Goal: Information Seeking & Learning: Learn about a topic

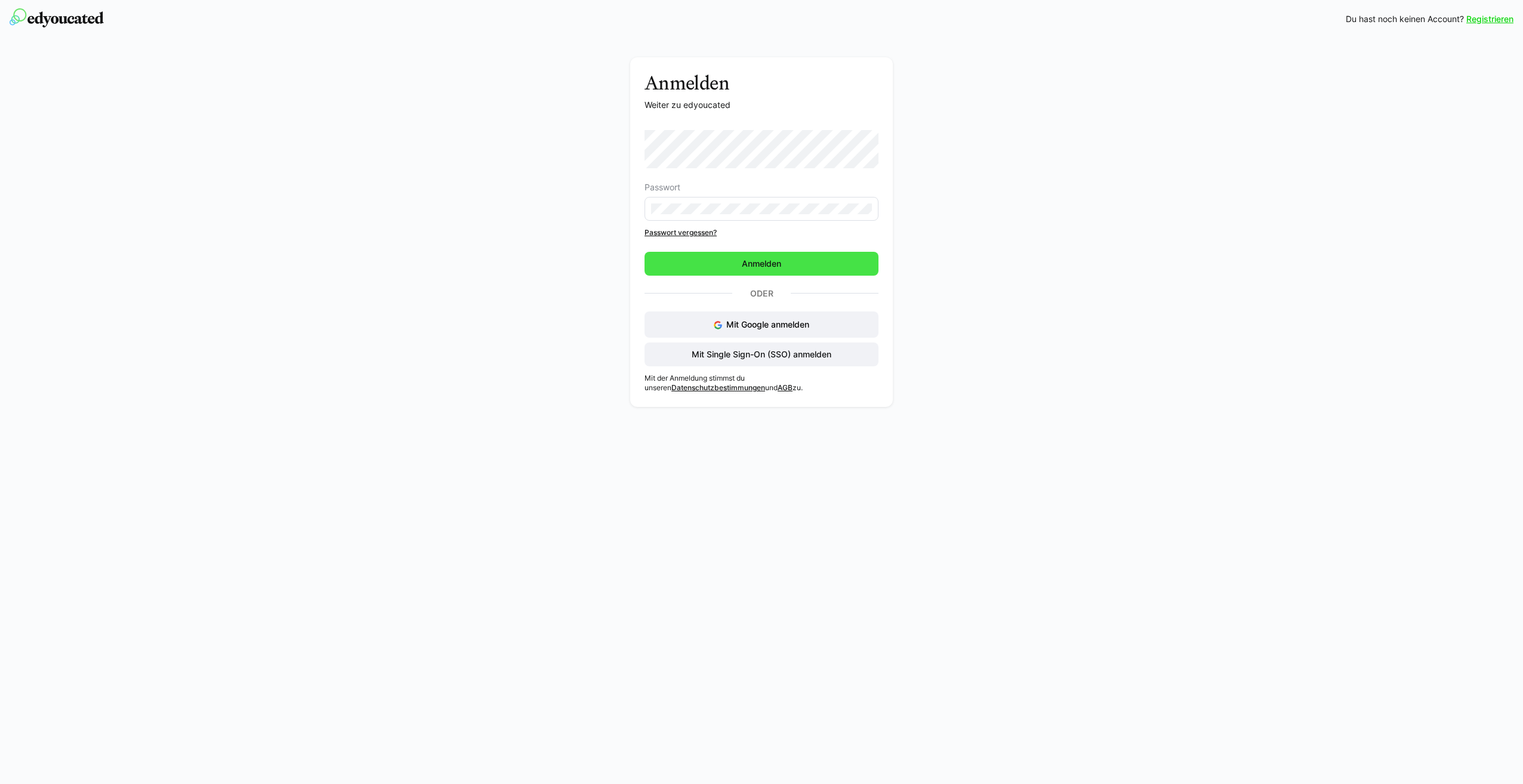
click at [753, 272] on span "Anmelden" at bounding box center [762, 263] width 234 height 24
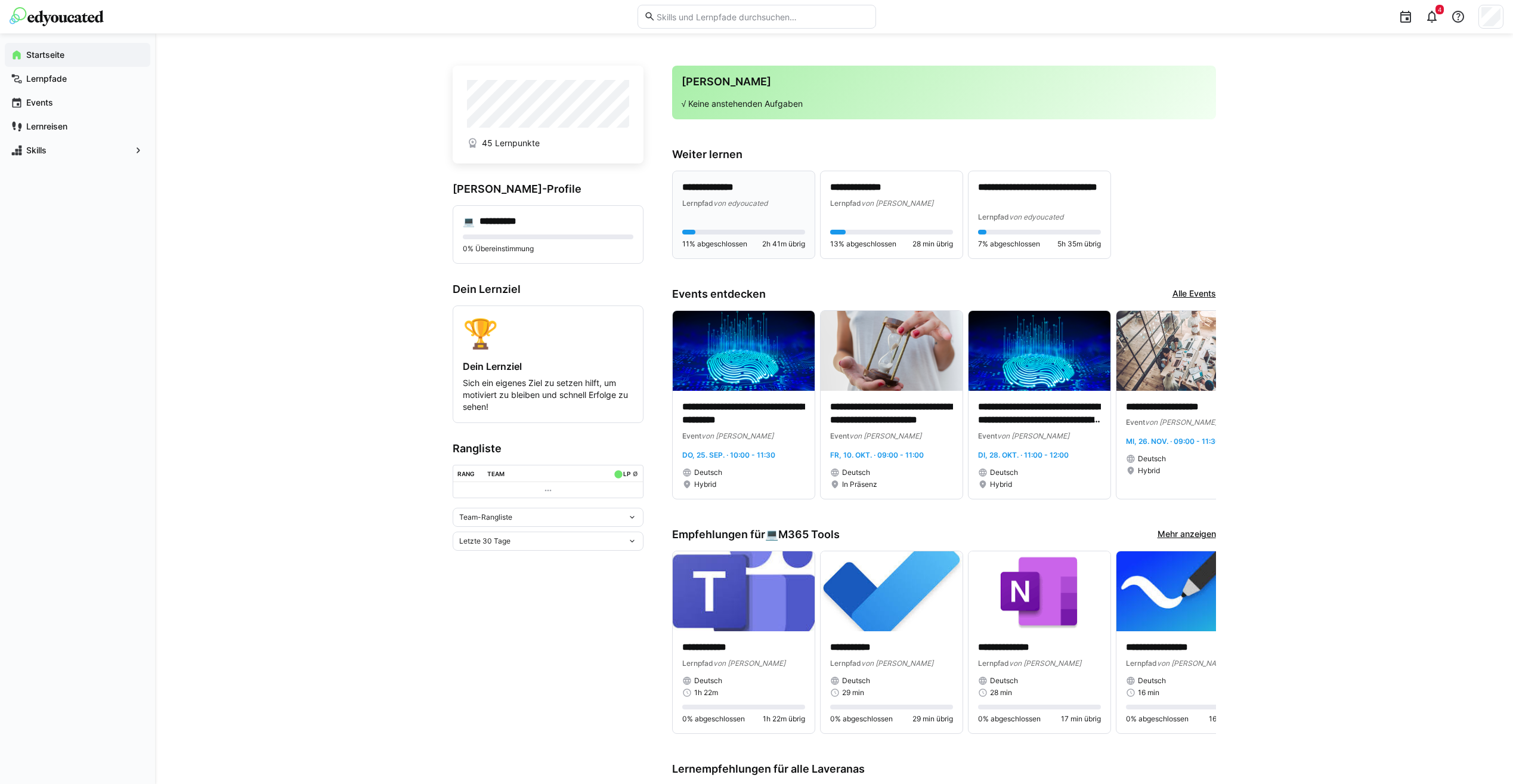
click at [764, 190] on p "**********" at bounding box center [743, 188] width 123 height 14
click at [704, 192] on app-root "**********" at bounding box center [756, 620] width 1513 height 1240
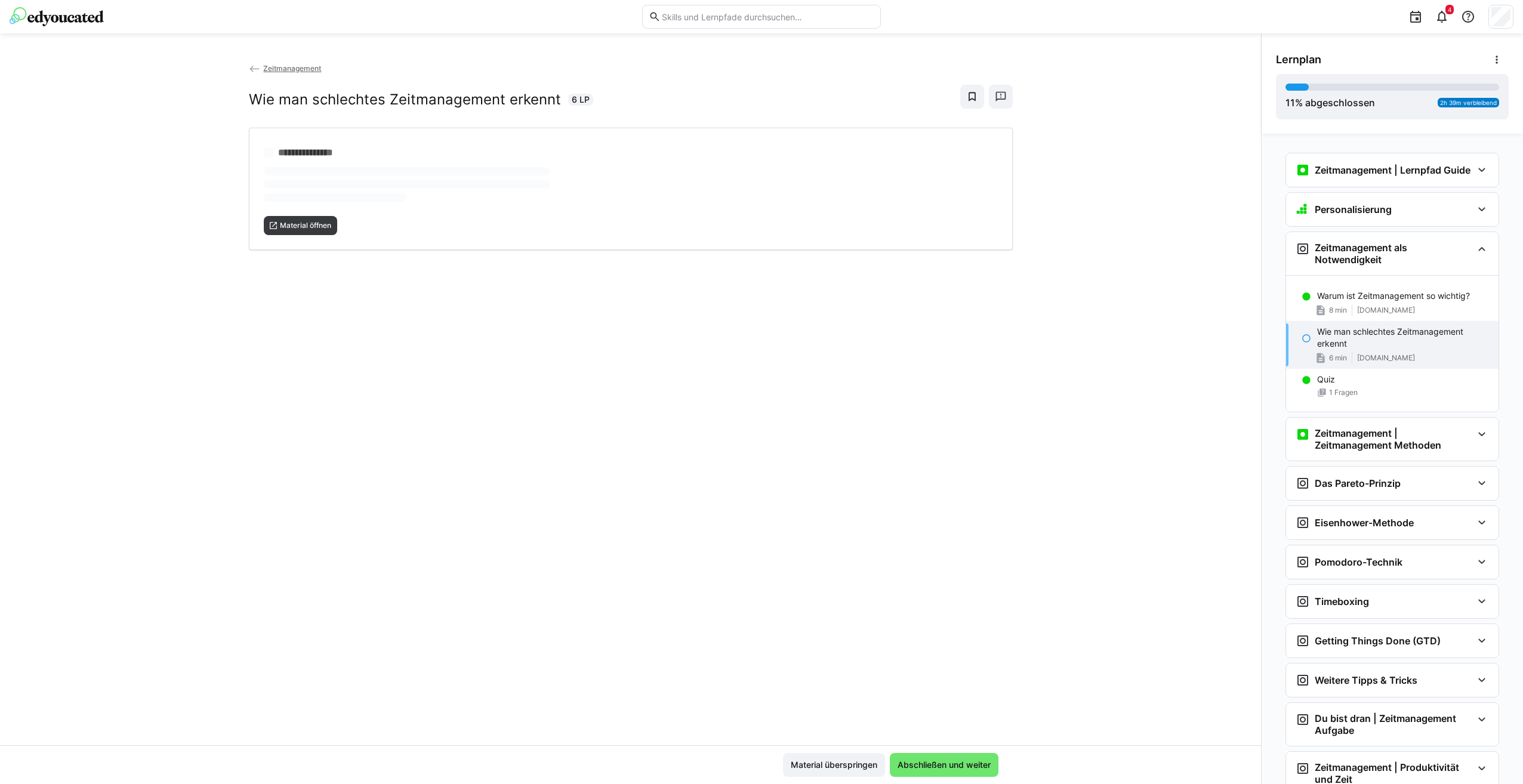
scroll to position [107, 0]
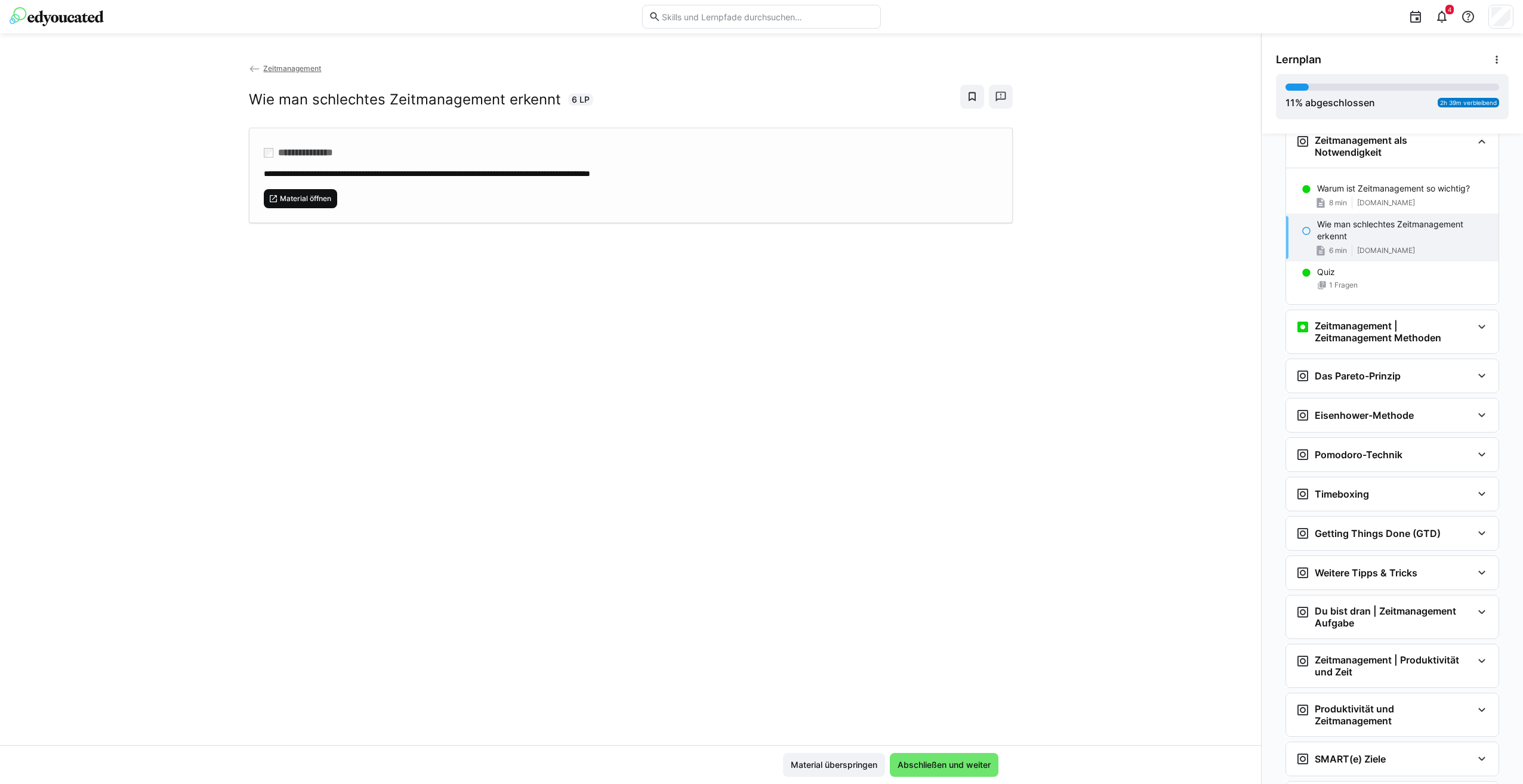
click at [302, 195] on span "Material öffnen" at bounding box center [305, 198] width 54 height 9
click at [977, 767] on span "Abschließen und weiter" at bounding box center [944, 764] width 96 height 12
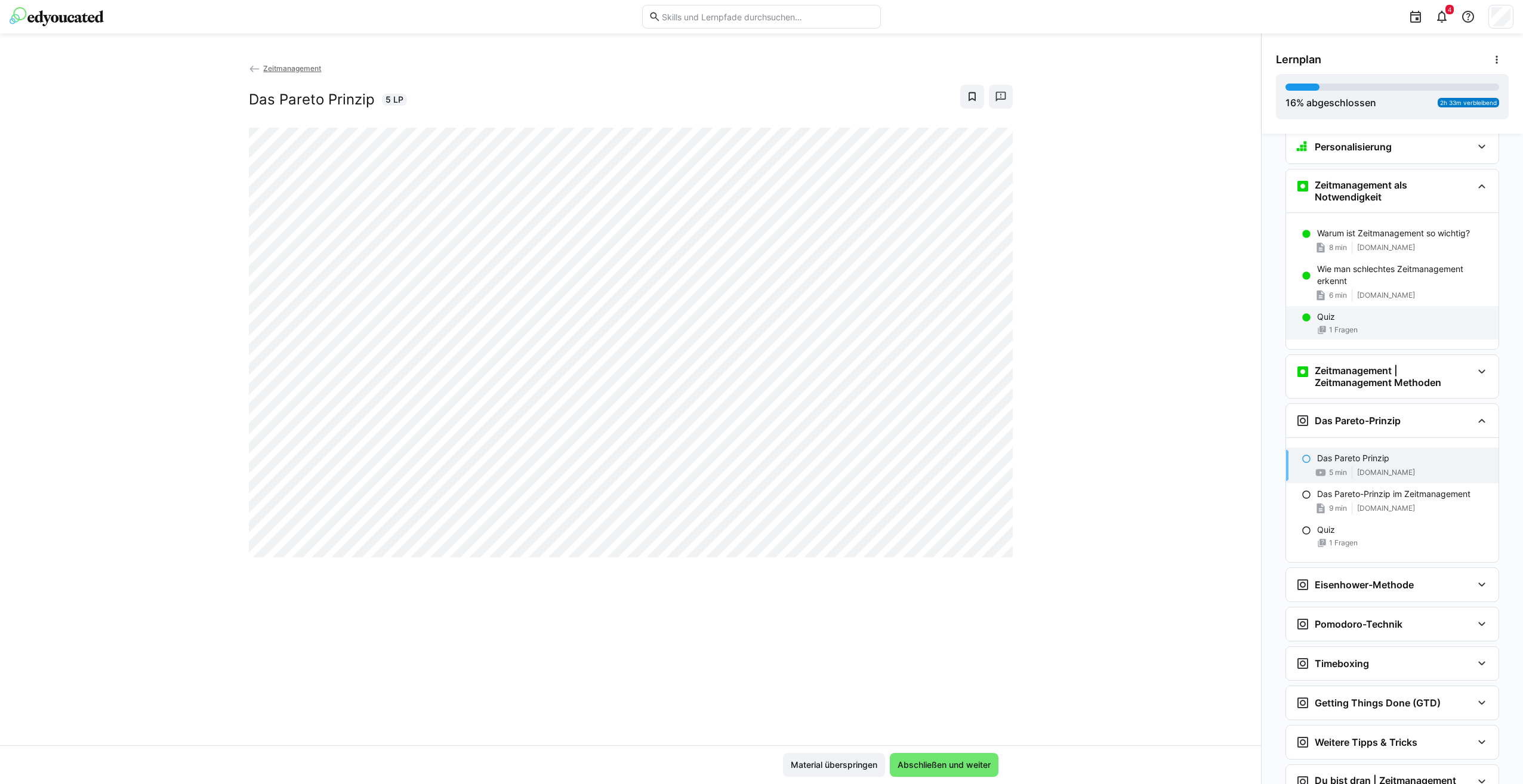
scroll to position [0, 0]
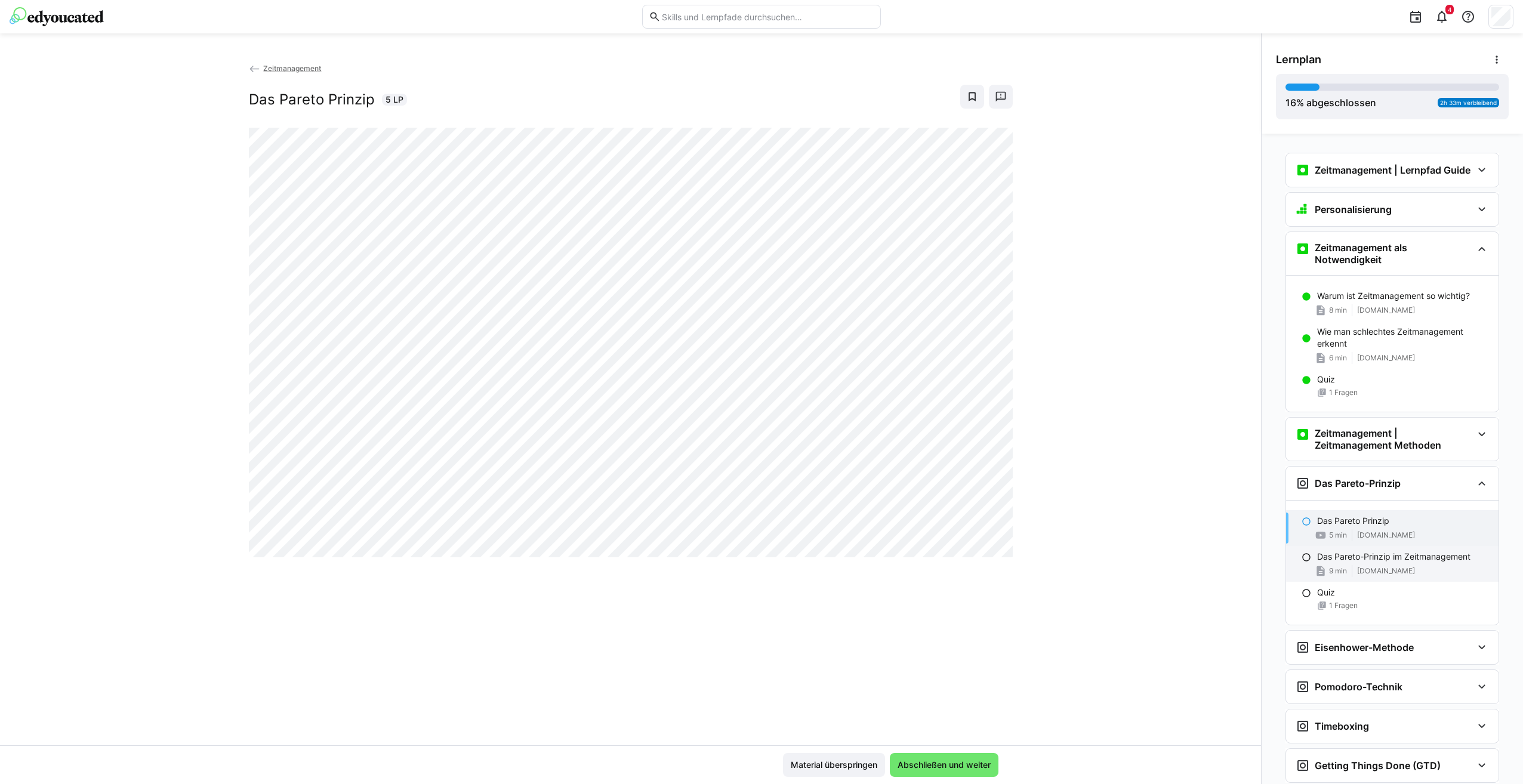
click at [1369, 574] on div "Das Pareto-Prinzip im Zeitmanagement 9 min [DOMAIN_NAME]" at bounding box center [1392, 563] width 213 height 36
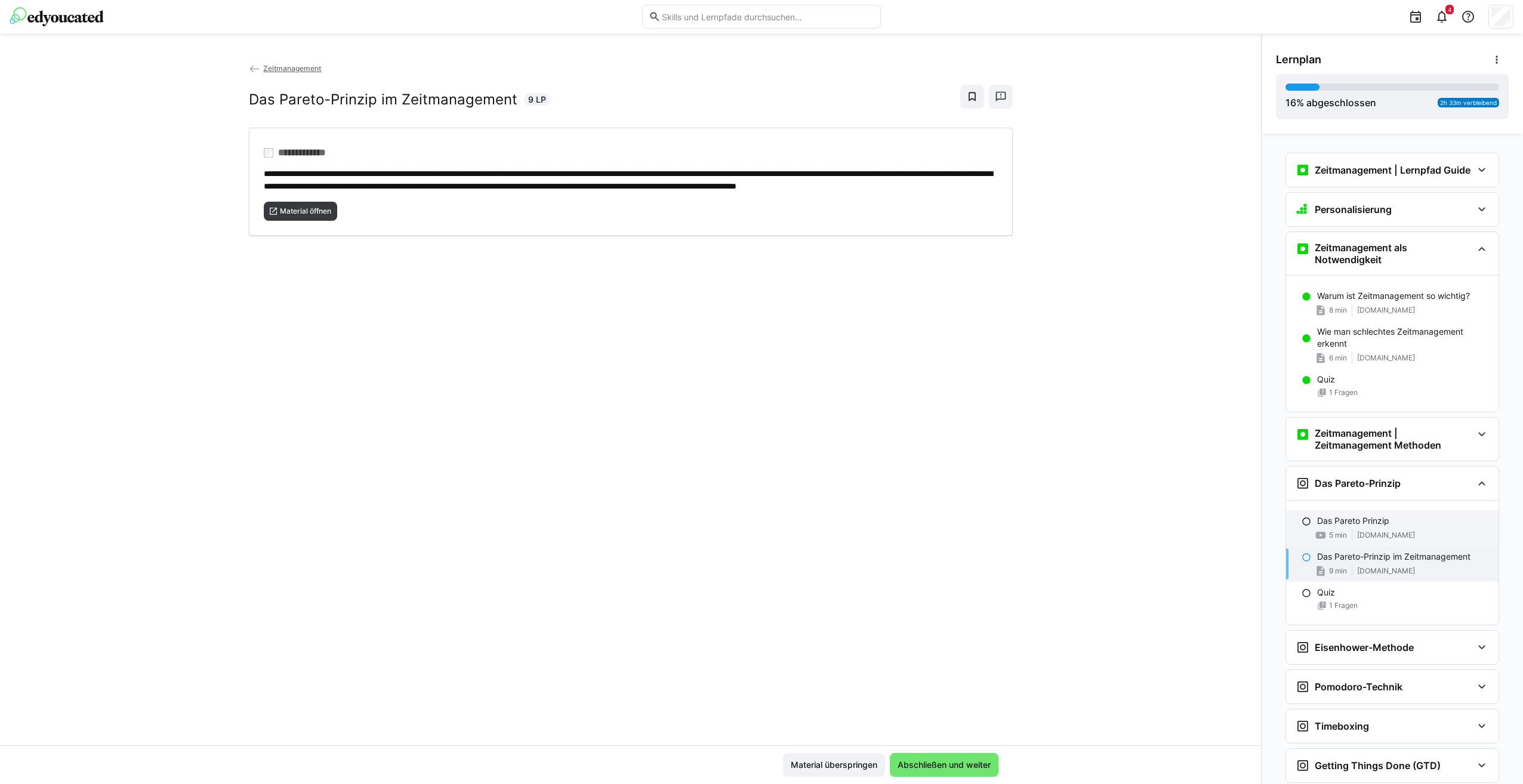
click at [1301, 526] on eds-icon at bounding box center [1305, 521] width 9 height 9
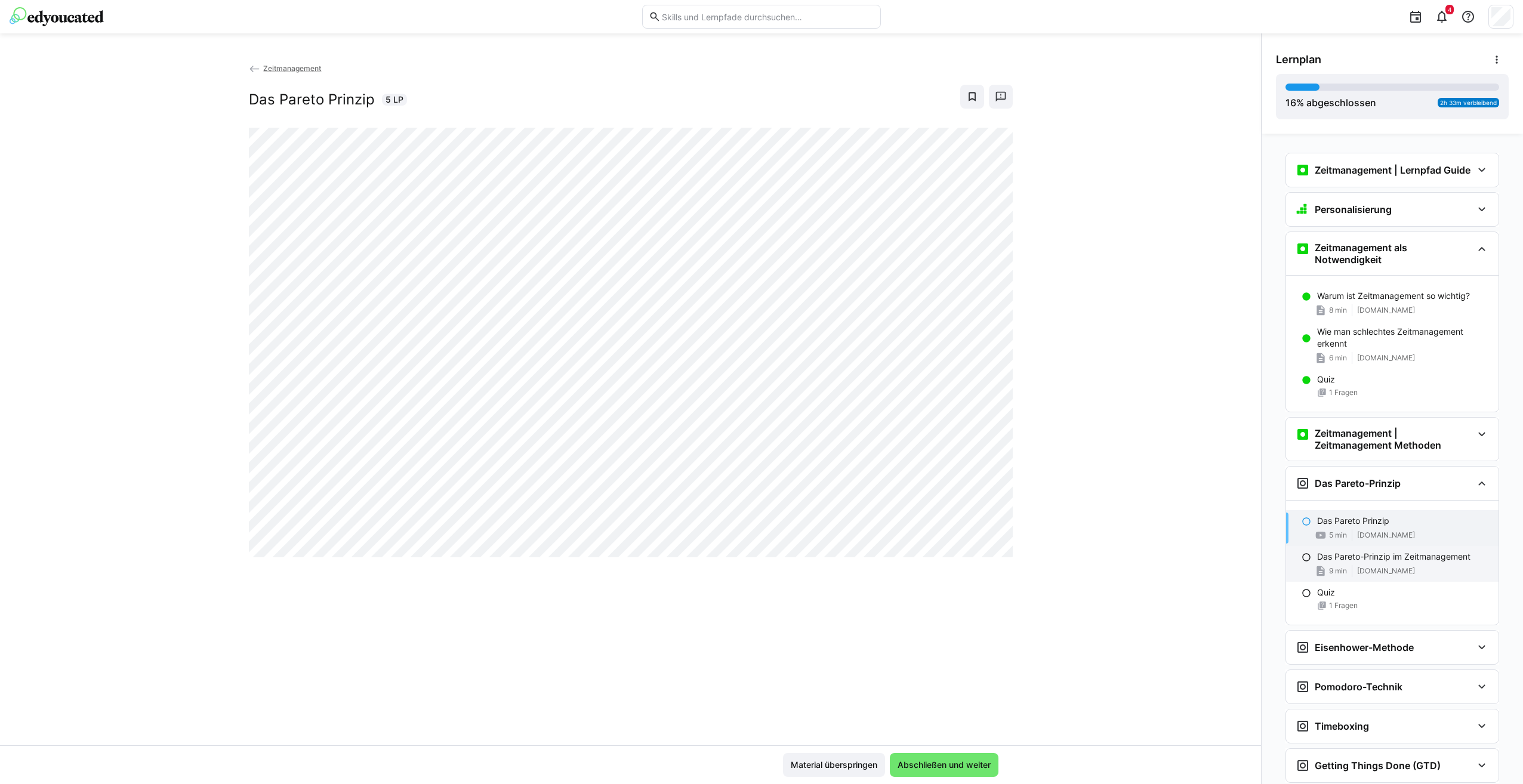
click at [1303, 562] on eds-icon at bounding box center [1305, 557] width 9 height 9
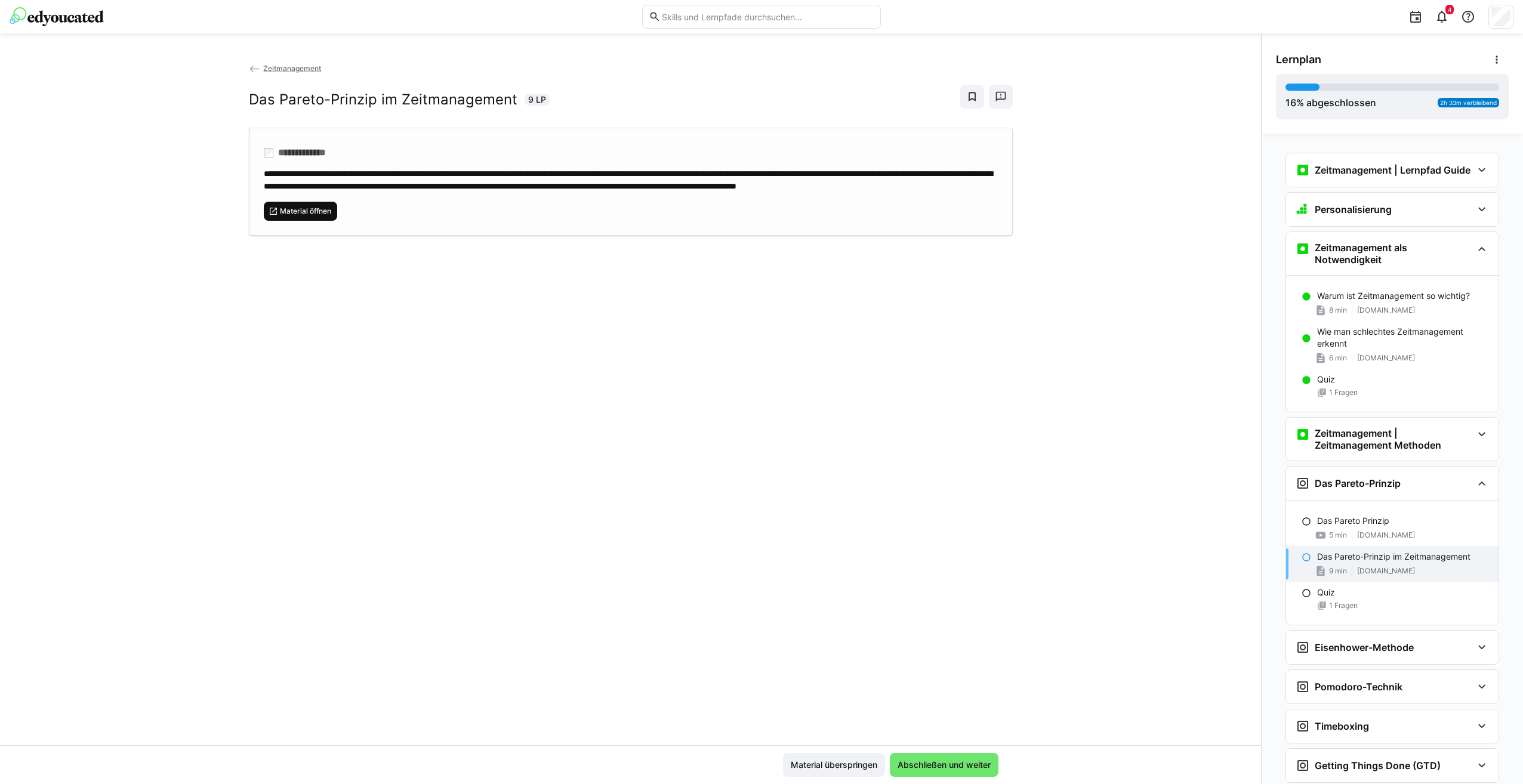
click at [291, 216] on span "Material öffnen" at bounding box center [305, 211] width 54 height 9
click at [1336, 608] on div "Quiz 1 Fragen" at bounding box center [1392, 598] width 213 height 33
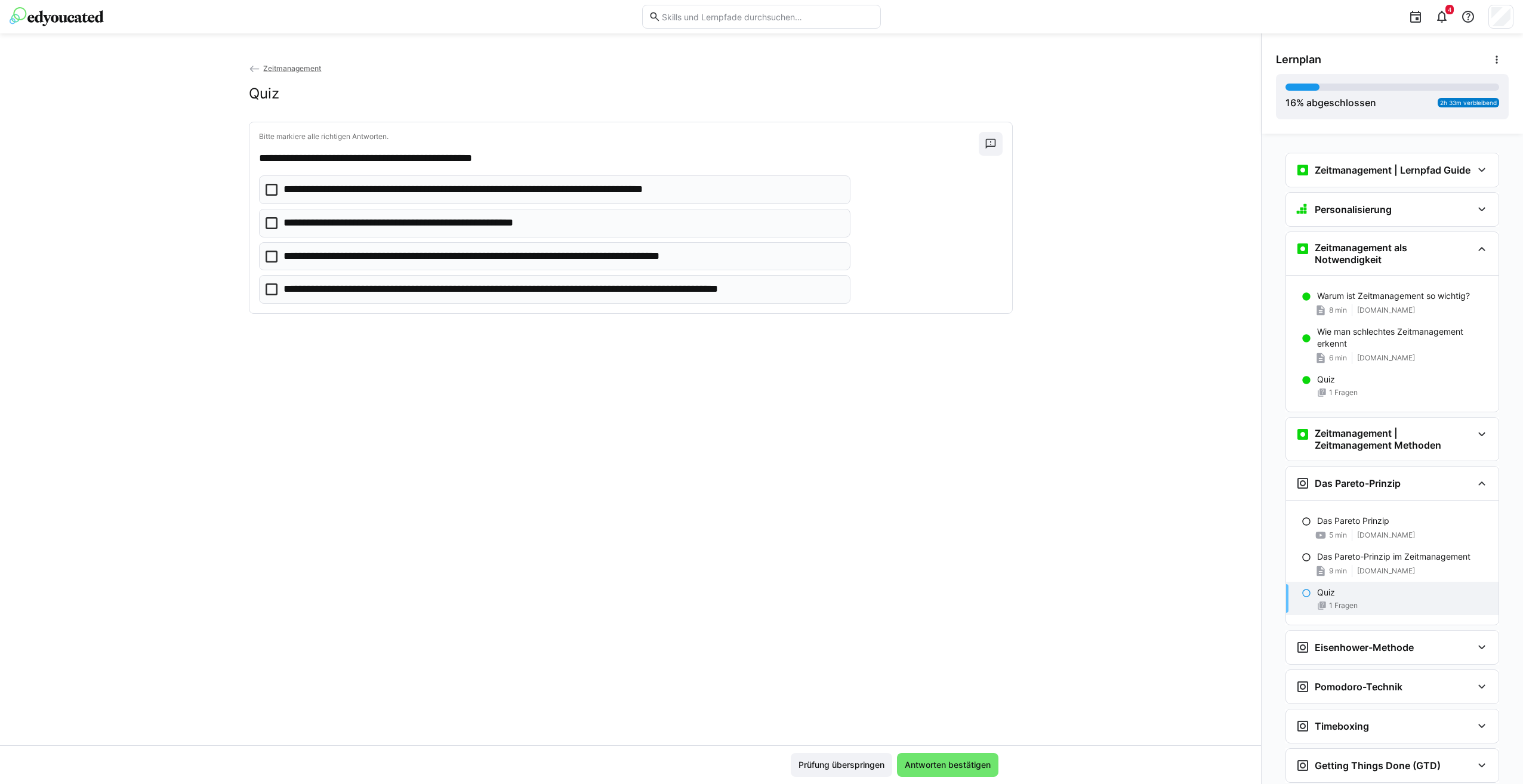
click at [268, 221] on icon at bounding box center [271, 222] width 12 height 12
click at [267, 287] on icon at bounding box center [271, 289] width 12 height 12
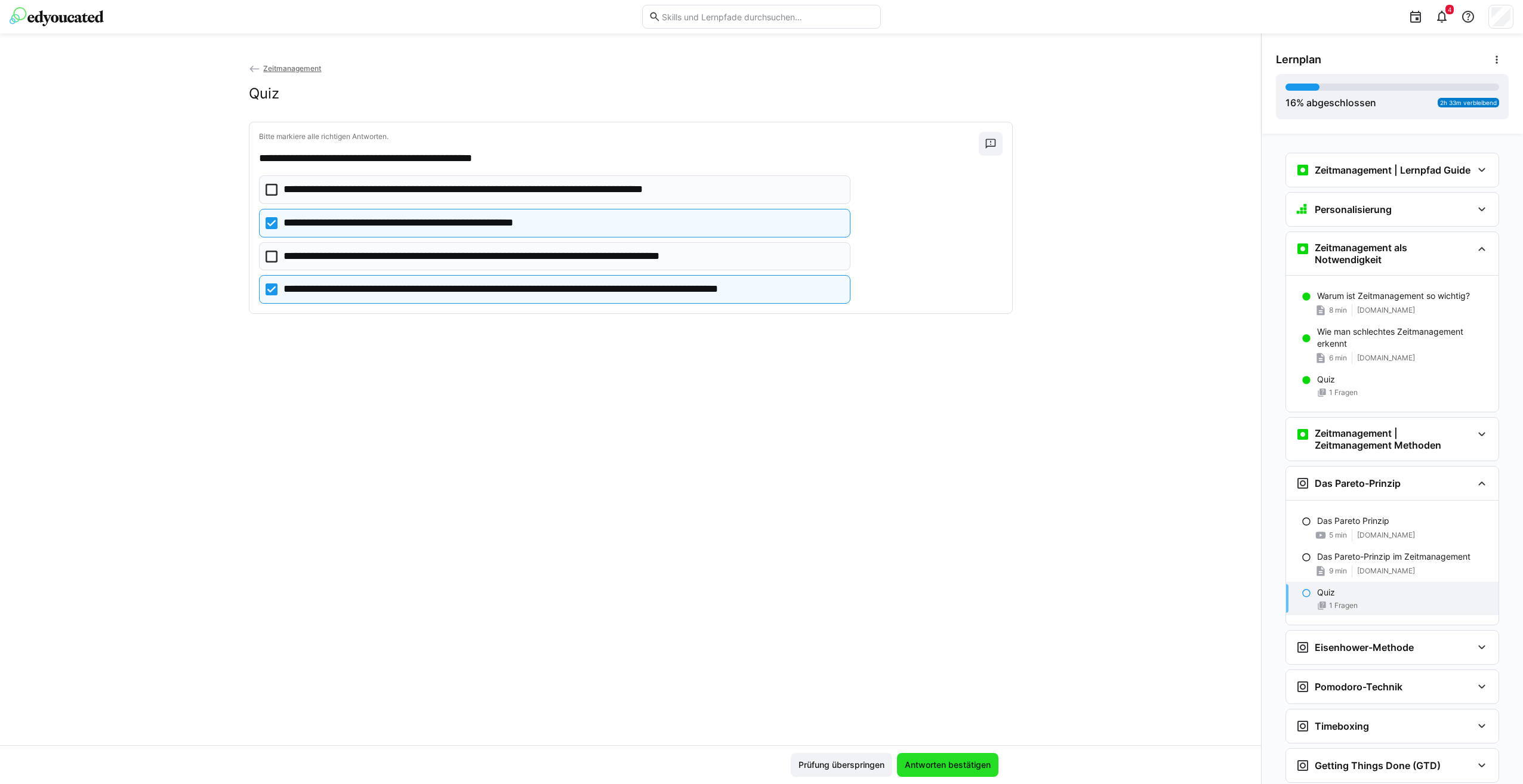
click at [962, 768] on span "Antworten bestätigen" at bounding box center [948, 764] width 90 height 12
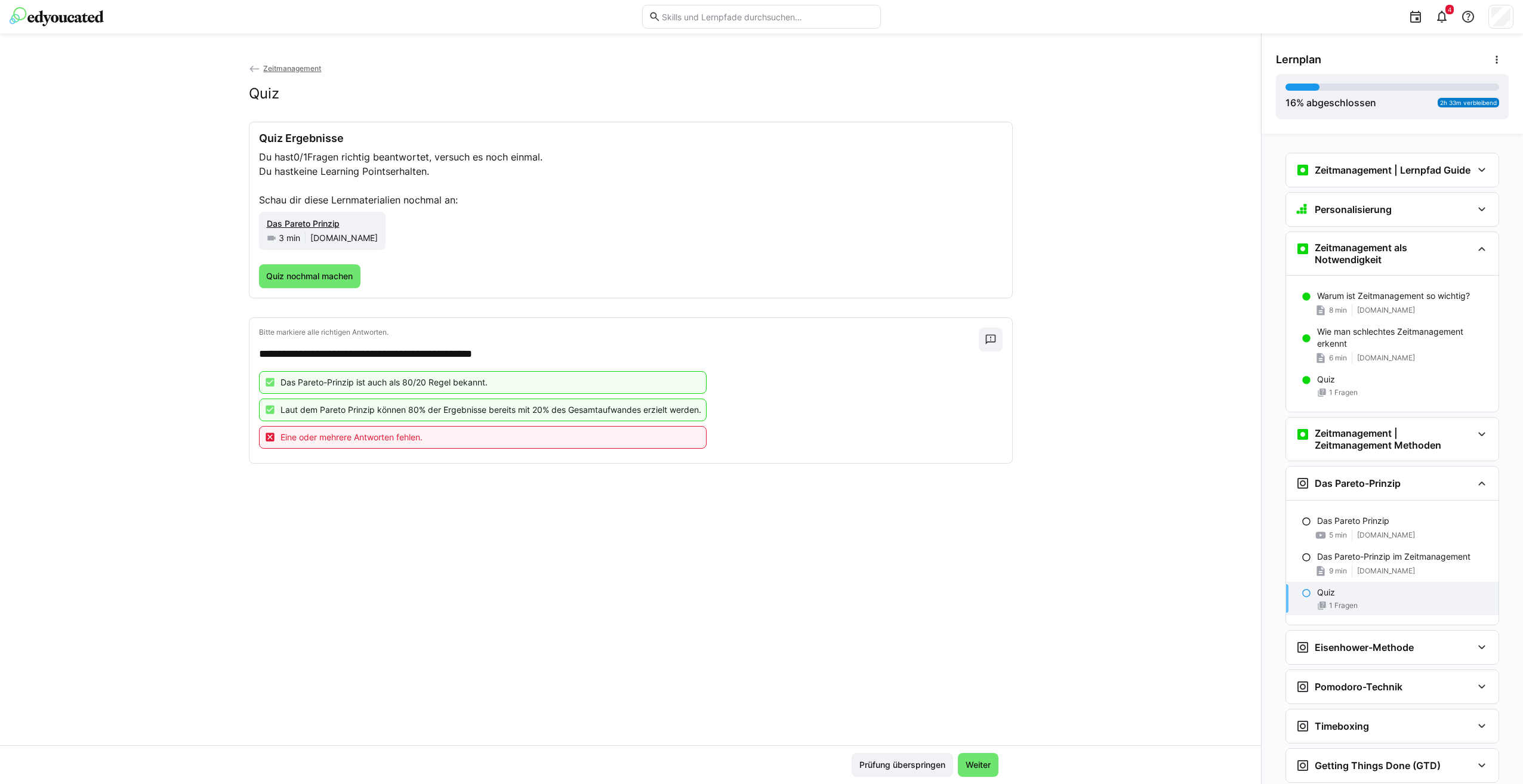
click at [1347, 597] on div "Quiz" at bounding box center [1403, 592] width 172 height 12
click at [978, 759] on span "Weiter" at bounding box center [978, 764] width 28 height 12
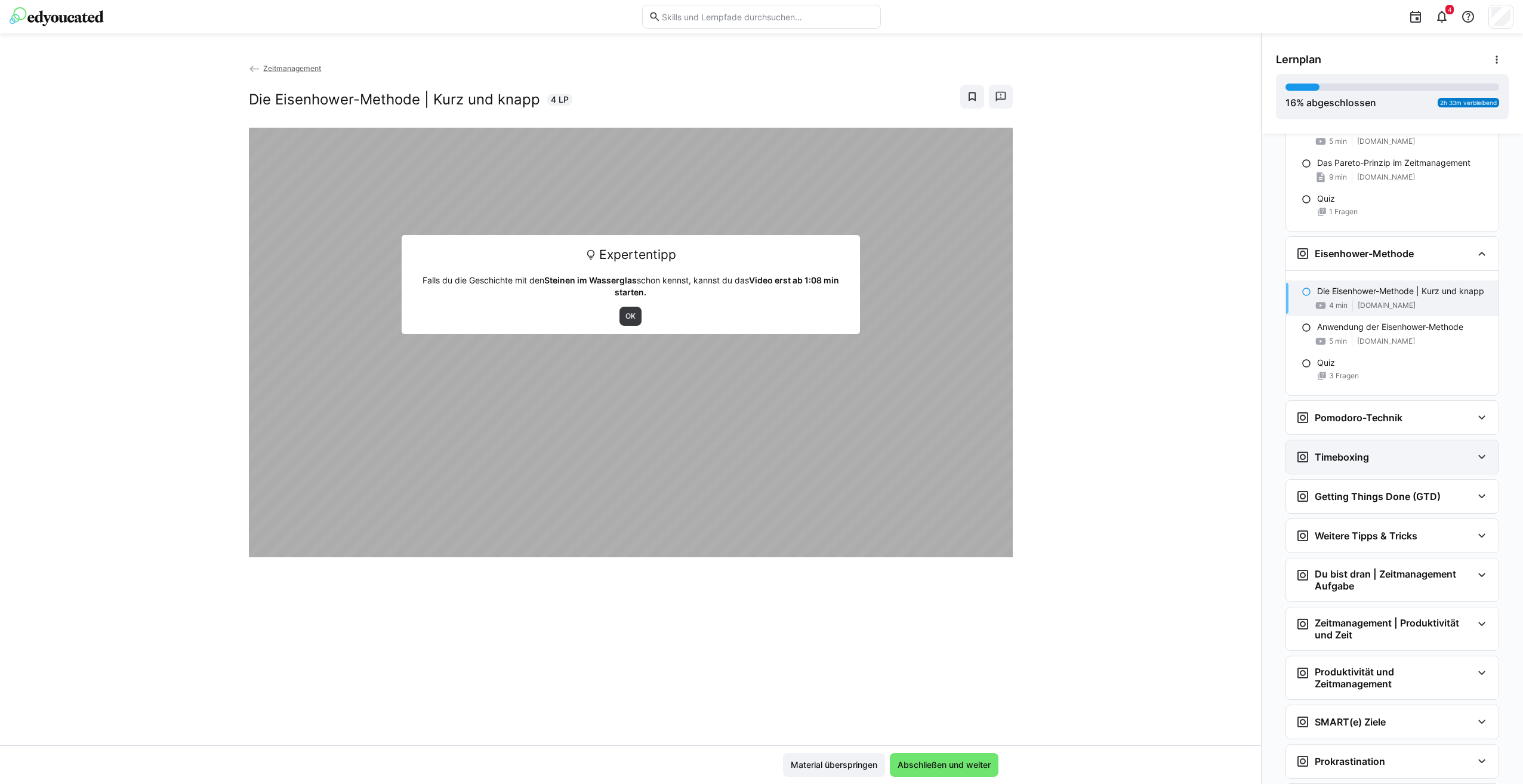
scroll to position [367, 0]
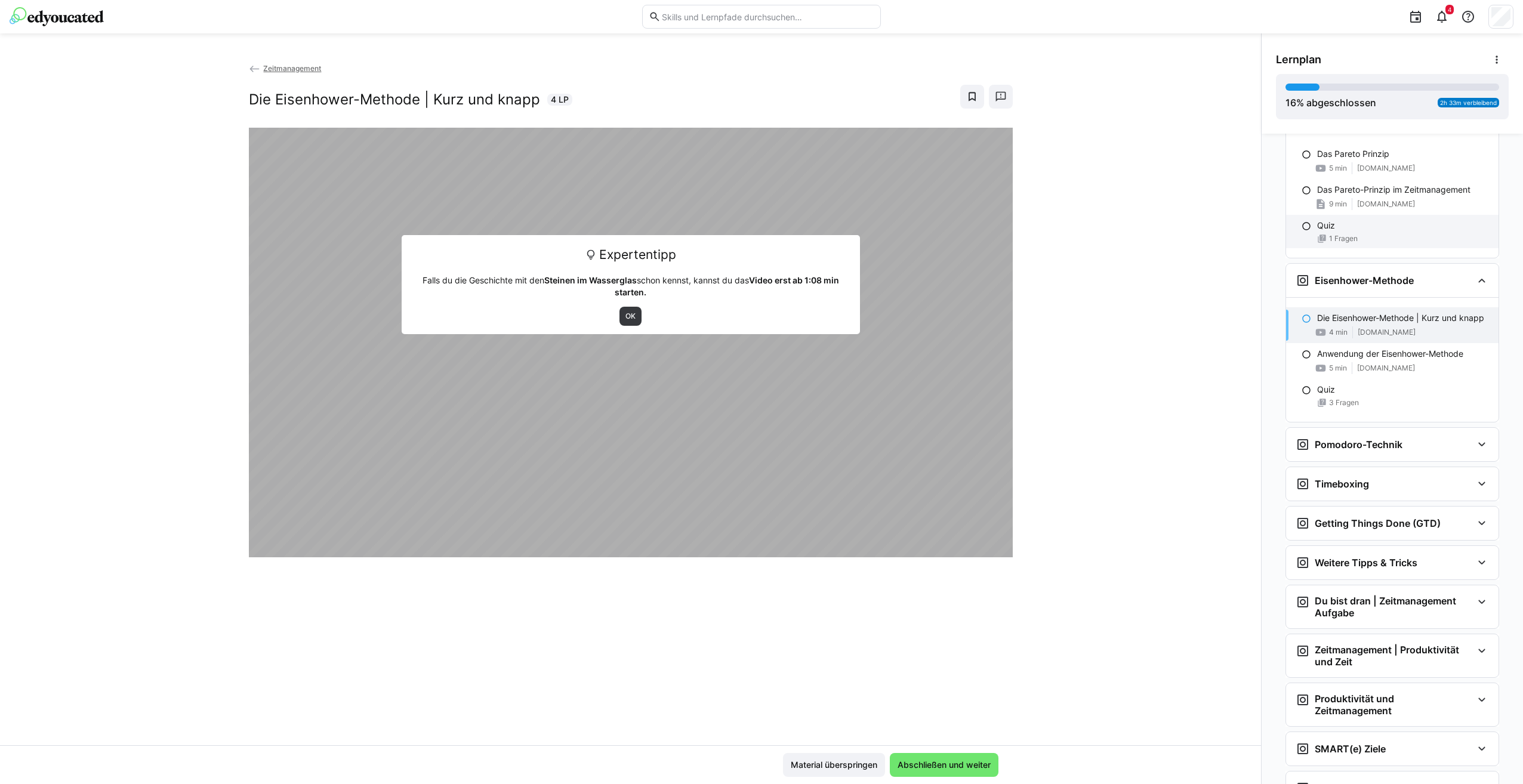
click at [1370, 232] on div "Quiz" at bounding box center [1403, 225] width 172 height 12
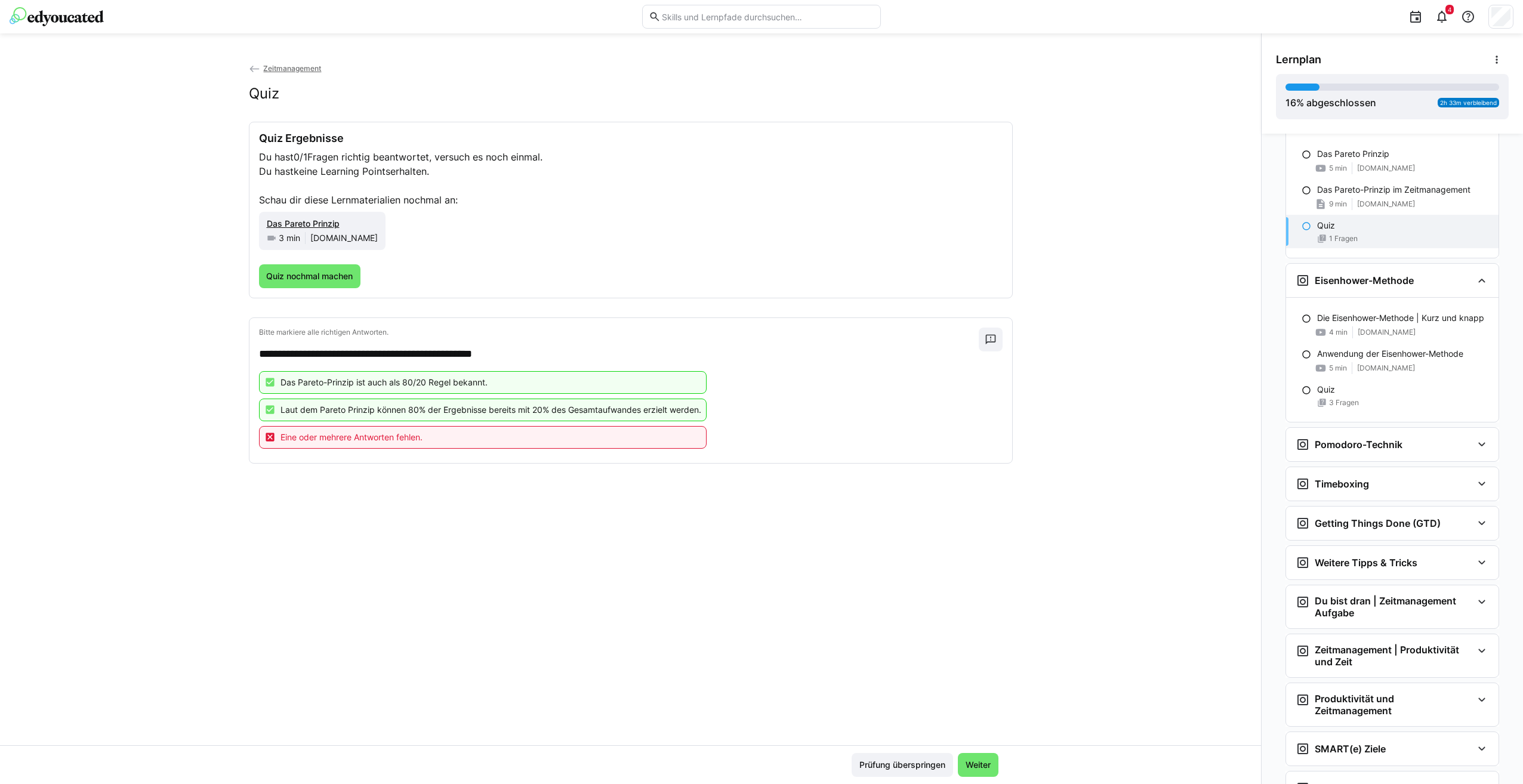
scroll to position [342, 0]
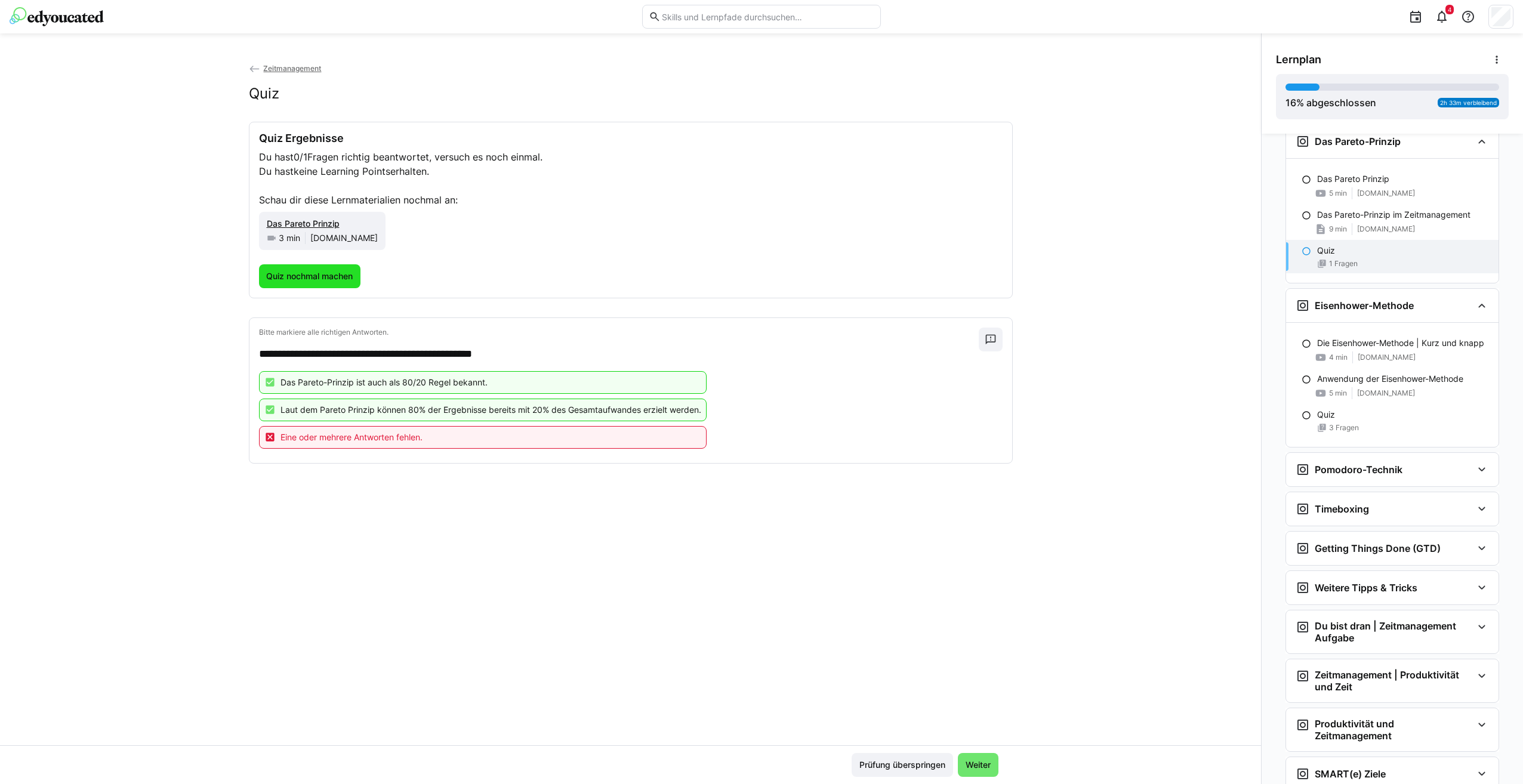
click at [310, 279] on span "Quiz nochmal machen" at bounding box center [310, 276] width 90 height 12
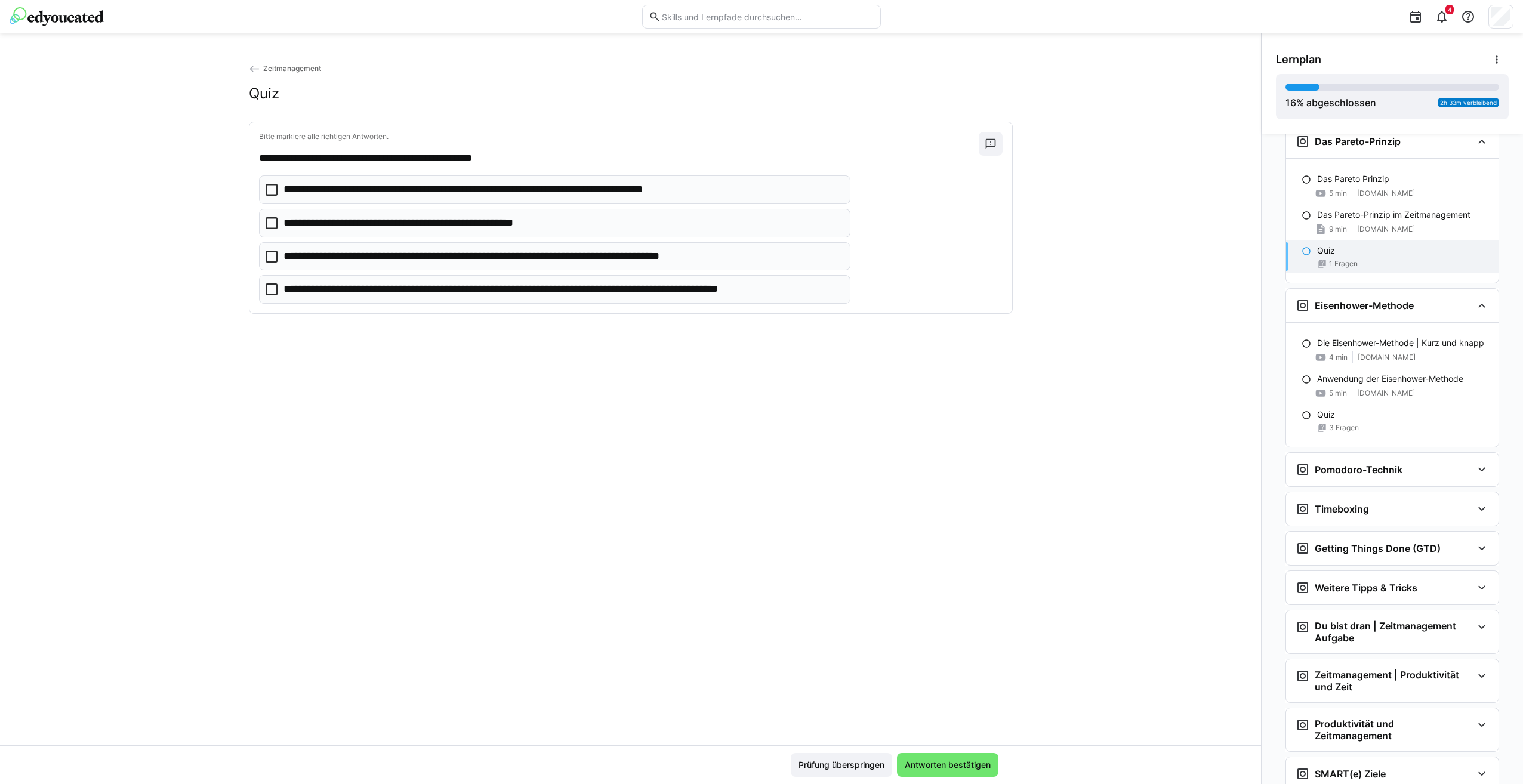
click at [267, 226] on icon at bounding box center [271, 222] width 12 height 12
click at [266, 290] on icon at bounding box center [271, 289] width 12 height 12
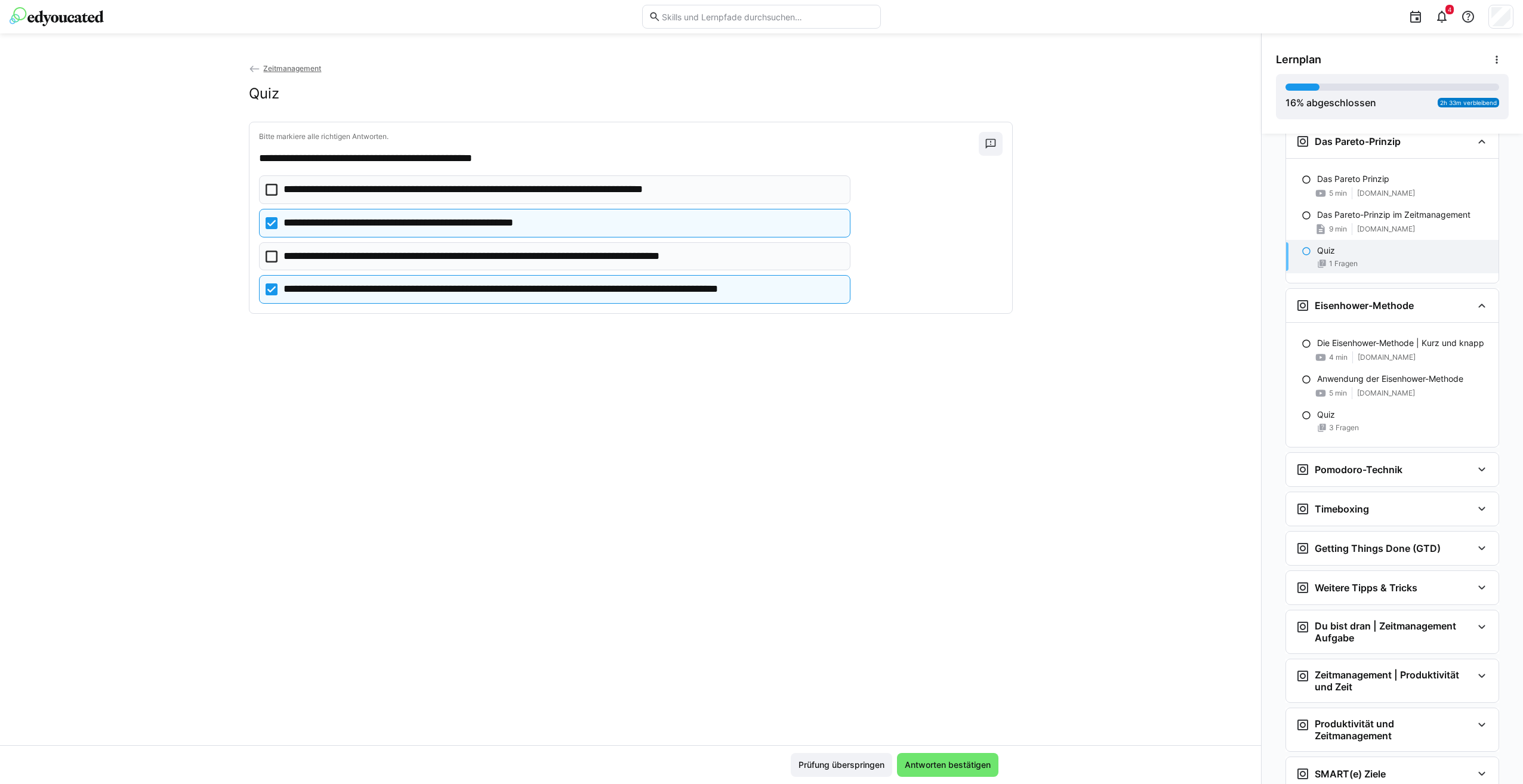
click at [272, 183] on icon at bounding box center [271, 189] width 12 height 12
click at [962, 754] on span "Antworten bestätigen" at bounding box center [948, 764] width 101 height 24
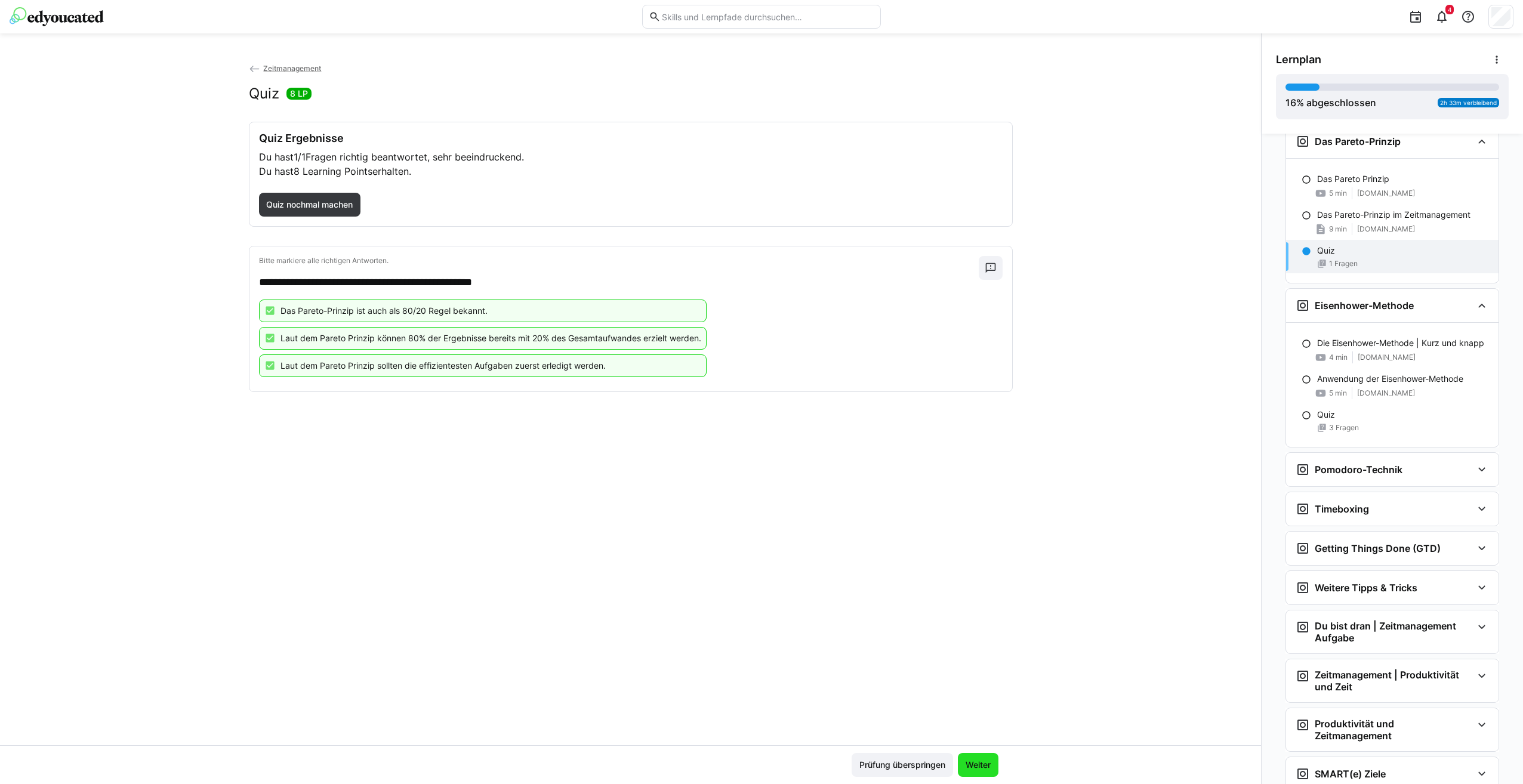
click at [959, 764] on span "Weiter" at bounding box center [978, 764] width 41 height 24
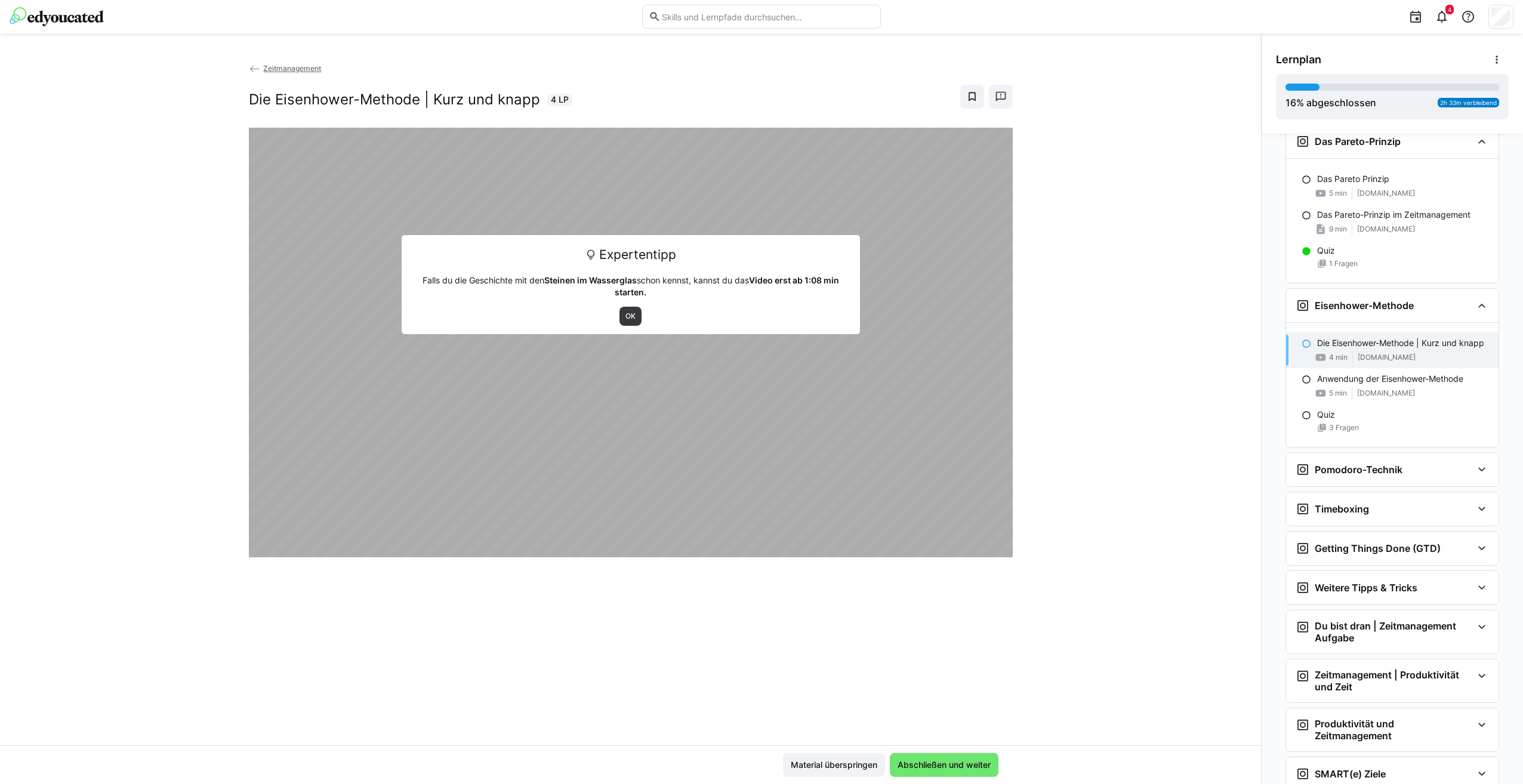
scroll to position [506, 0]
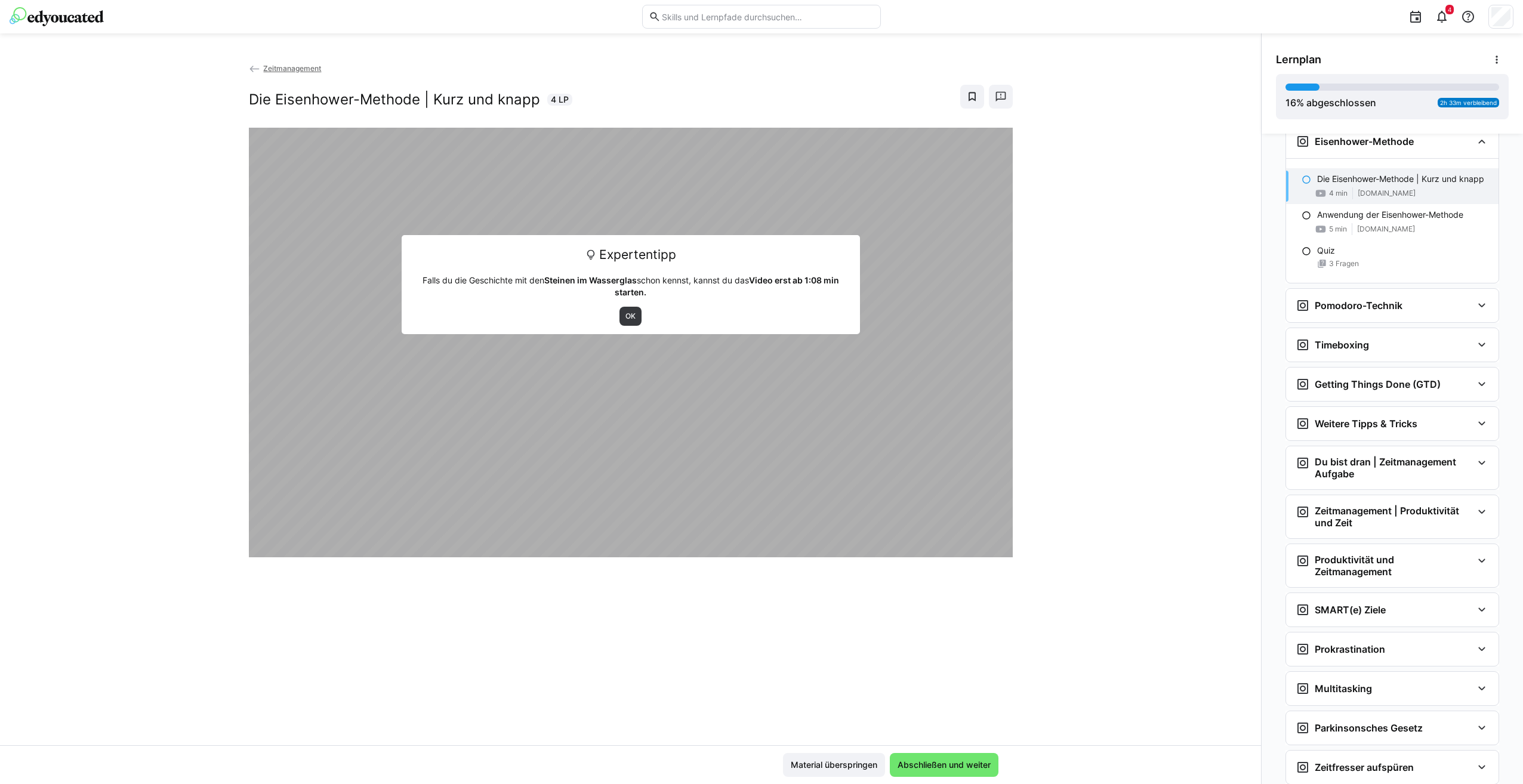
click at [629, 305] on div "Expertentipp Falls du die Geschichte mit den Steinen im Wasserglas schon kennst…" at bounding box center [630, 284] width 458 height 99
click at [629, 316] on span "OK" at bounding box center [630, 316] width 12 height 9
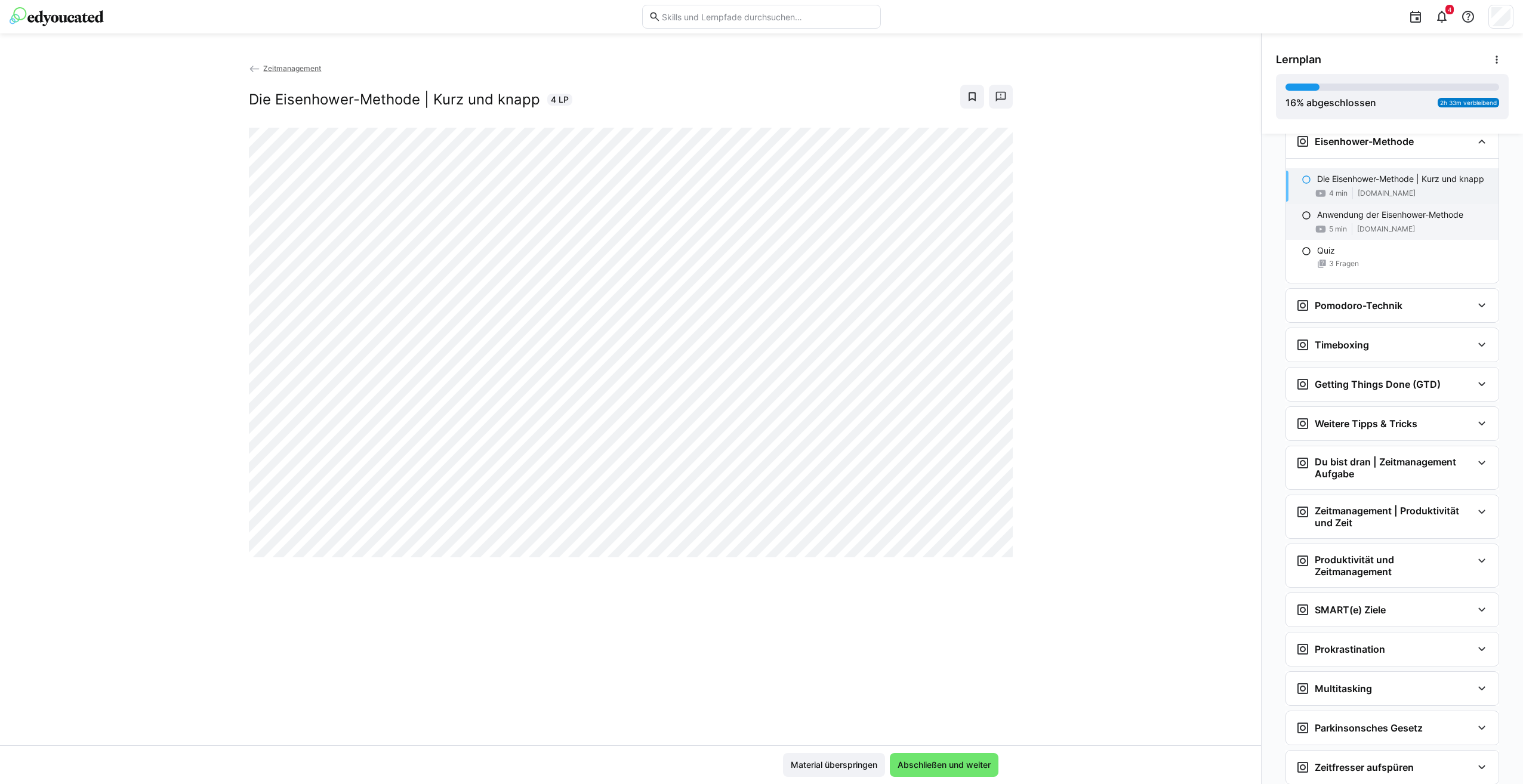
click at [1436, 235] on div "5 min www.youtube.com" at bounding box center [1403, 229] width 172 height 12
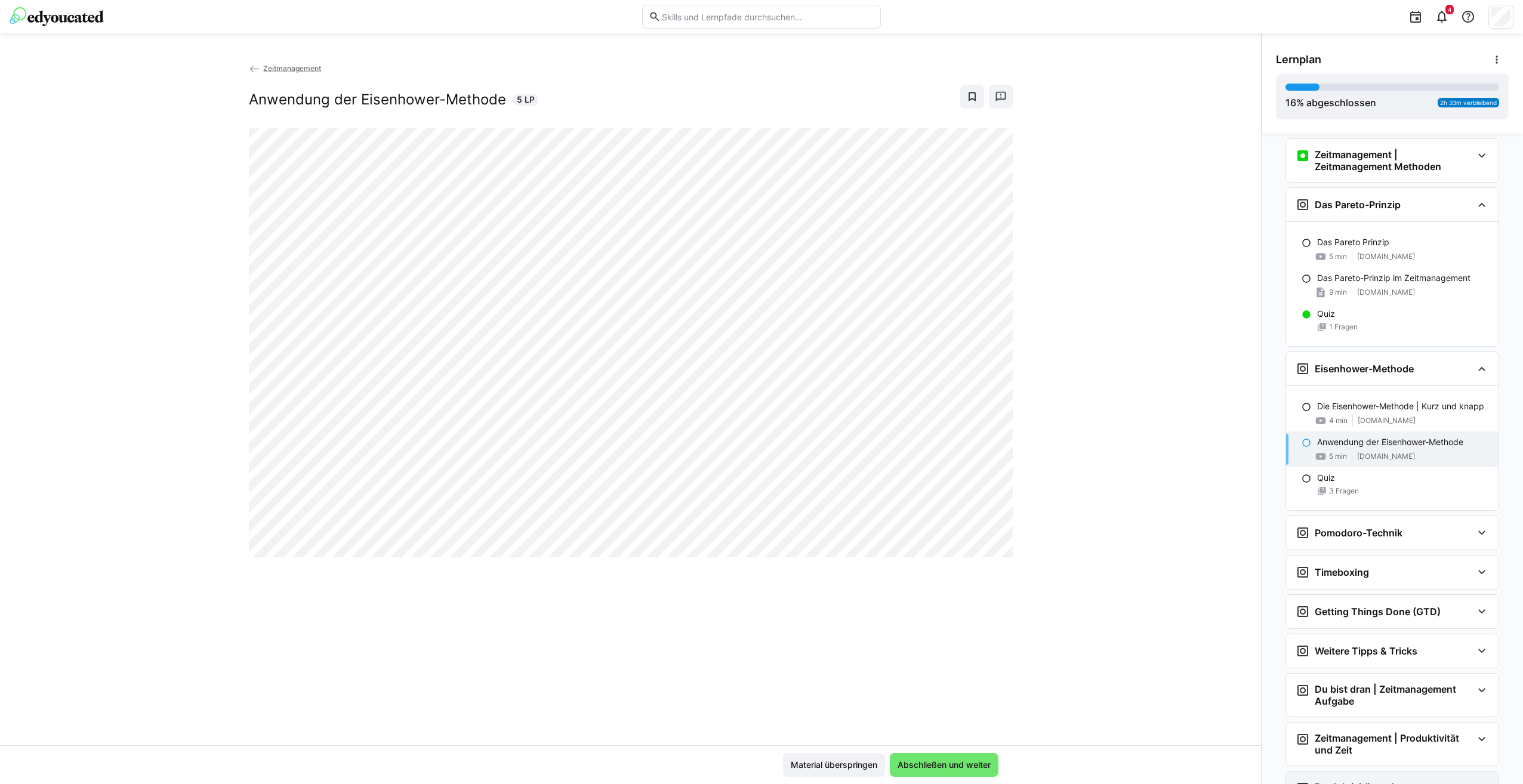
scroll to position [418, 0]
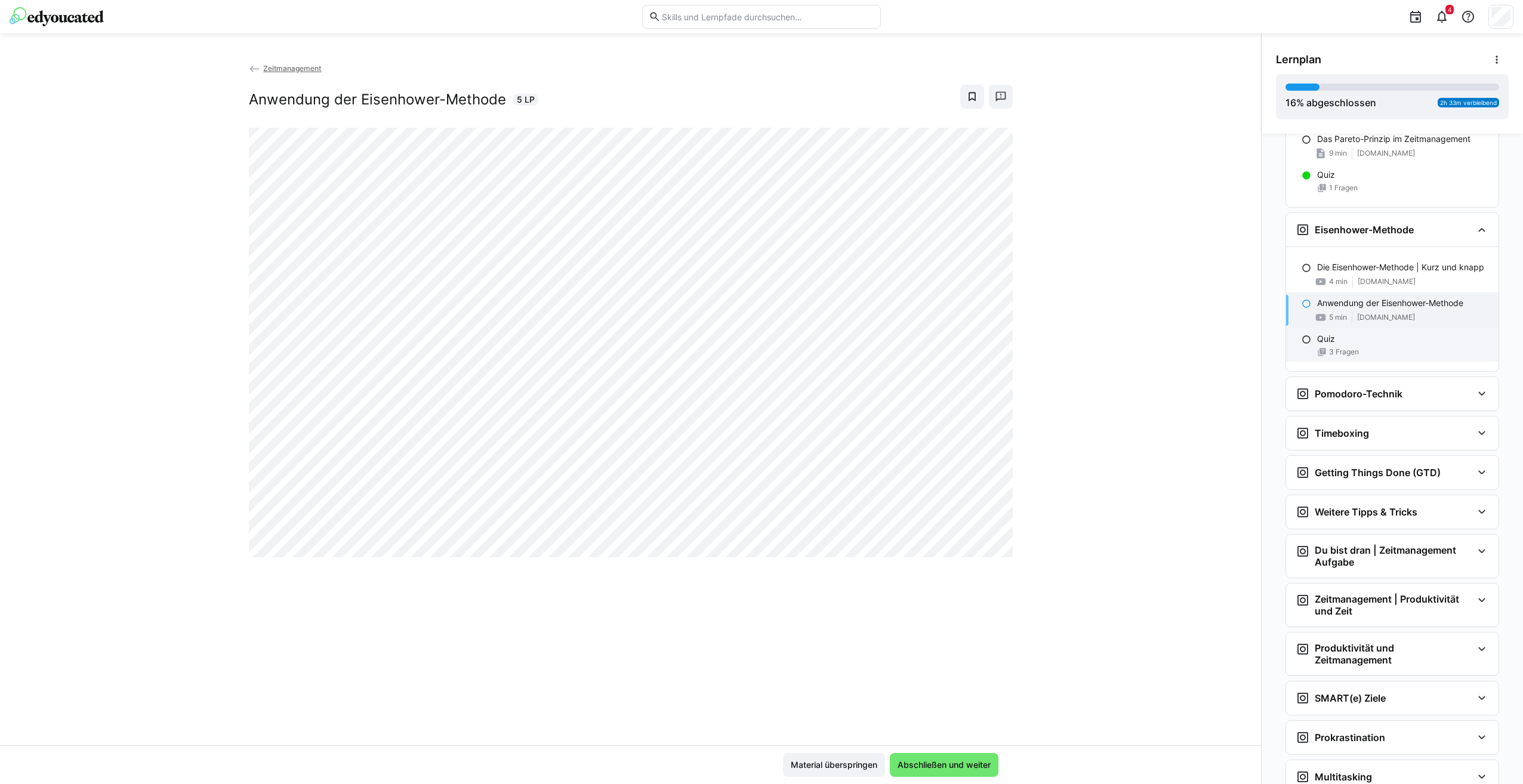
click at [1342, 345] on div "Quiz" at bounding box center [1403, 339] width 172 height 12
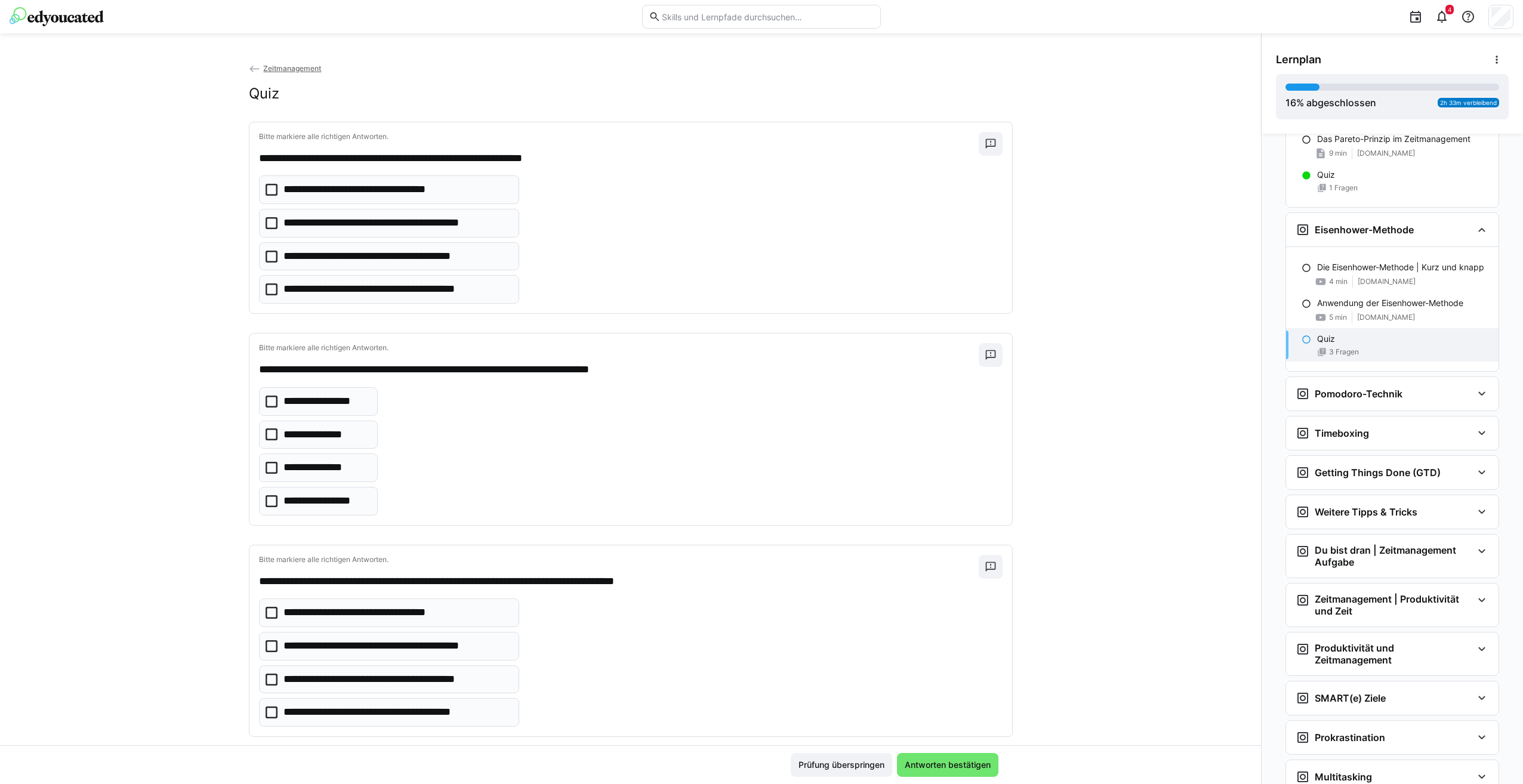
click at [266, 433] on icon at bounding box center [271, 434] width 12 height 12
click at [266, 505] on icon at bounding box center [271, 500] width 12 height 12
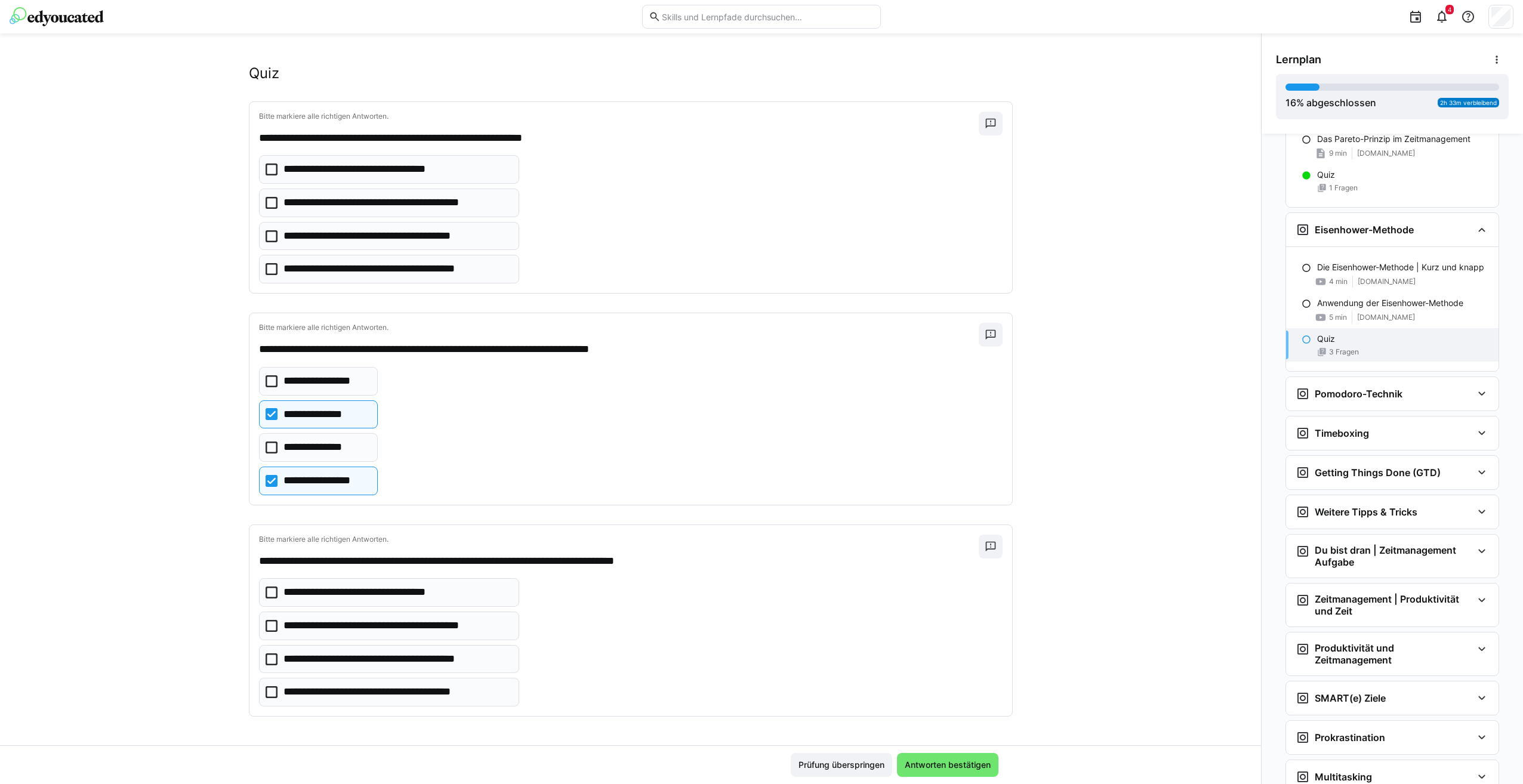
click at [266, 689] on icon at bounding box center [271, 691] width 12 height 12
click at [266, 695] on icon at bounding box center [271, 691] width 12 height 12
click at [1350, 305] on div "Anwendung der Eisenhower-Methode 5 min www.youtube.com" at bounding box center [1392, 310] width 213 height 36
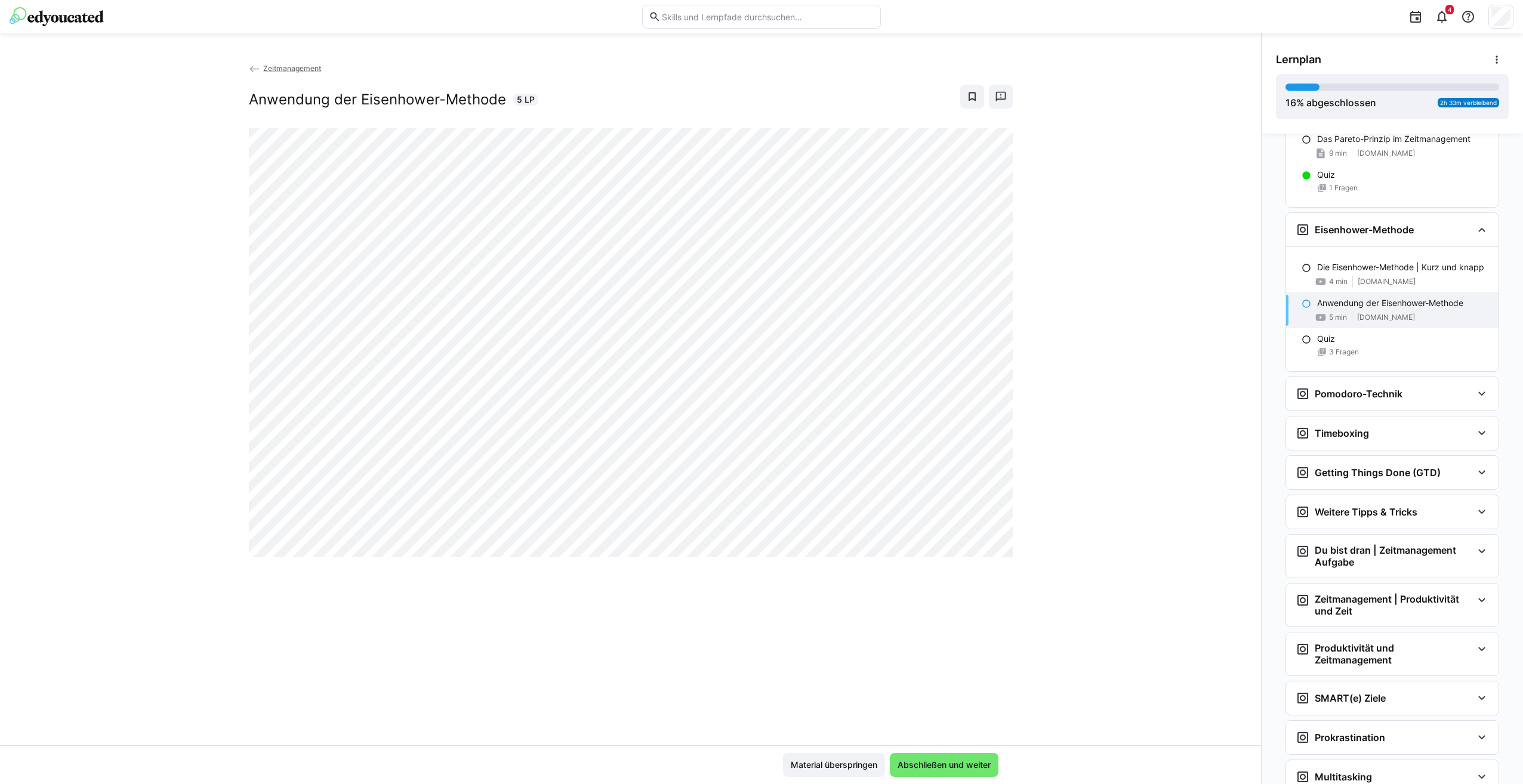
click at [885, 642] on div "Zeitmanagement Anwendung der Eisenhower-Methode 5 LP" at bounding box center [630, 403] width 1261 height 683
click at [1345, 356] on span "3 Fragen" at bounding box center [1344, 352] width 30 height 9
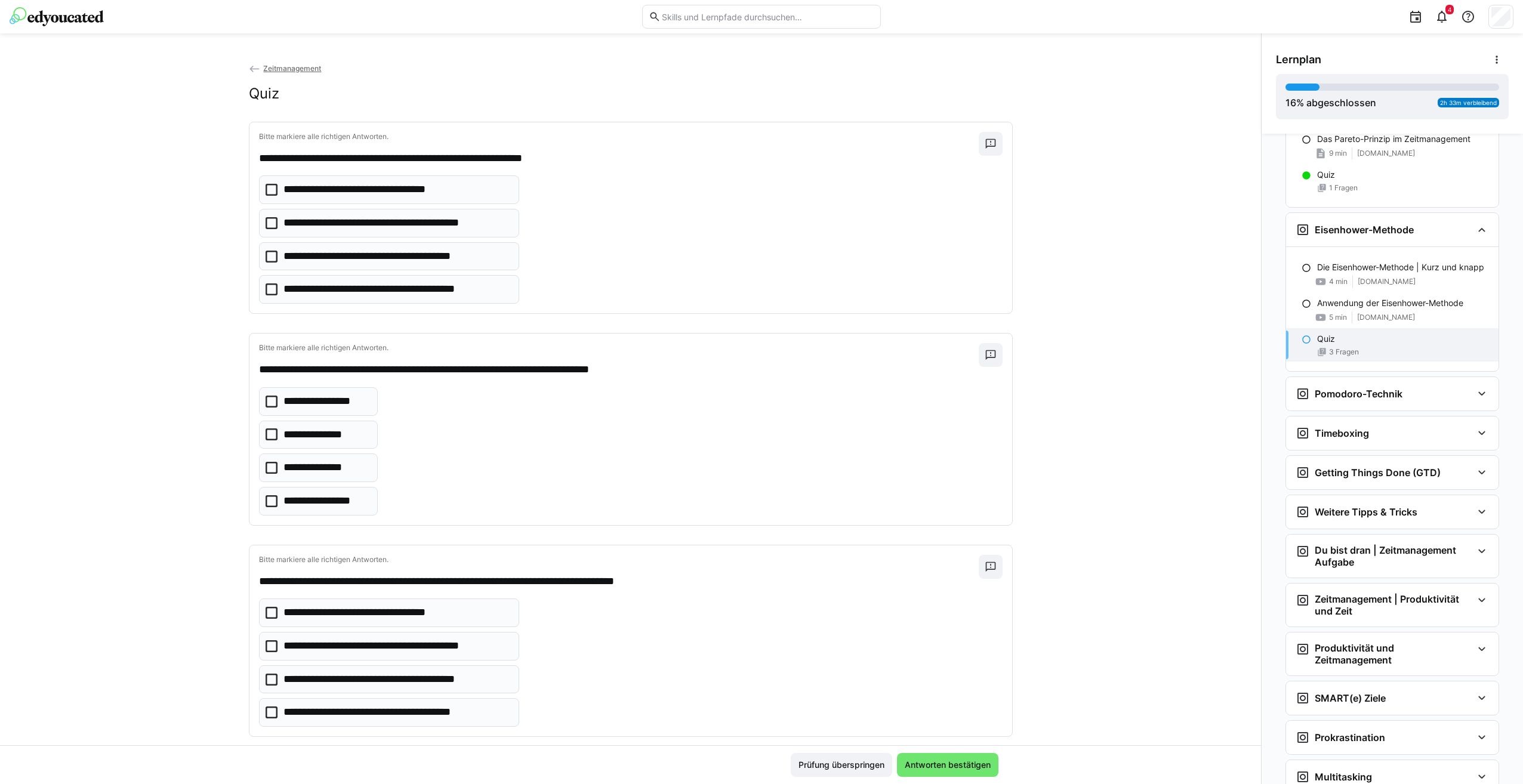
click at [266, 437] on icon at bounding box center [271, 434] width 12 height 12
click at [266, 502] on icon at bounding box center [271, 500] width 12 height 12
click at [267, 287] on icon at bounding box center [271, 289] width 12 height 12
click at [266, 682] on icon at bounding box center [271, 679] width 12 height 12
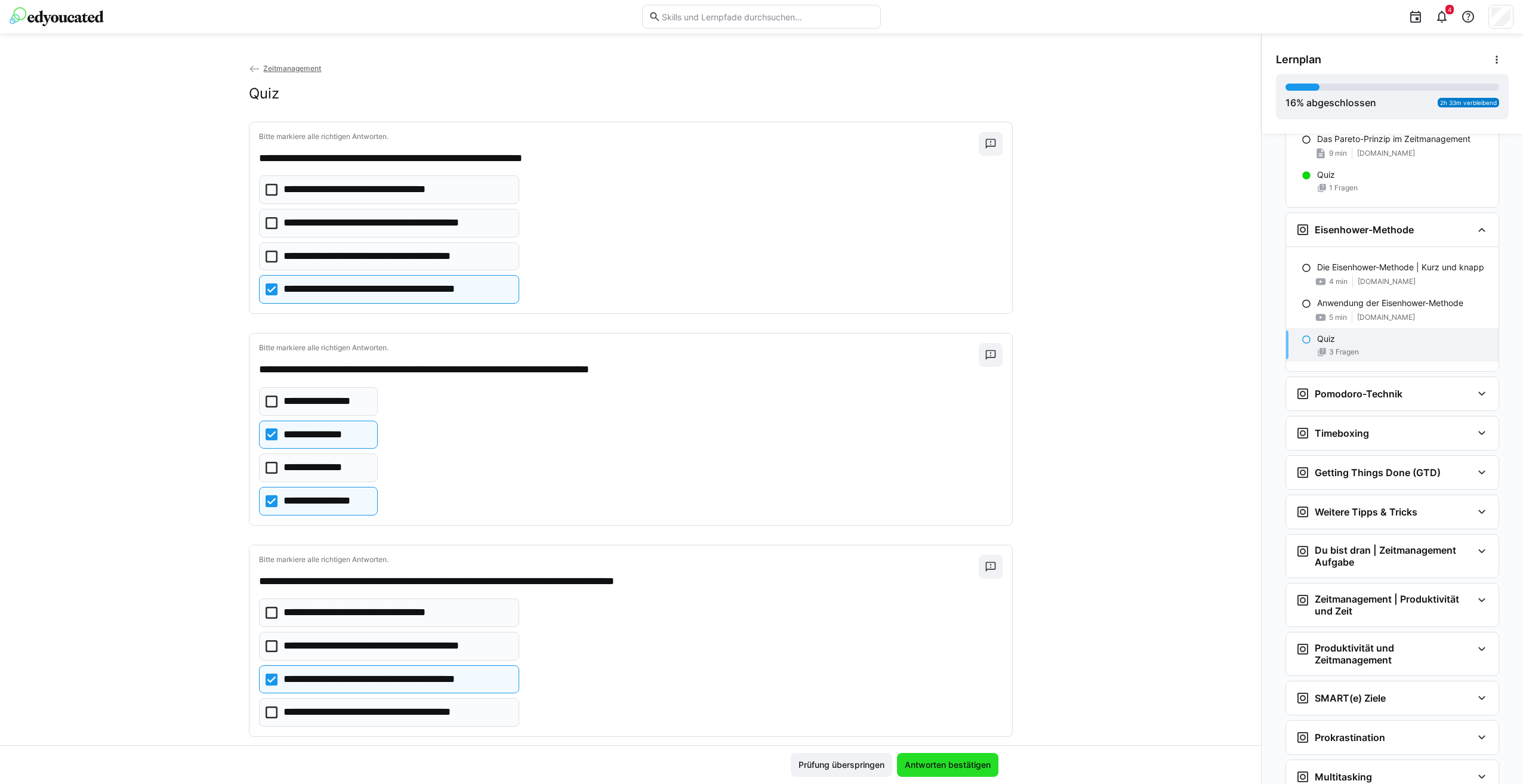
click at [940, 766] on span "Antworten bestätigen" at bounding box center [948, 764] width 90 height 12
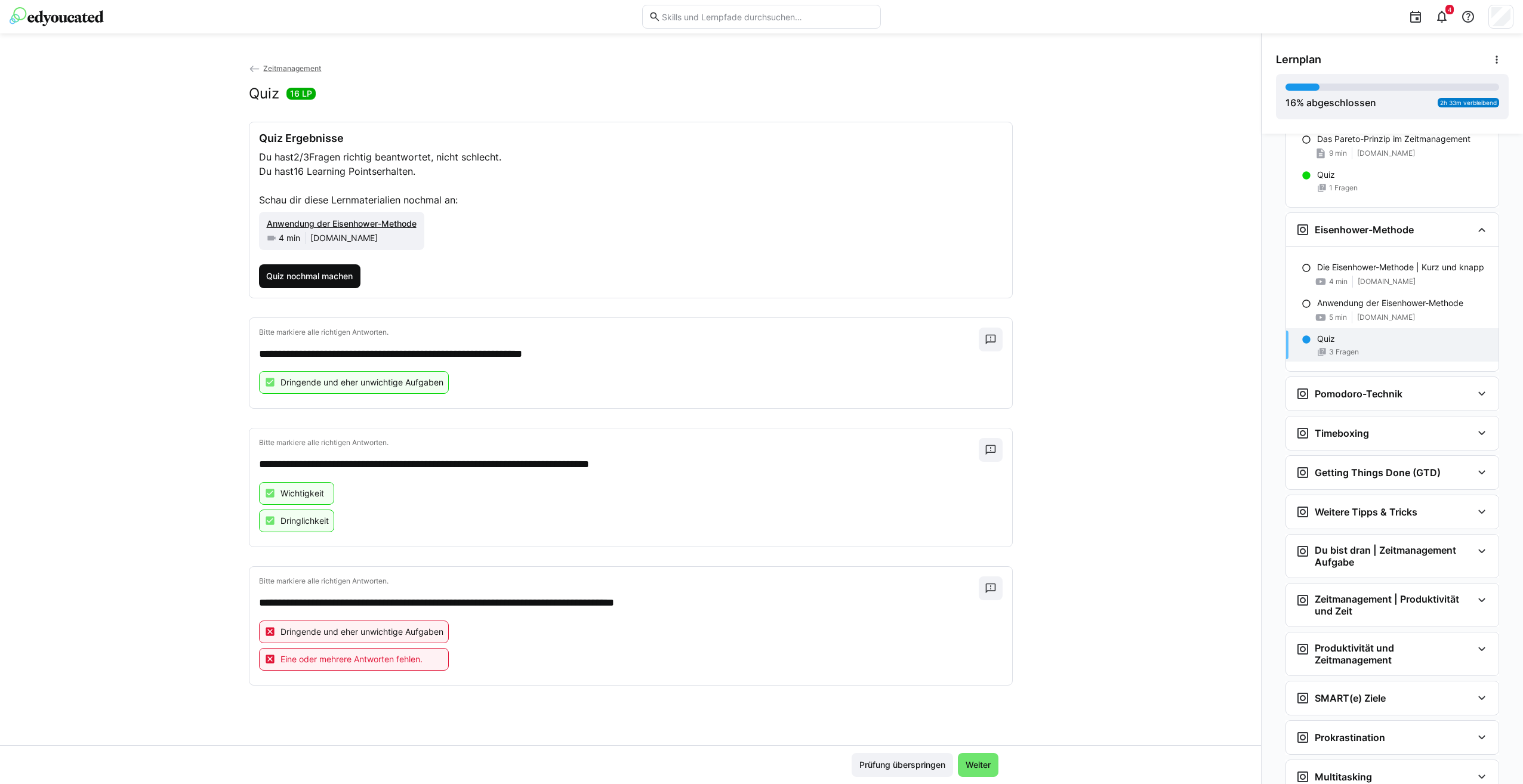
click at [301, 275] on span "Quiz nochmal machen" at bounding box center [310, 276] width 90 height 12
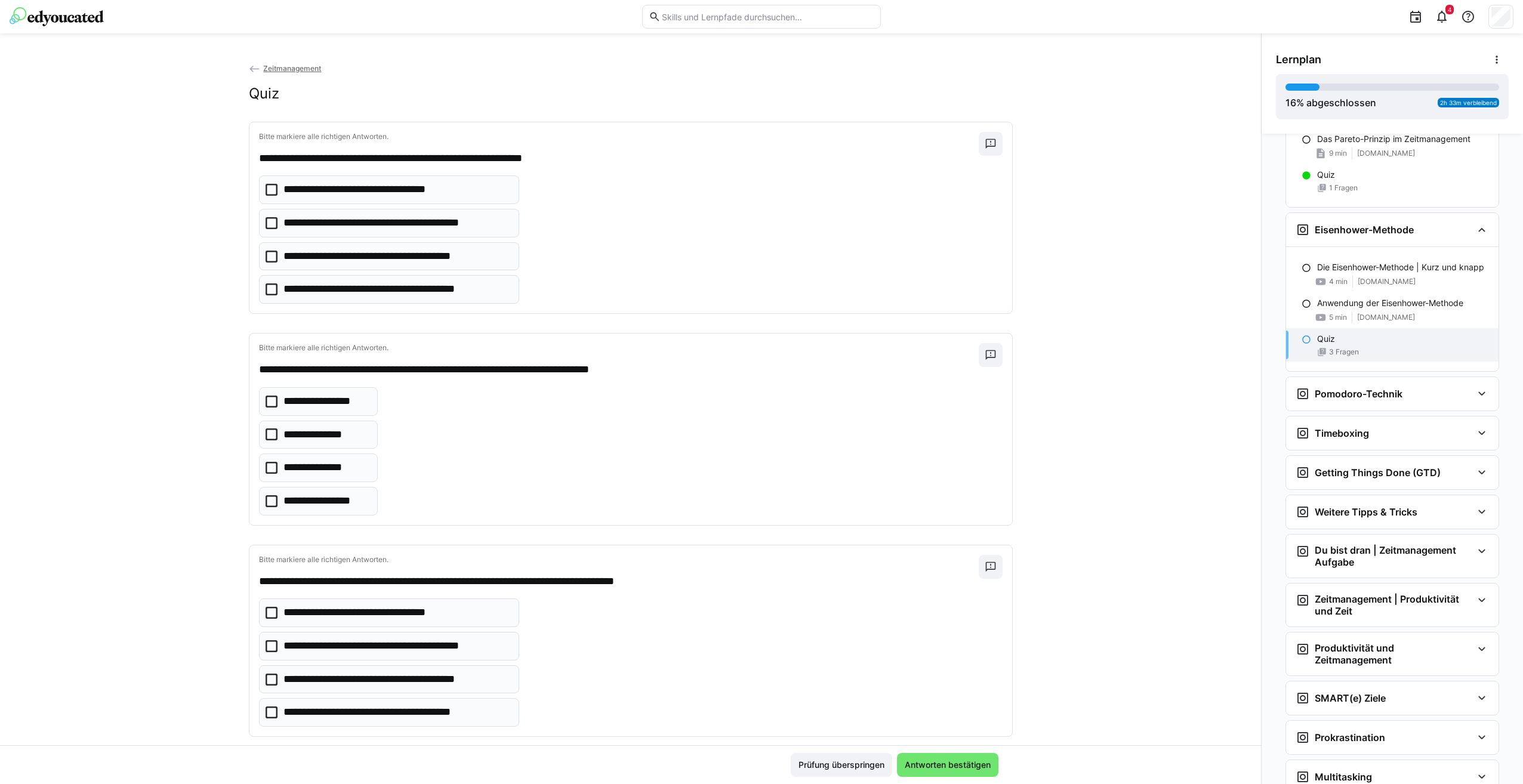
click at [266, 432] on icon at bounding box center [271, 434] width 12 height 12
click at [266, 495] on icon at bounding box center [271, 500] width 12 height 12
click at [266, 285] on icon at bounding box center [271, 289] width 12 height 12
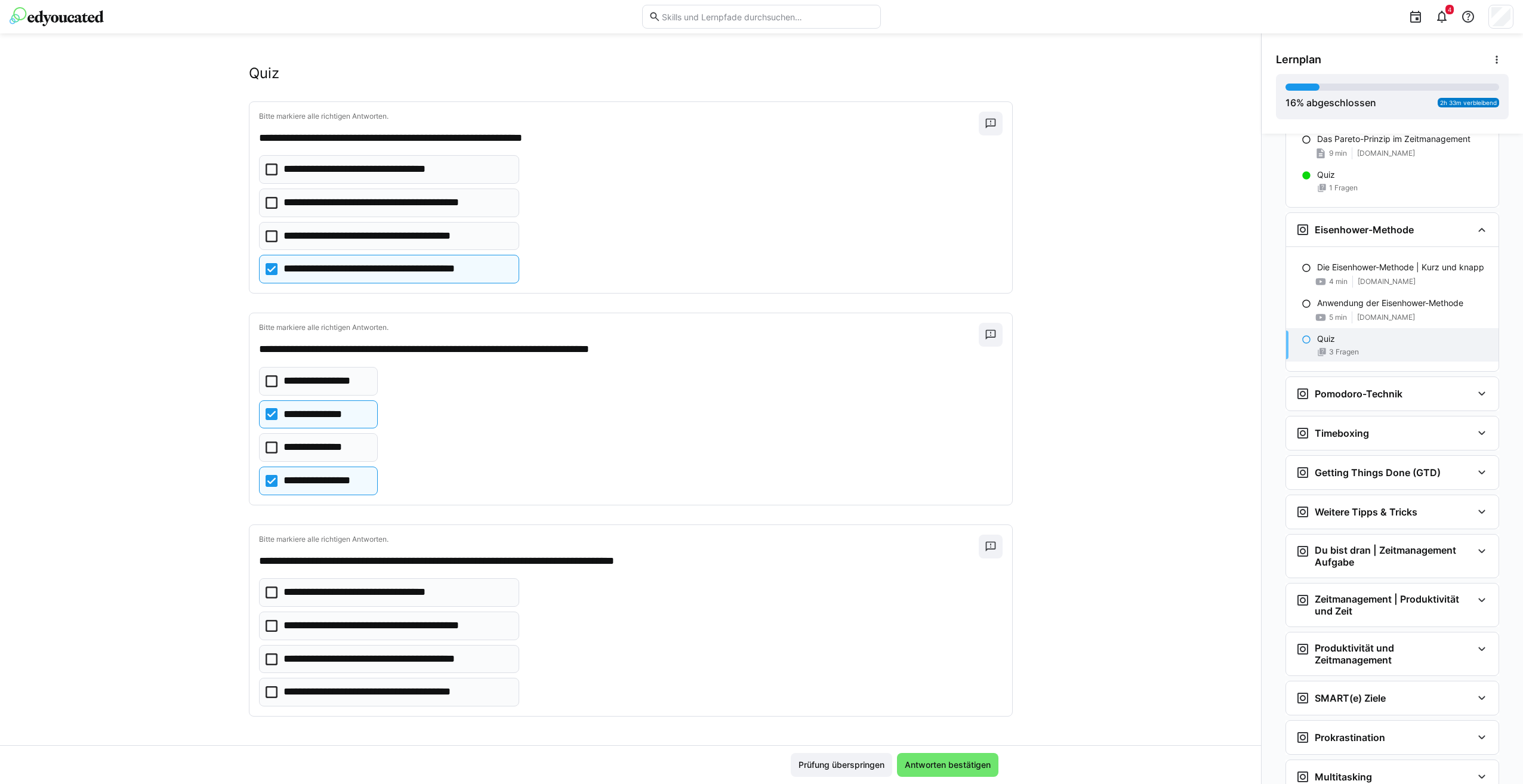
click at [259, 617] on eds-checkbox "**********" at bounding box center [389, 626] width 260 height 28
click at [267, 656] on icon at bounding box center [271, 659] width 12 height 12
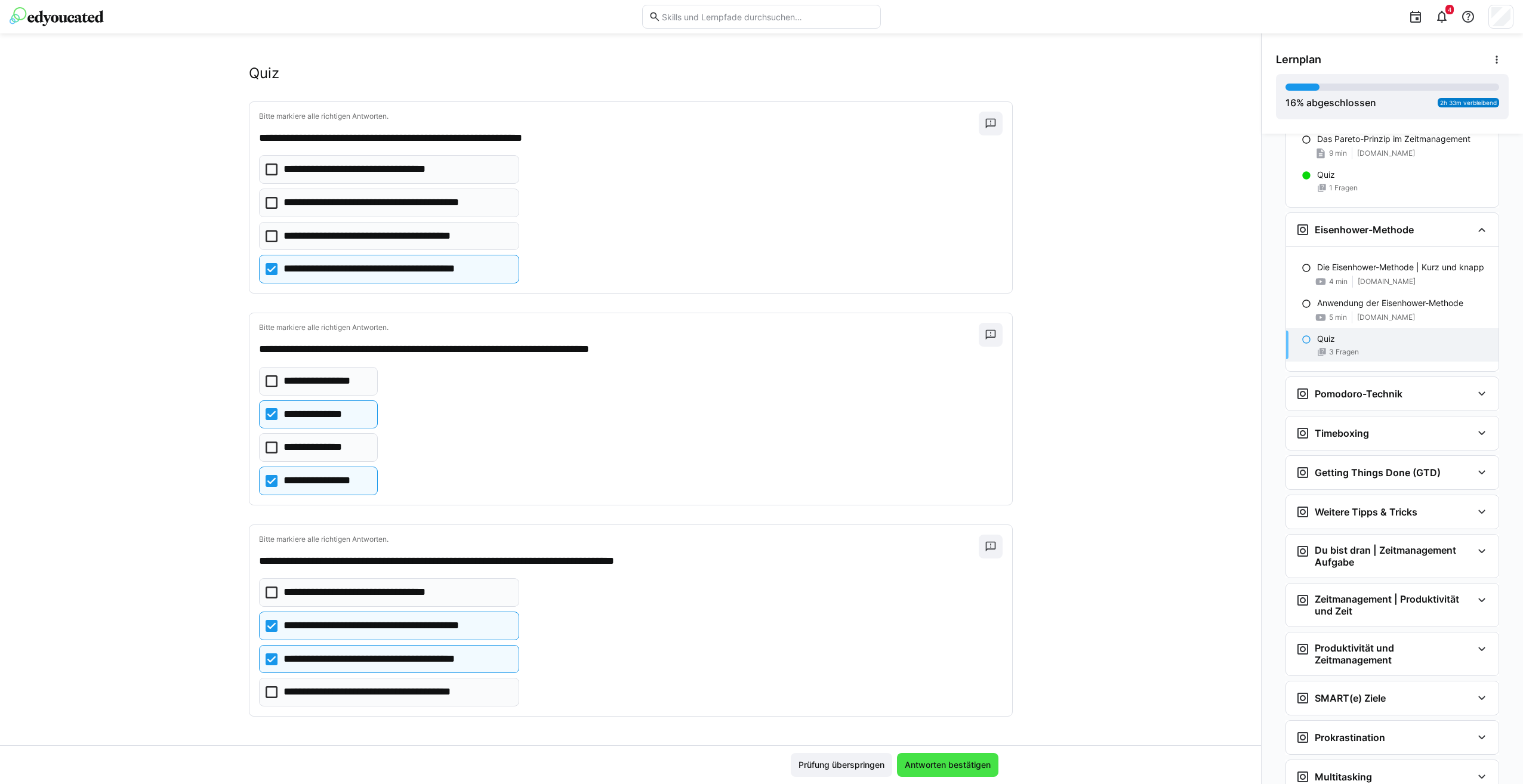
click at [961, 762] on span "Antworten bestätigen" at bounding box center [948, 764] width 90 height 12
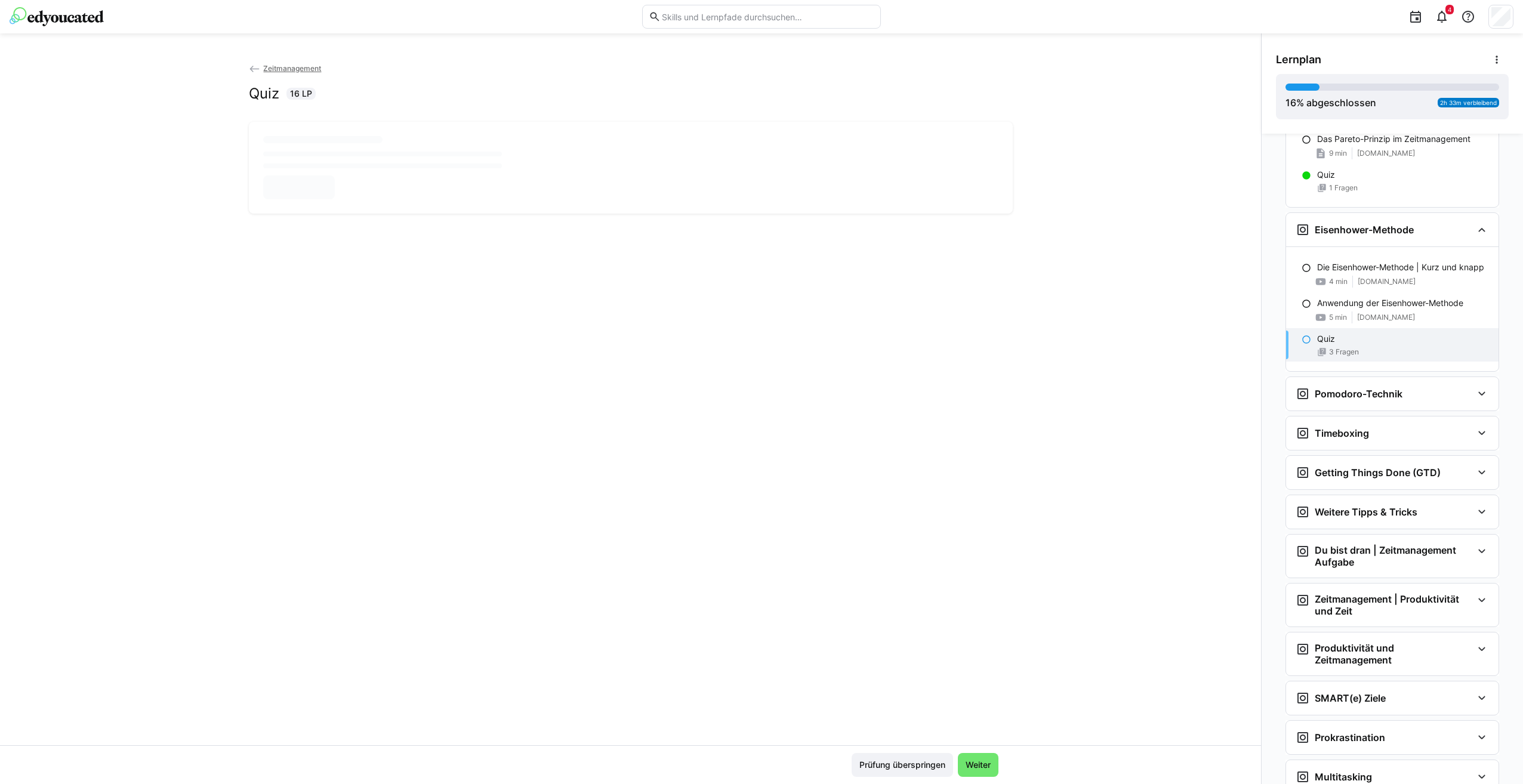
scroll to position [0, 0]
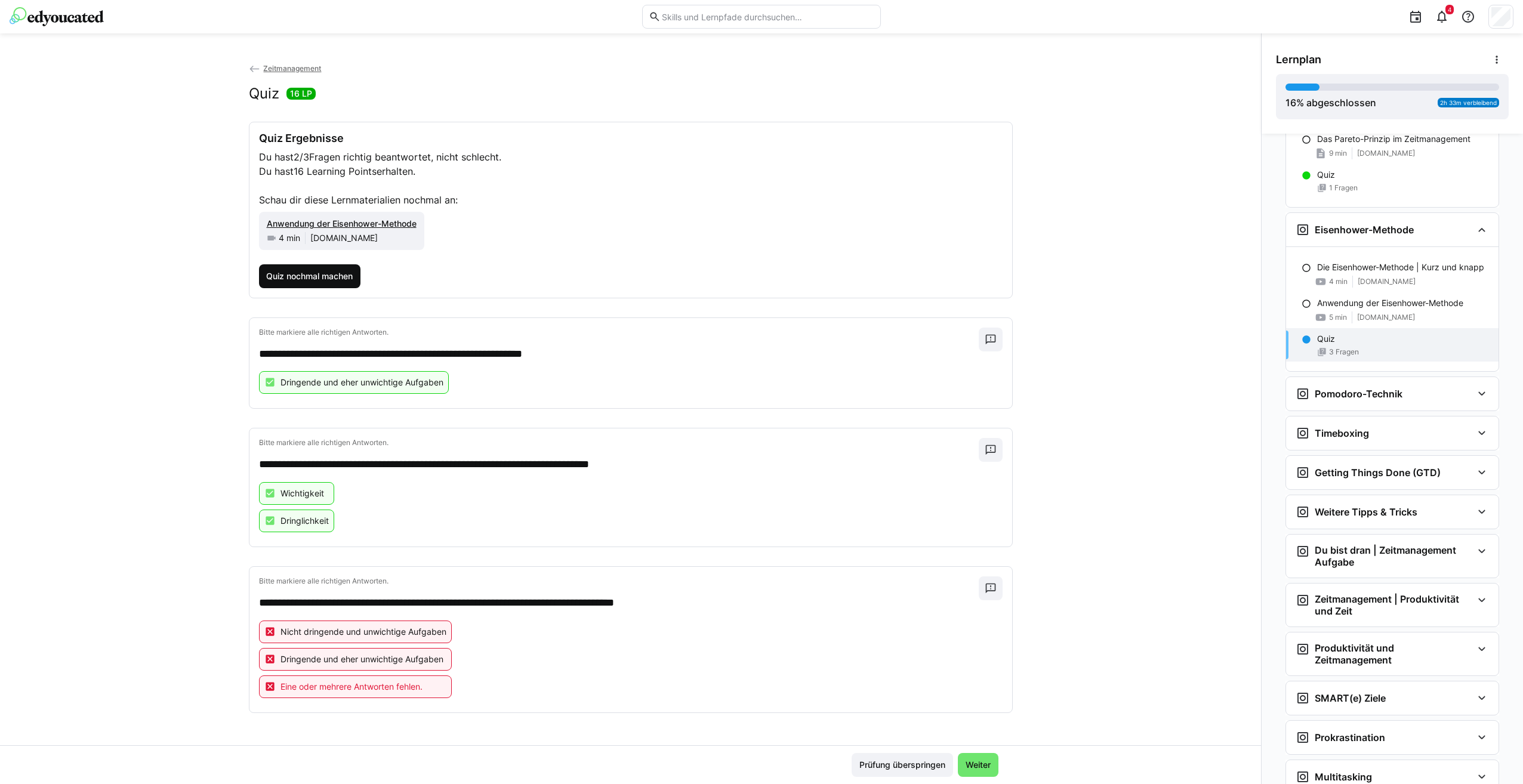
click at [340, 284] on span "Quiz nochmal machen" at bounding box center [310, 276] width 102 height 24
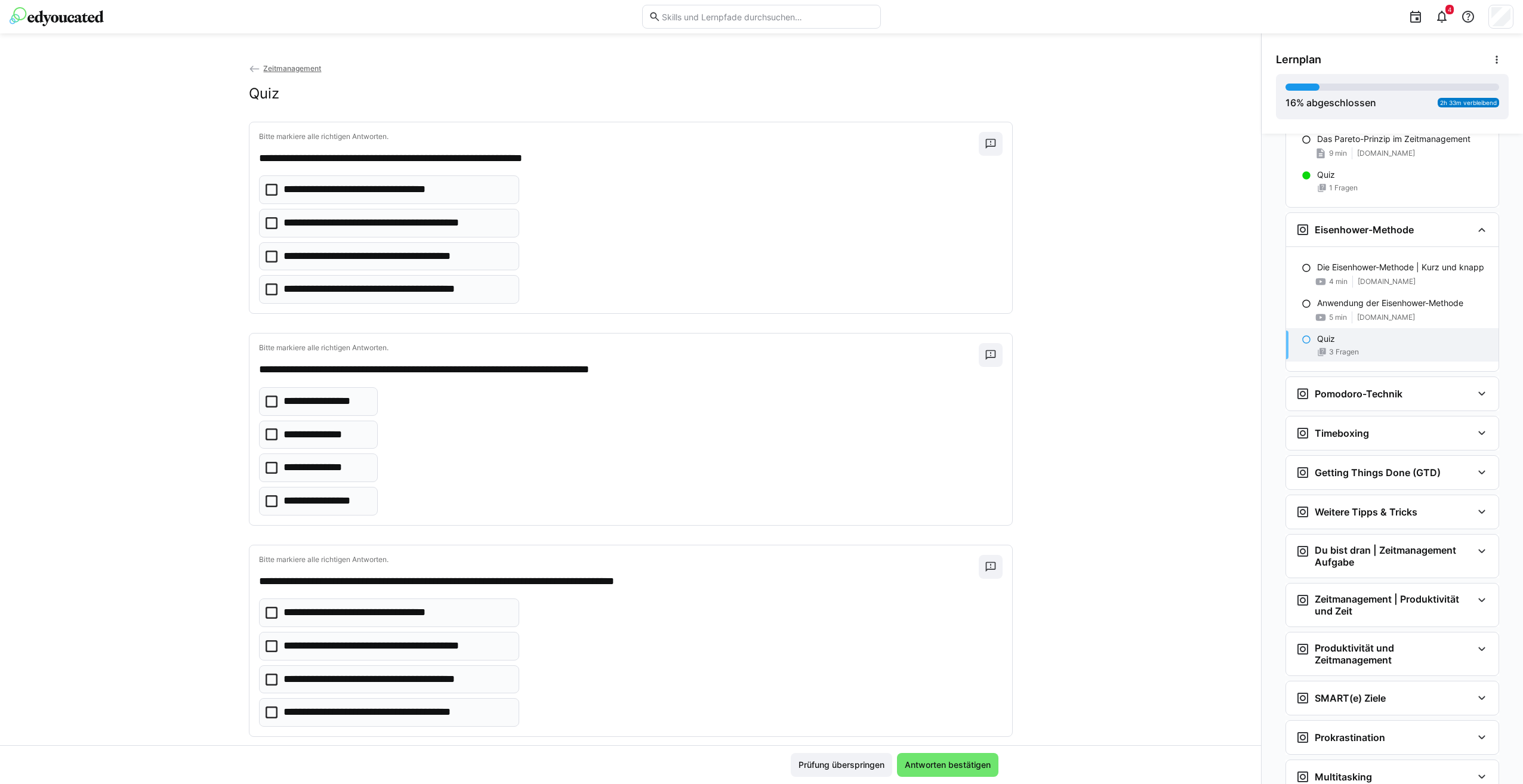
click at [274, 436] on eds-checkbox "**********" at bounding box center [318, 435] width 119 height 28
click at [266, 499] on icon at bounding box center [271, 500] width 12 height 12
click at [268, 292] on icon at bounding box center [271, 289] width 12 height 12
click at [267, 642] on icon at bounding box center [271, 646] width 12 height 12
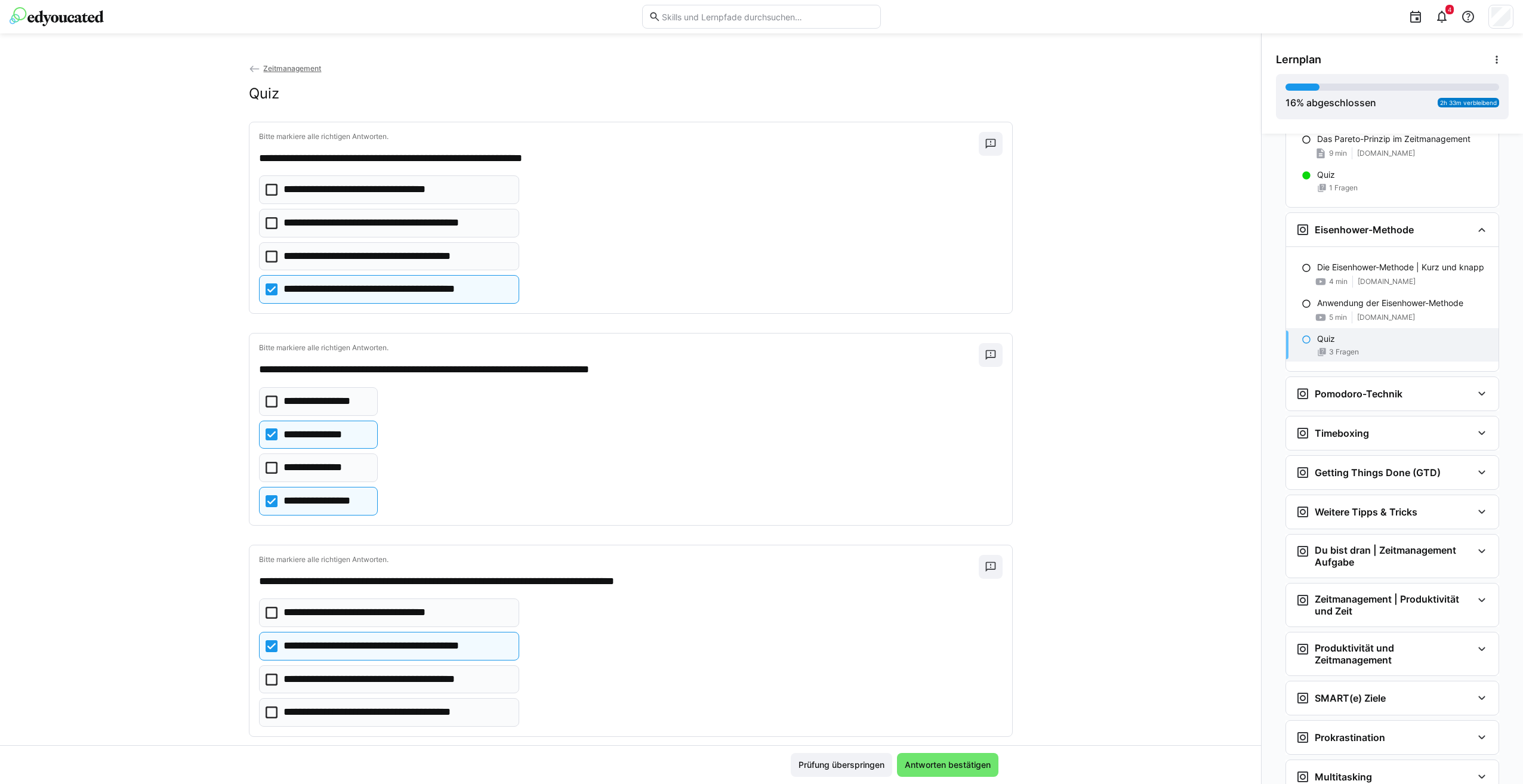
click at [266, 680] on icon at bounding box center [271, 679] width 12 height 12
click at [260, 719] on eds-checkbox "**********" at bounding box center [389, 712] width 260 height 28
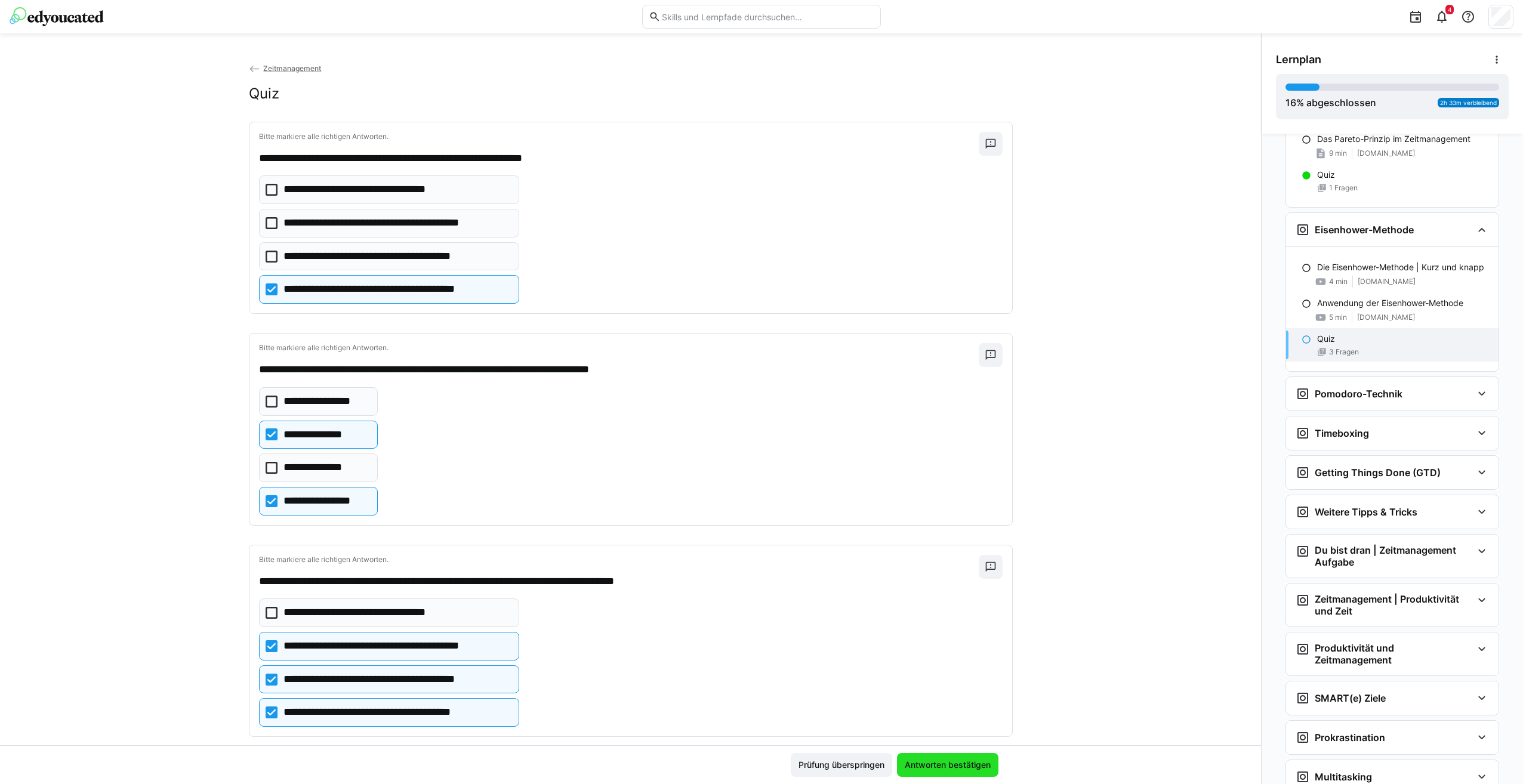
click at [946, 760] on span "Antworten bestätigen" at bounding box center [948, 764] width 90 height 12
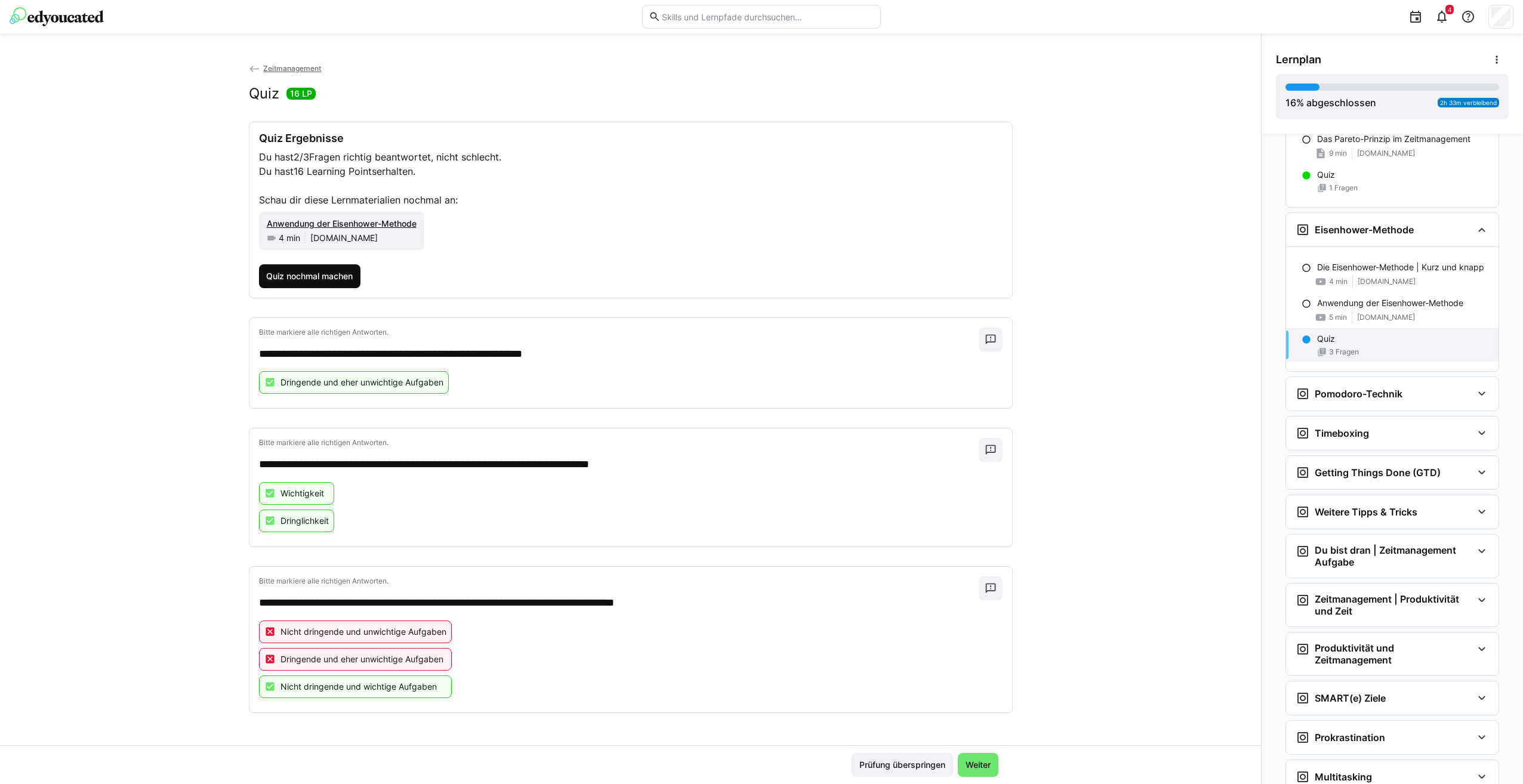
click at [328, 266] on span "Quiz nochmal machen" at bounding box center [310, 276] width 102 height 24
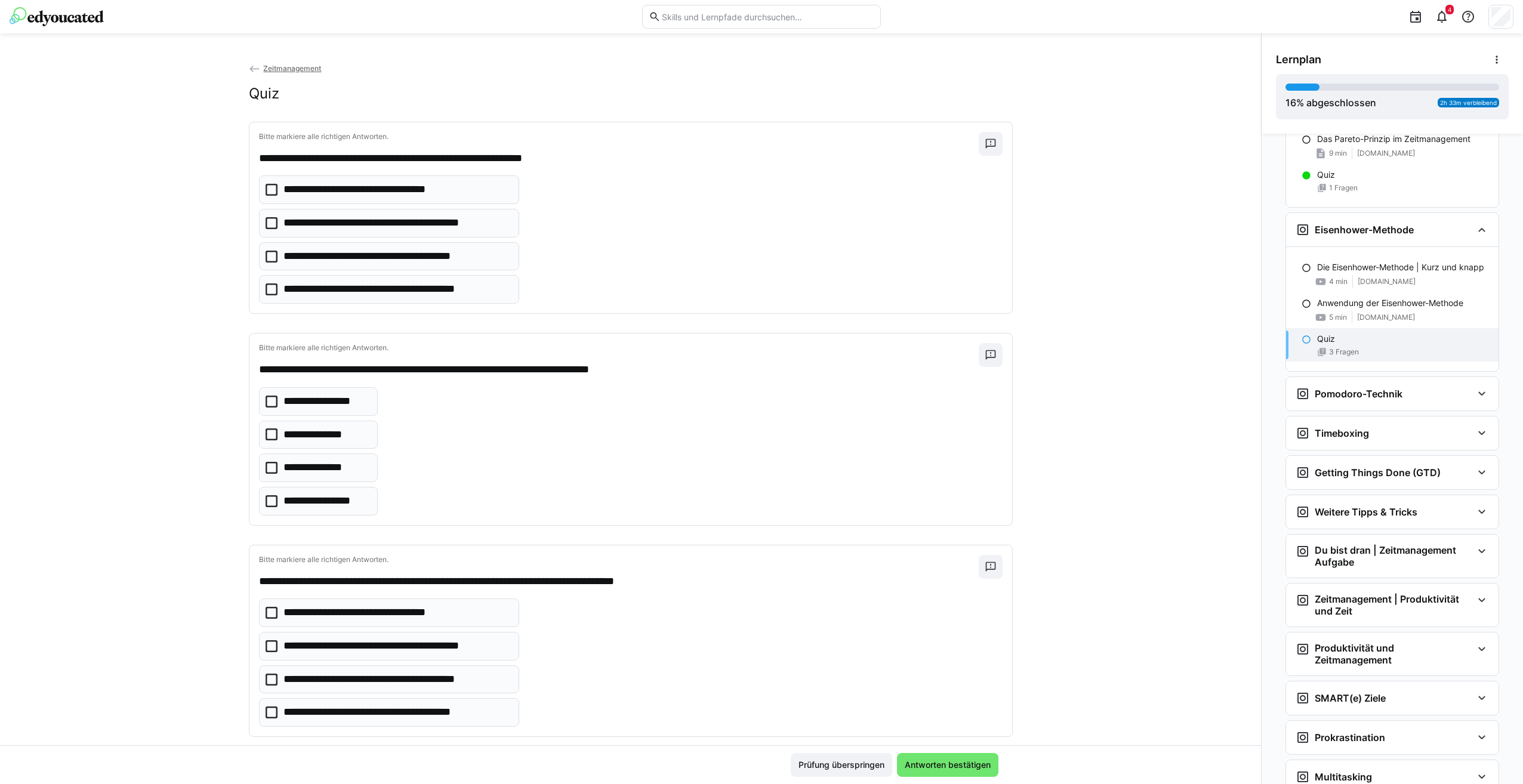
click at [271, 284] on eds-checkbox "**********" at bounding box center [389, 289] width 260 height 28
click at [266, 433] on icon at bounding box center [271, 434] width 12 height 12
click at [264, 489] on eds-checkbox "**********" at bounding box center [318, 501] width 119 height 28
click at [276, 706] on eds-checkbox "**********" at bounding box center [389, 712] width 260 height 28
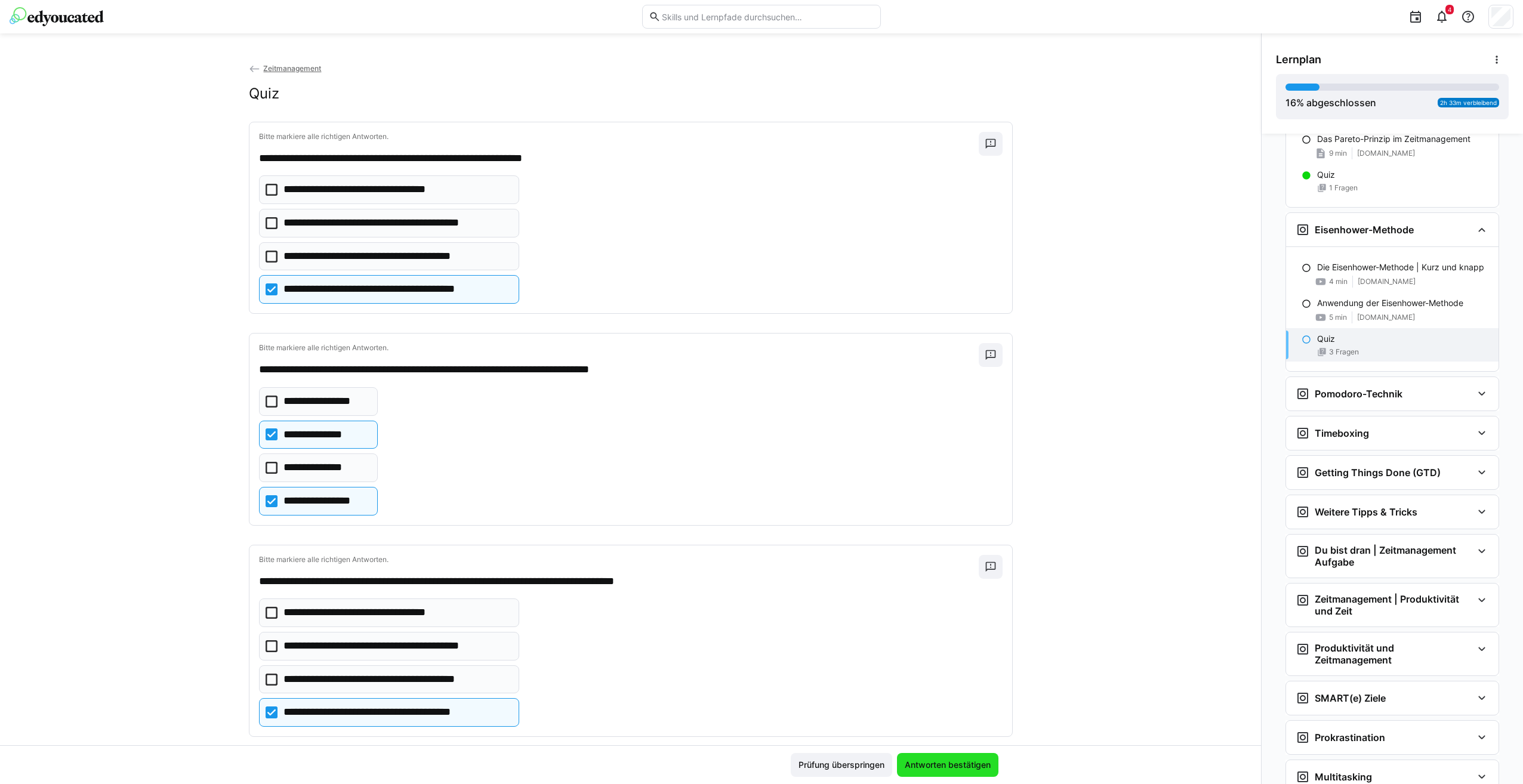
click at [957, 773] on span "Antworten bestätigen" at bounding box center [948, 764] width 101 height 24
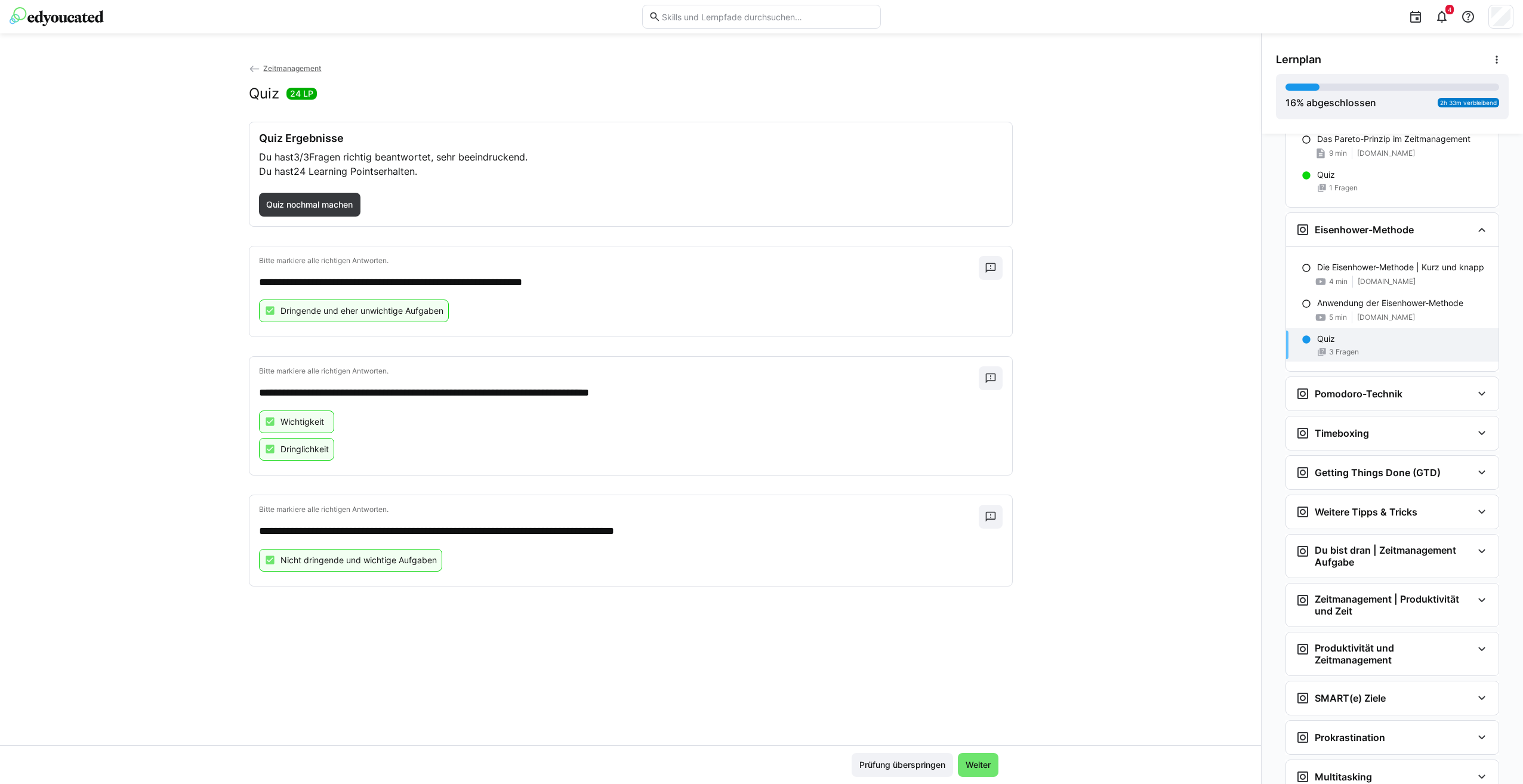
click at [980, 752] on div "Prüfung überspringen Weiter" at bounding box center [630, 764] width 1261 height 39
click at [991, 765] on span "Weiter" at bounding box center [978, 764] width 41 height 24
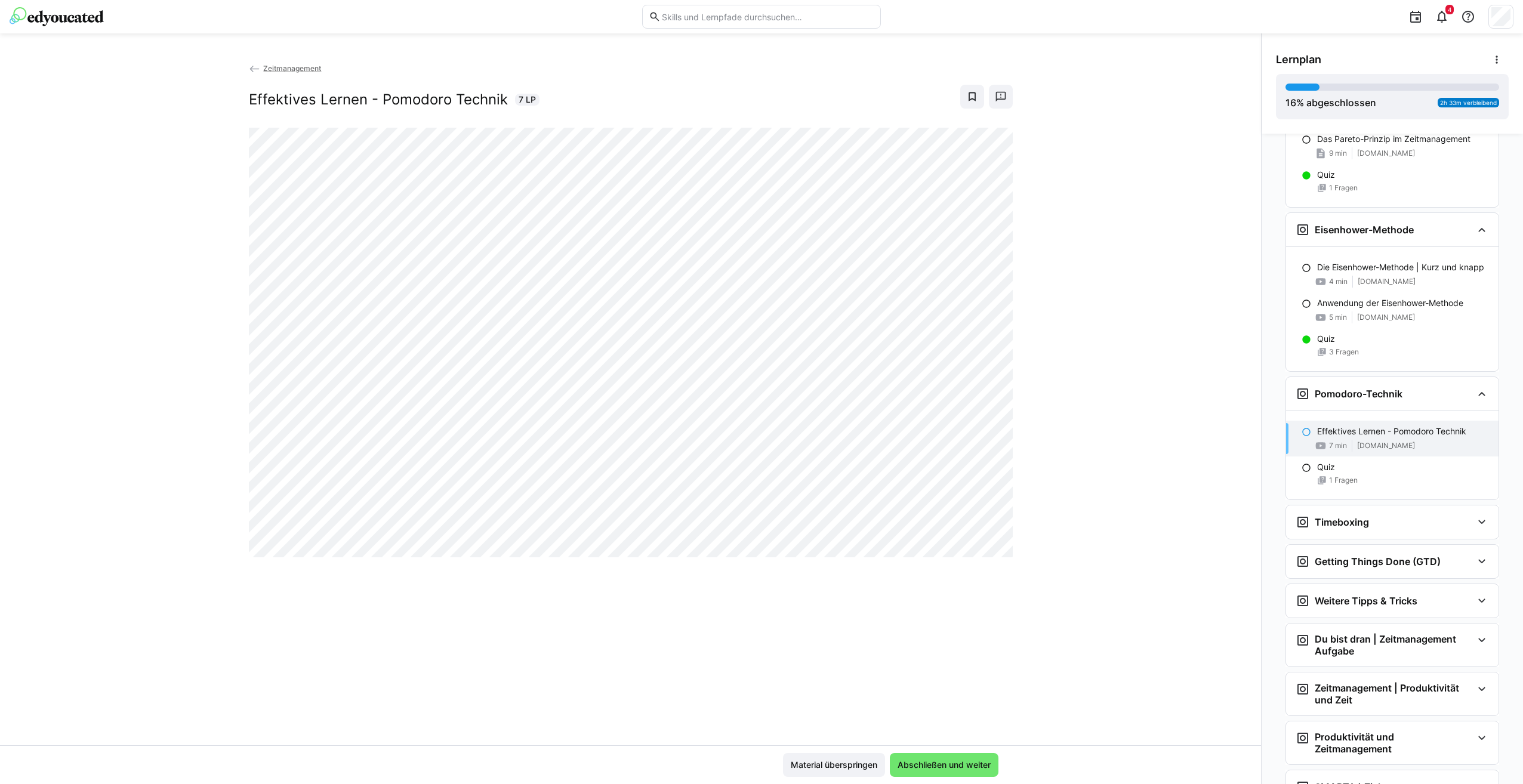
scroll to position [651, 0]
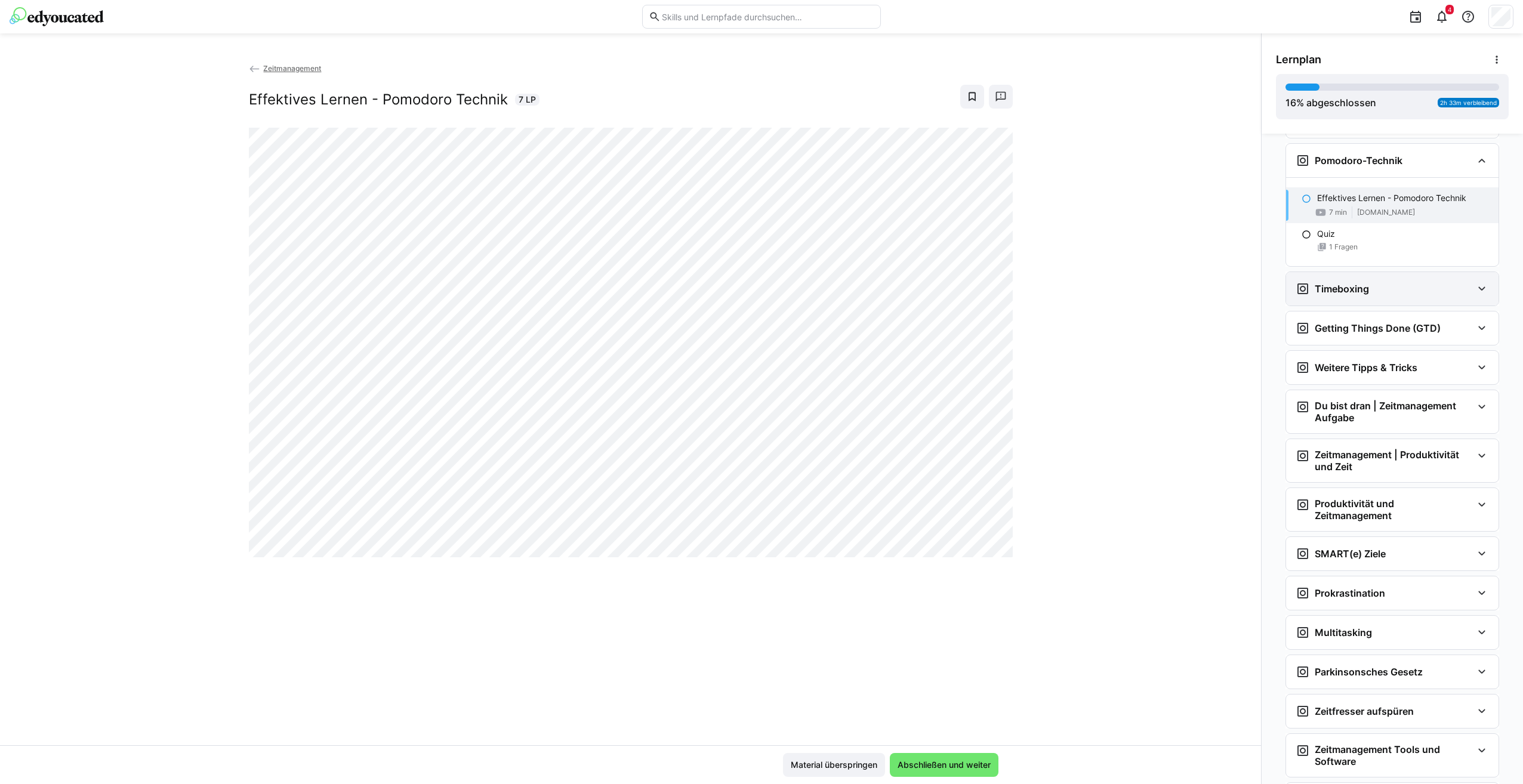
click at [1346, 296] on div "Timeboxing" at bounding box center [1332, 289] width 74 height 14
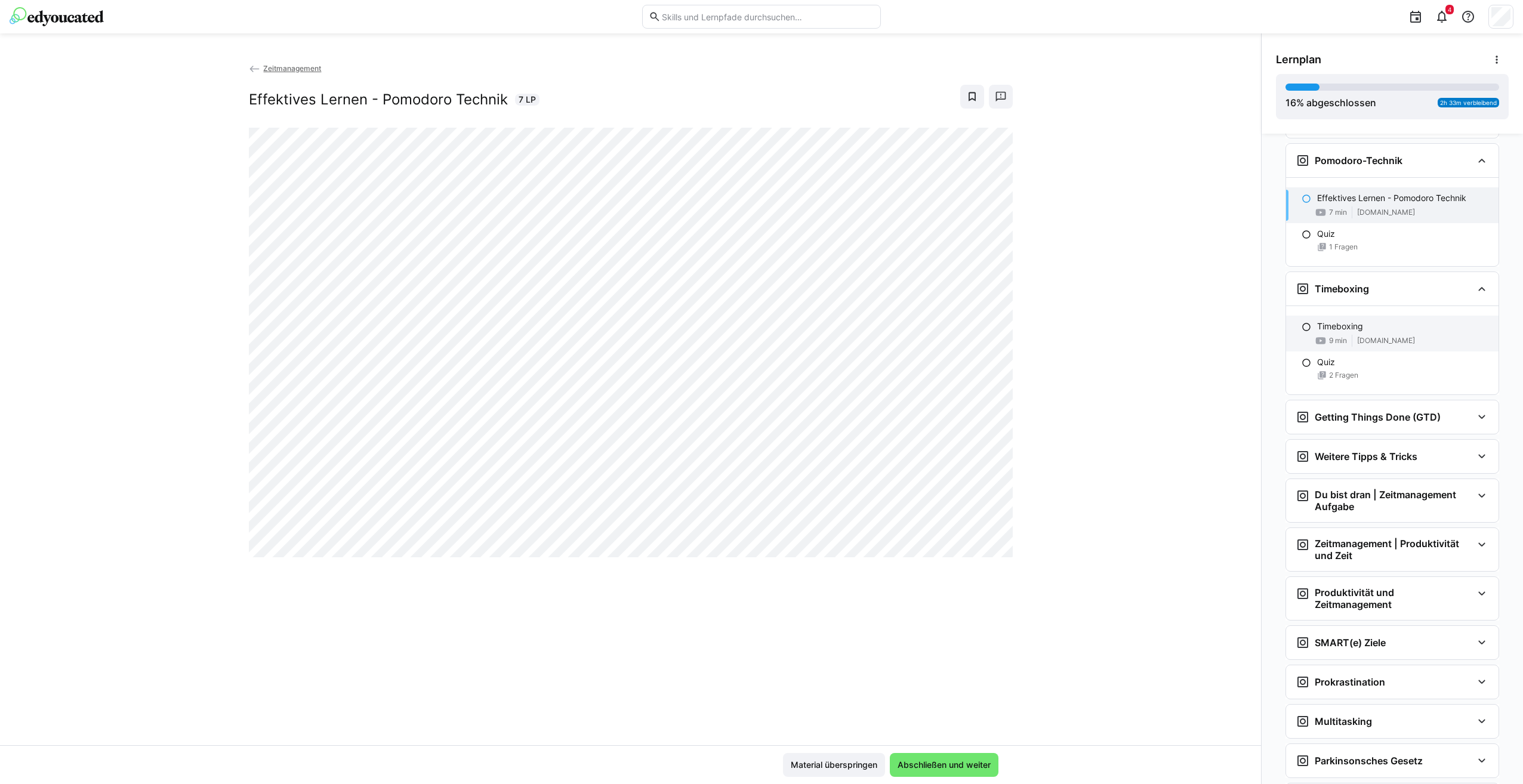
click at [1347, 332] on p "Timeboxing" at bounding box center [1340, 326] width 46 height 12
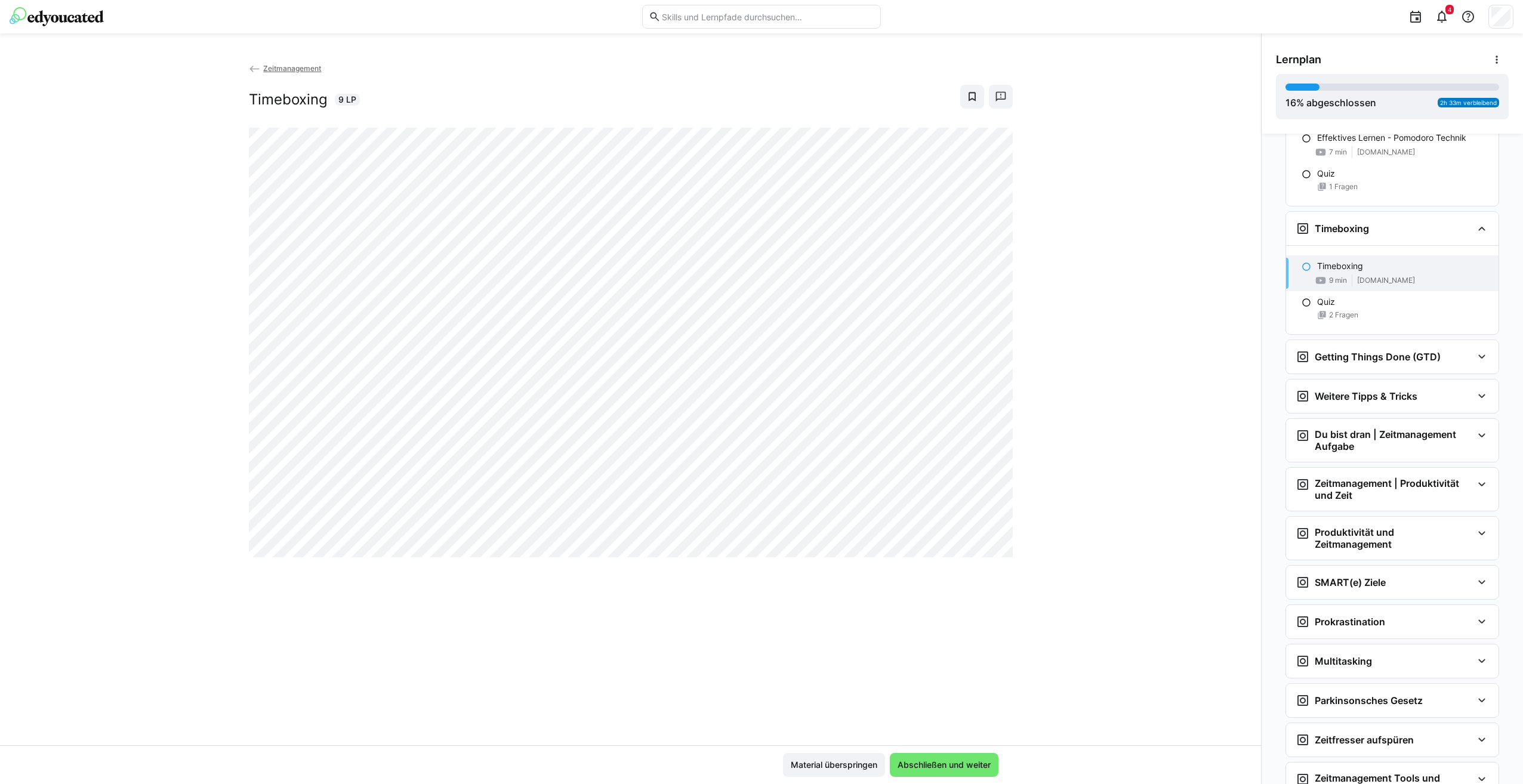
scroll to position [798, 0]
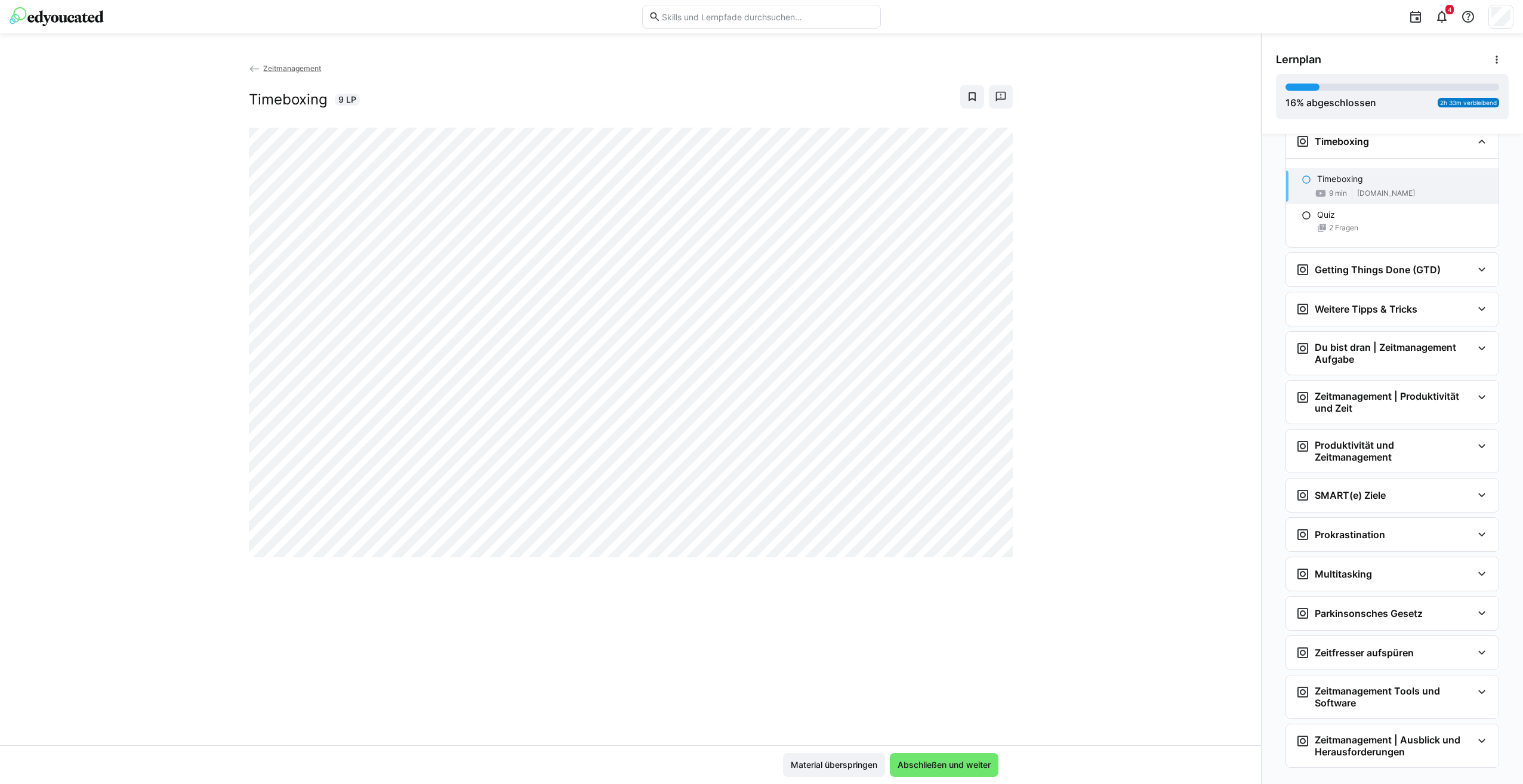
click at [902, 607] on div "Zeitmanagement Timeboxing 9 LP" at bounding box center [630, 403] width 1261 height 683
click at [1370, 232] on div "2 Fragen" at bounding box center [1403, 227] width 172 height 9
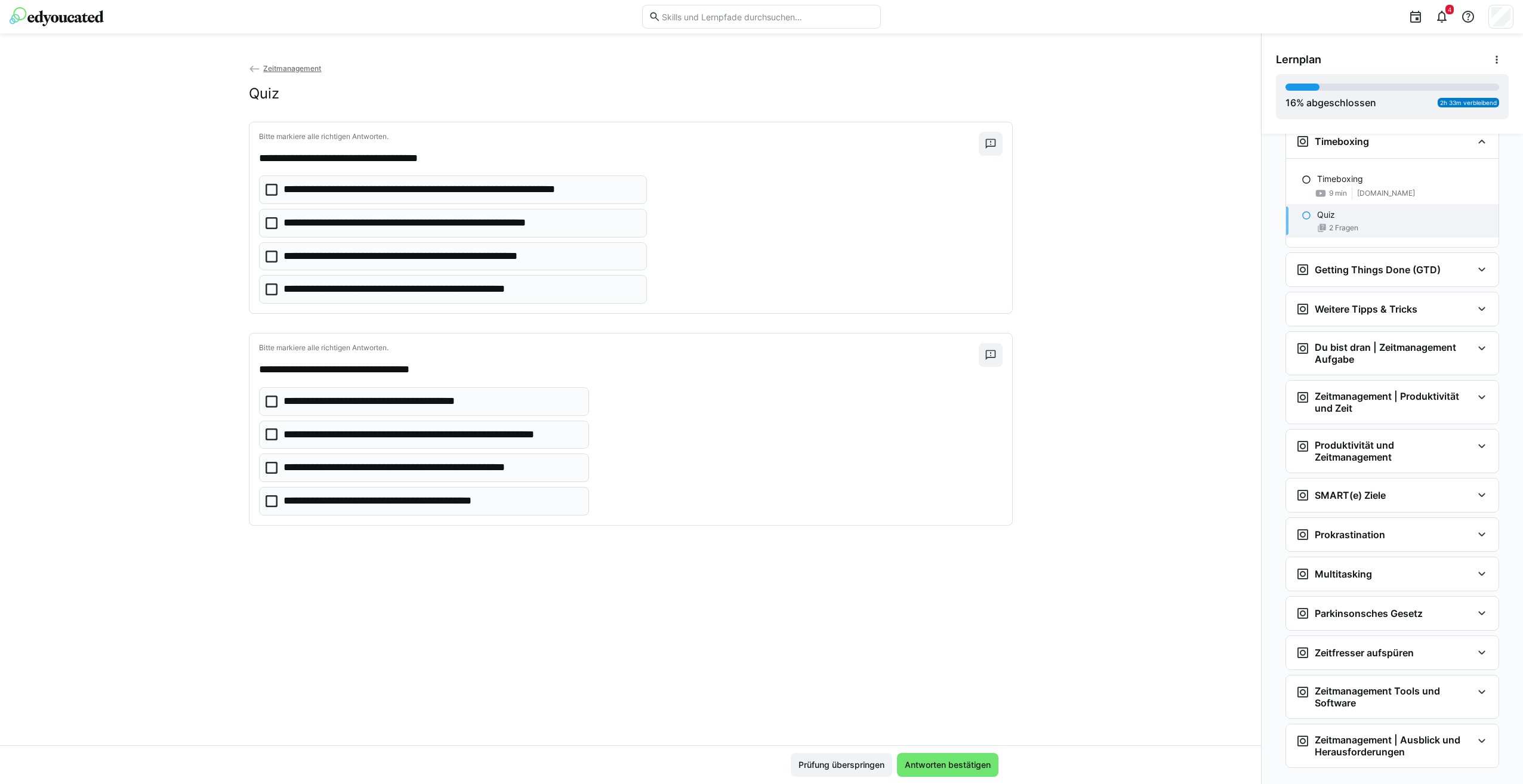
click at [274, 289] on icon at bounding box center [271, 289] width 12 height 12
click at [267, 403] on icon at bounding box center [271, 401] width 12 height 12
click at [962, 778] on div "Prüfung überspringen Antworten bestätigen" at bounding box center [630, 764] width 1261 height 39
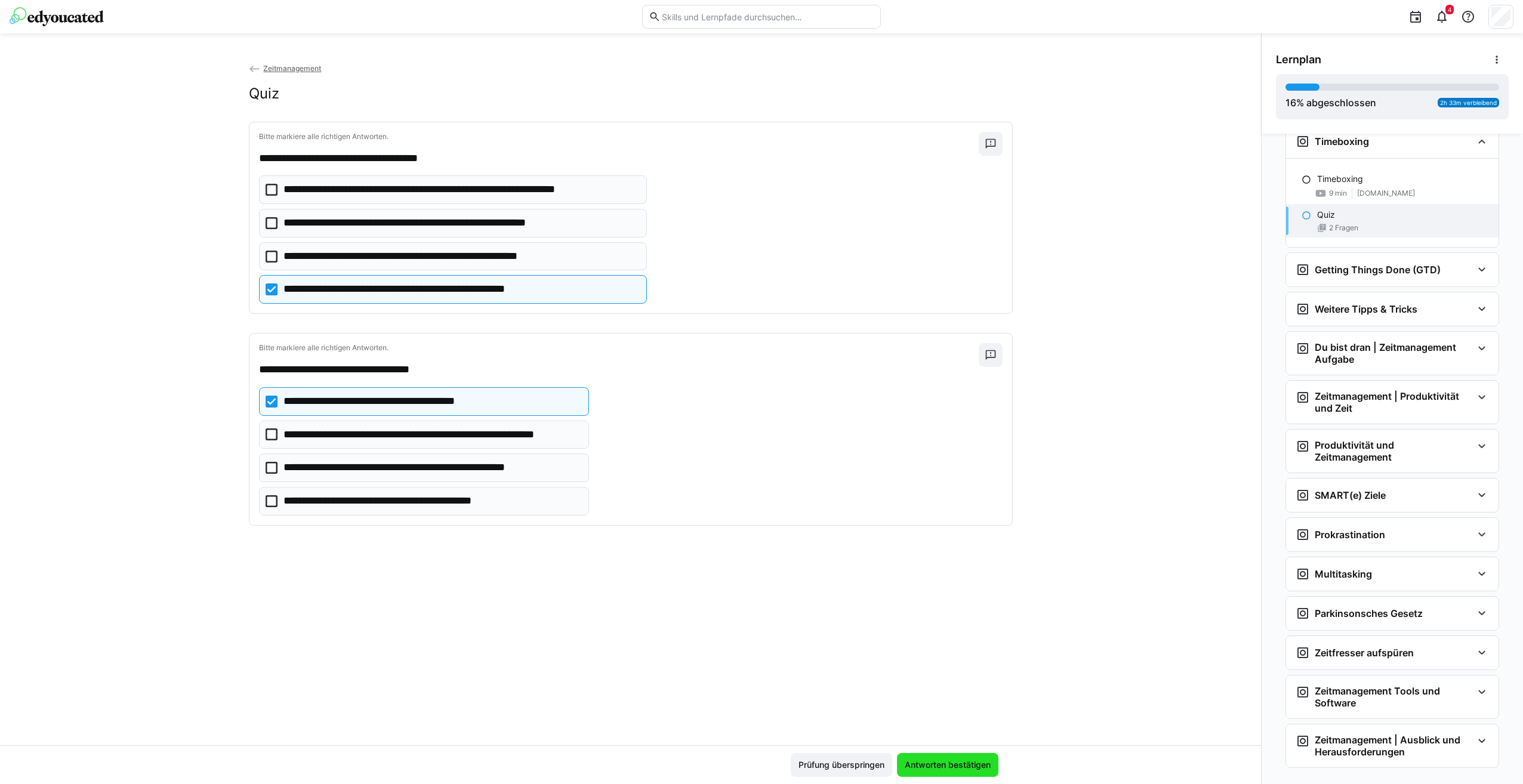
click at [960, 770] on span "Antworten bestätigen" at bounding box center [948, 764] width 90 height 12
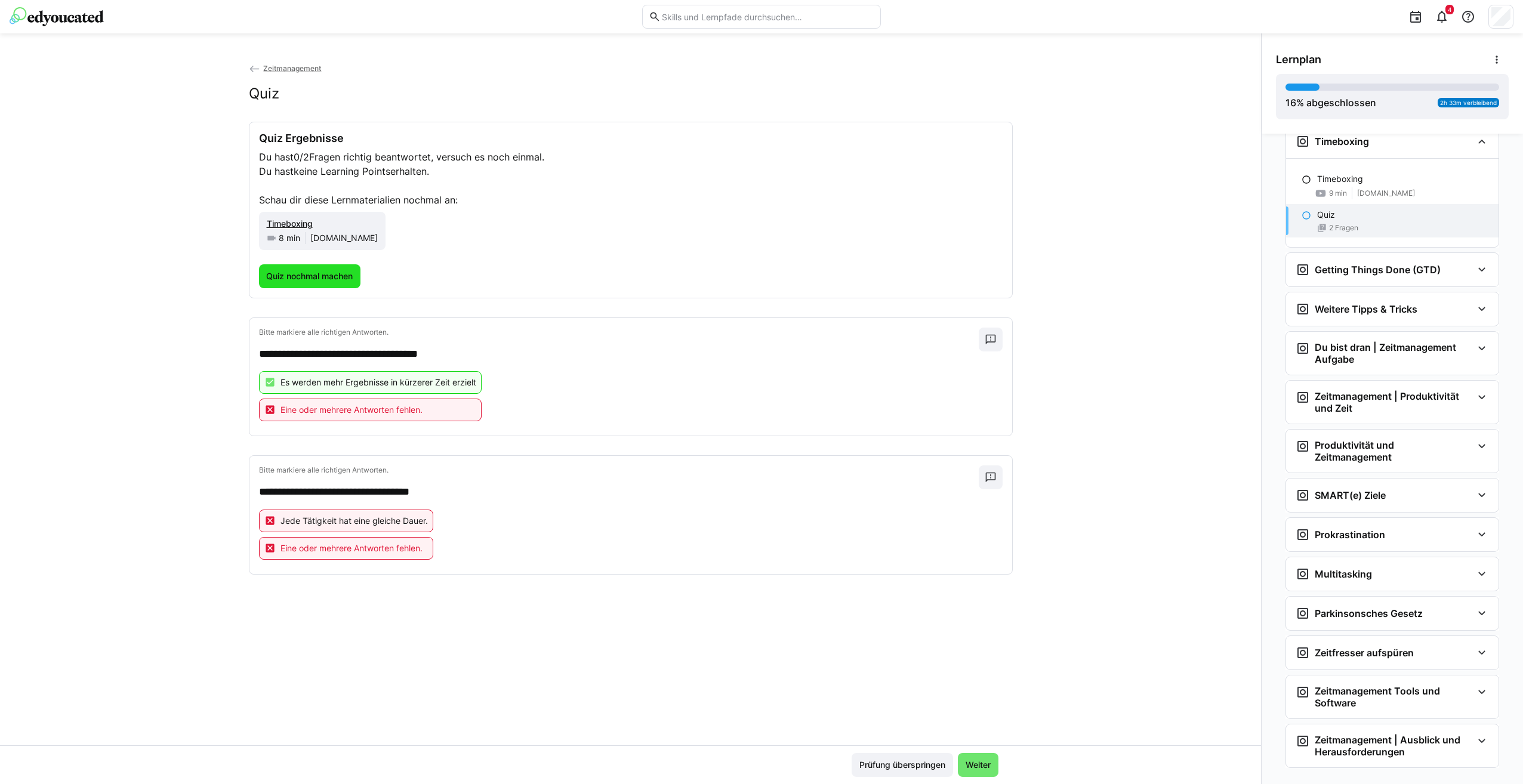
click at [278, 277] on span "Quiz nochmal machen" at bounding box center [310, 276] width 90 height 12
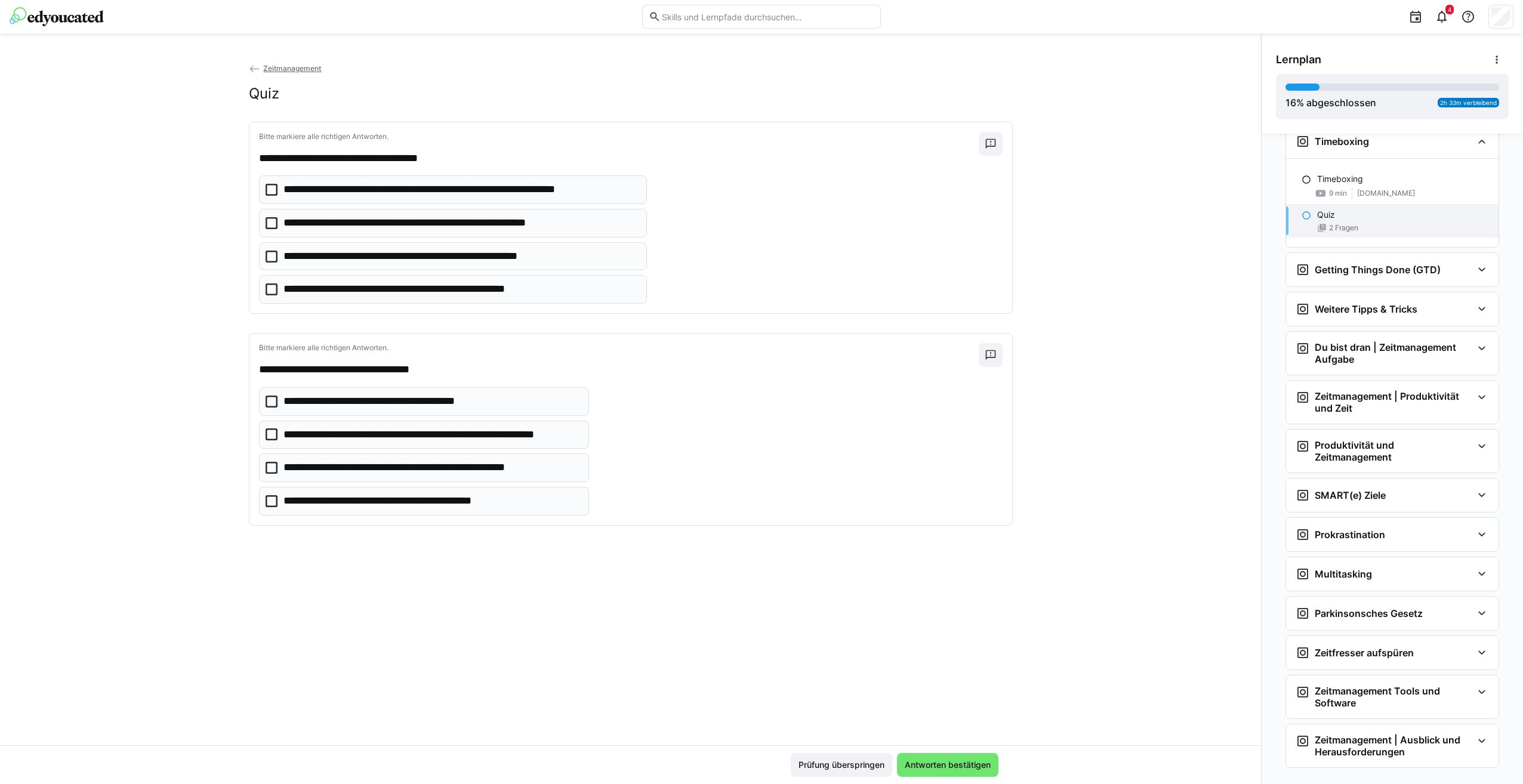
click at [266, 287] on icon at bounding box center [271, 289] width 12 height 12
click at [269, 226] on icon at bounding box center [271, 222] width 12 height 12
click at [274, 466] on eds-checkbox "**********" at bounding box center [424, 468] width 331 height 28
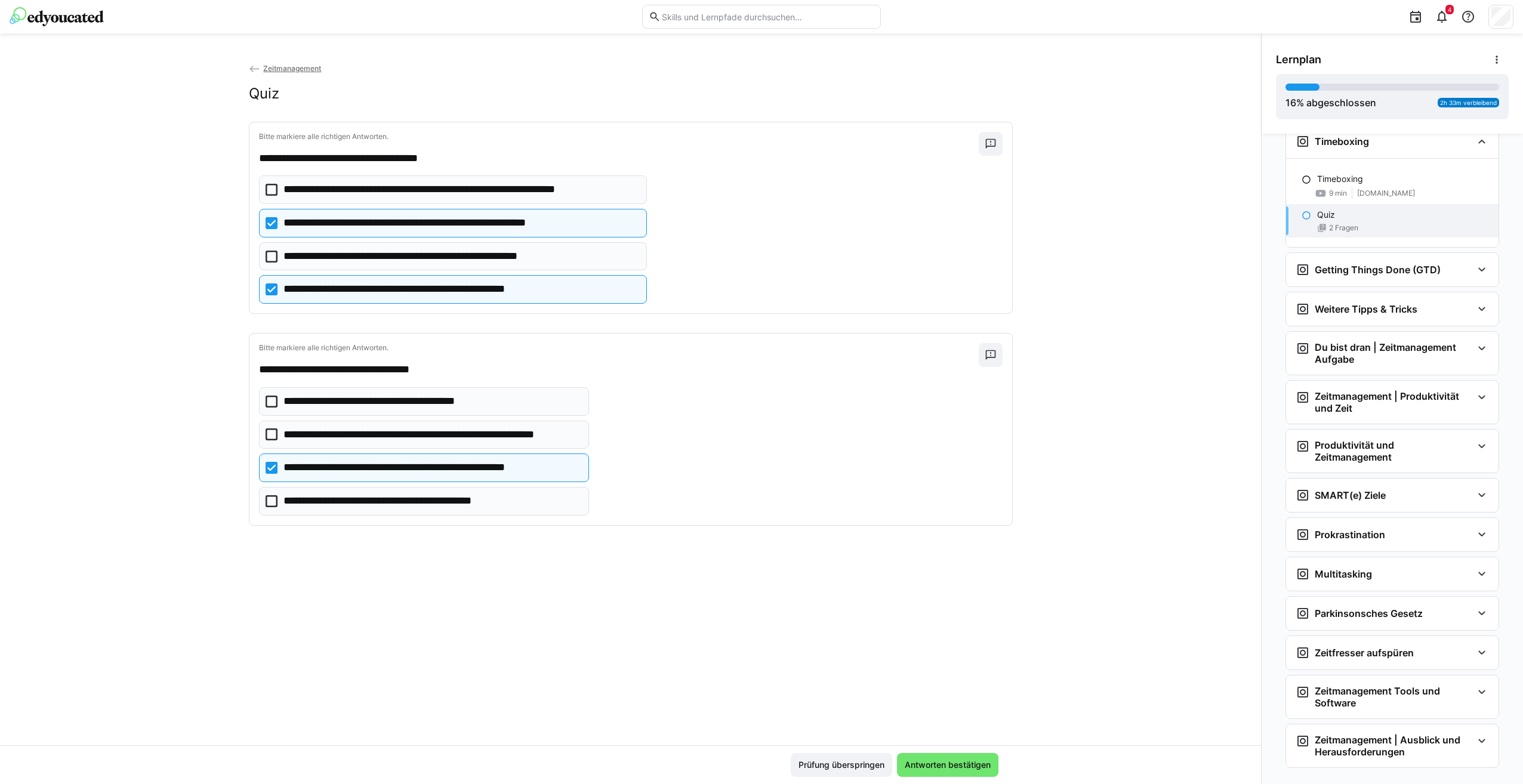
click at [274, 499] on icon at bounding box center [271, 500] width 12 height 12
click at [936, 751] on div "Prüfung überspringen Antworten bestätigen" at bounding box center [630, 764] width 1261 height 39
click at [942, 769] on span "Antworten bestätigen" at bounding box center [948, 764] width 90 height 12
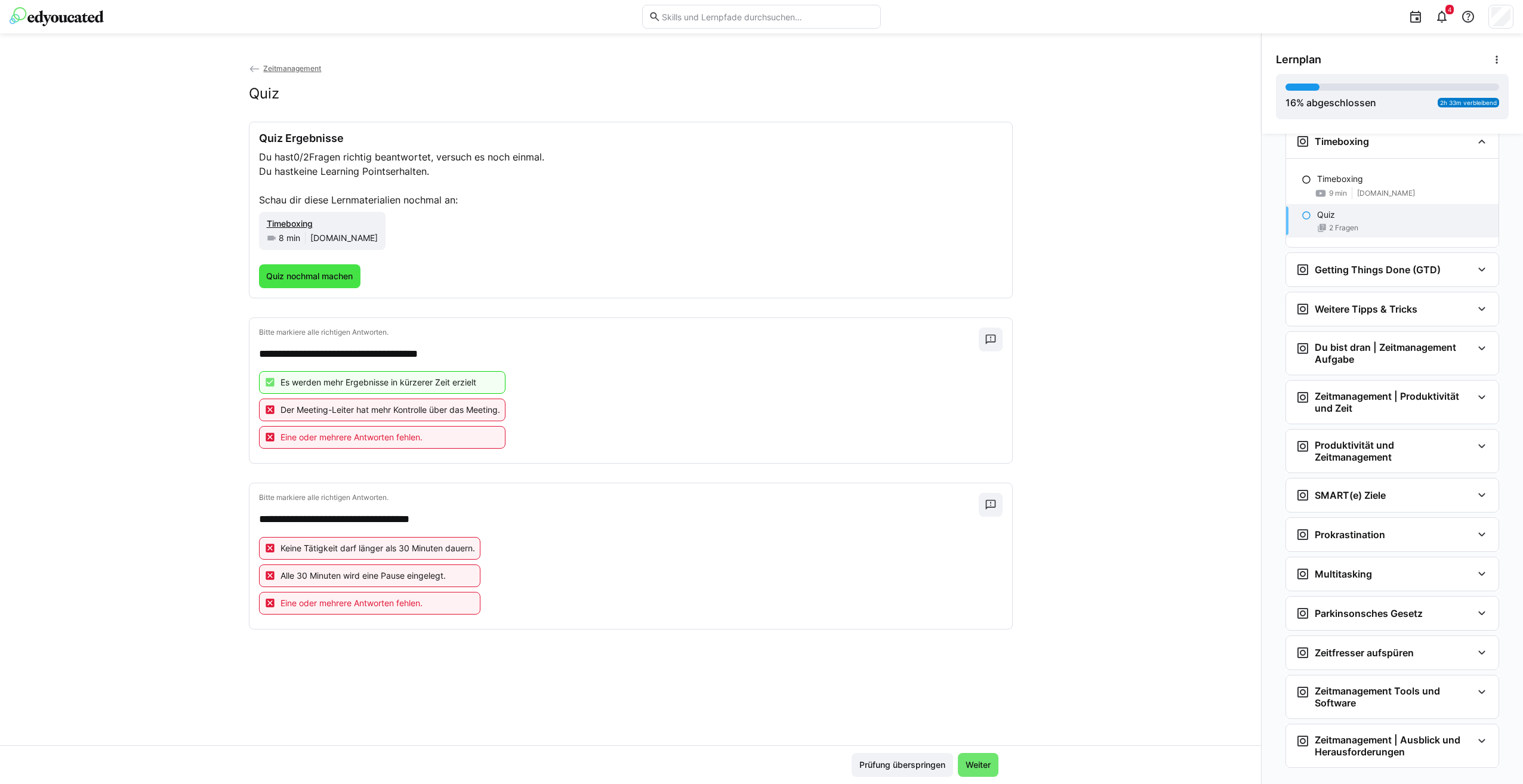
click at [335, 270] on span "Quiz nochmal machen" at bounding box center [310, 276] width 90 height 12
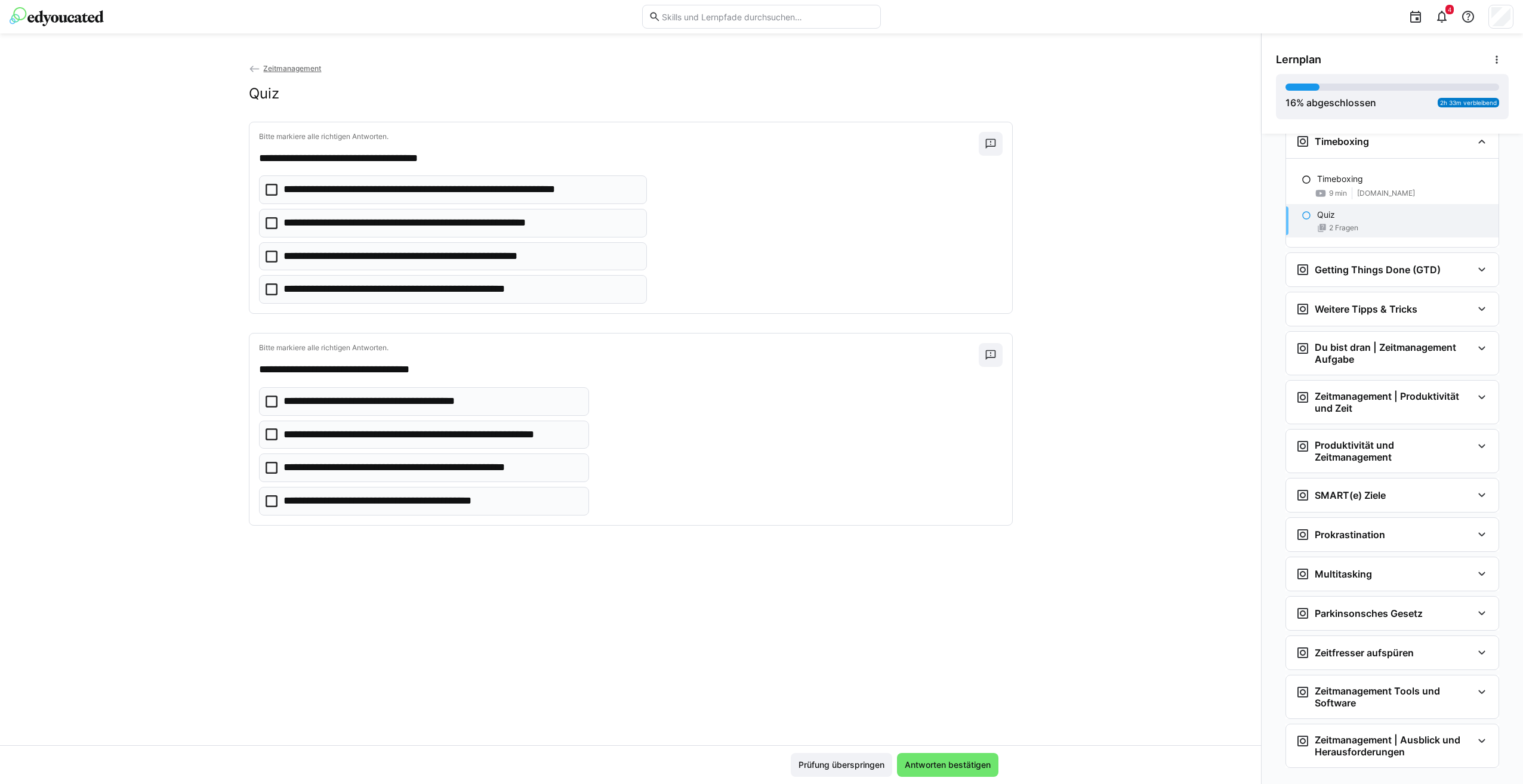
click at [266, 191] on icon at bounding box center [271, 189] width 12 height 12
click at [271, 285] on icon at bounding box center [271, 289] width 12 height 12
click at [268, 430] on icon at bounding box center [271, 434] width 12 height 12
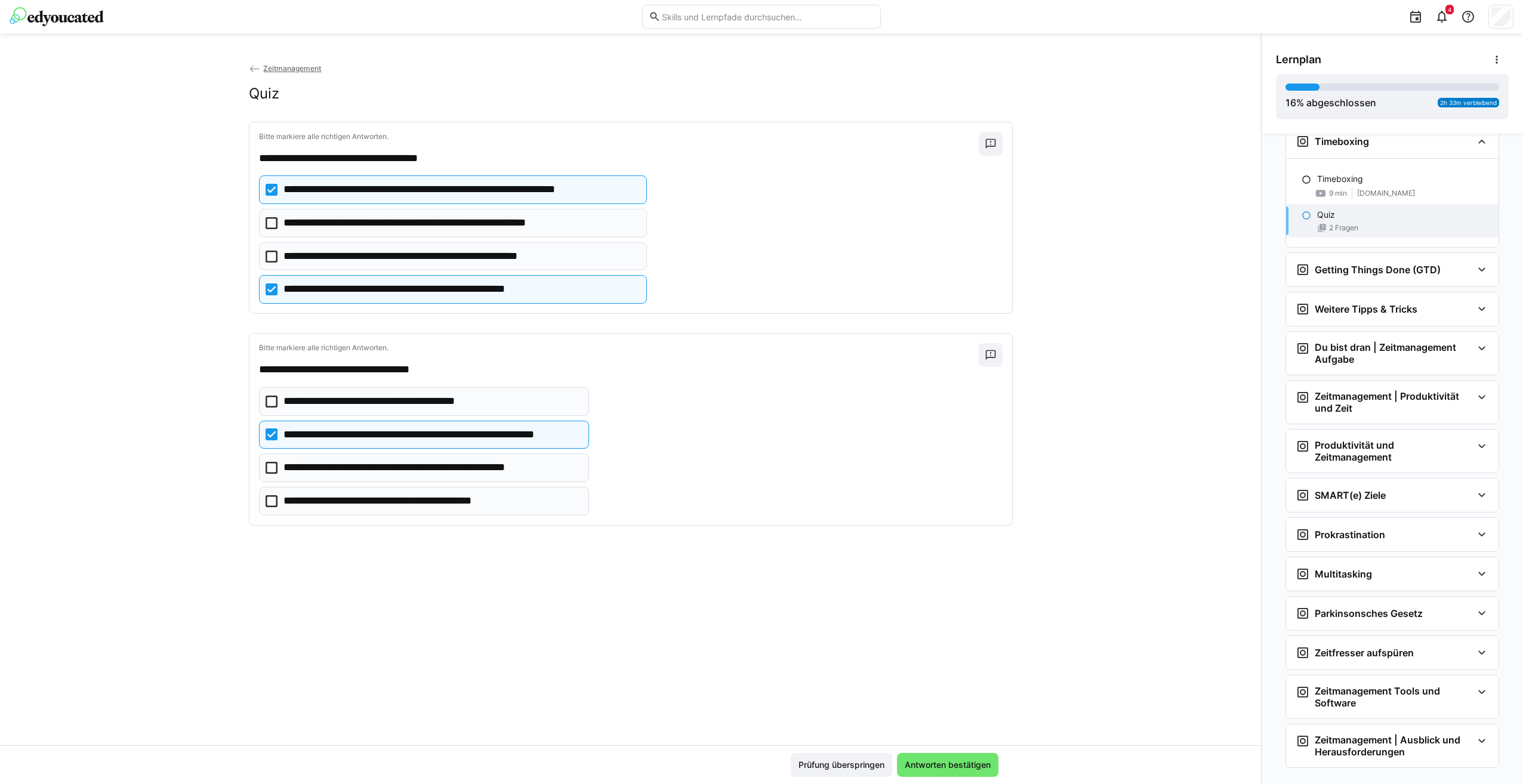
click at [266, 400] on icon at bounding box center [271, 401] width 12 height 12
click at [267, 434] on icon at bounding box center [271, 434] width 12 height 12
click at [271, 463] on icon at bounding box center [271, 467] width 12 height 12
click at [268, 406] on icon at bounding box center [271, 401] width 12 height 12
click at [267, 438] on icon at bounding box center [271, 434] width 12 height 12
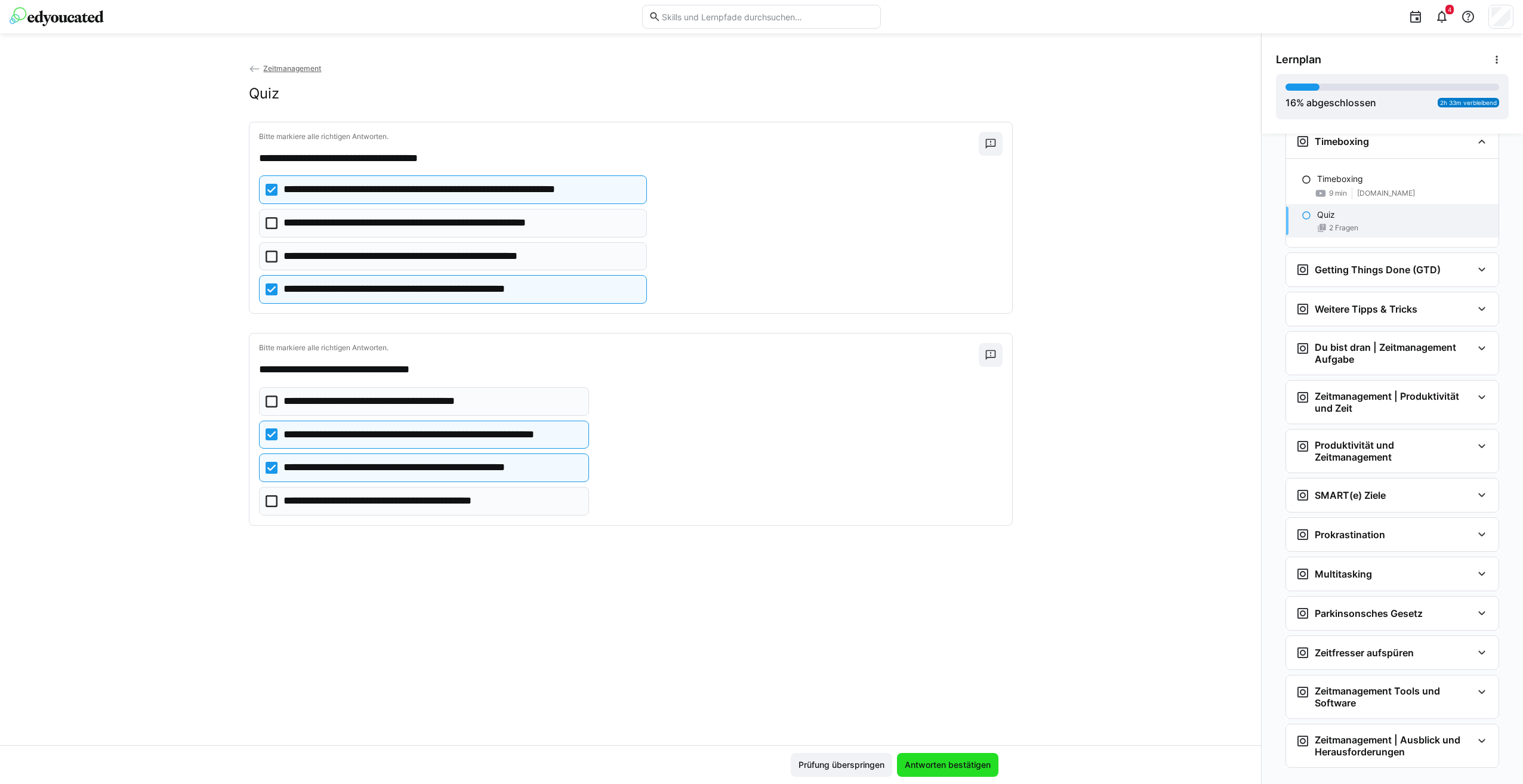
click at [945, 758] on span "Antworten bestätigen" at bounding box center [948, 764] width 101 height 24
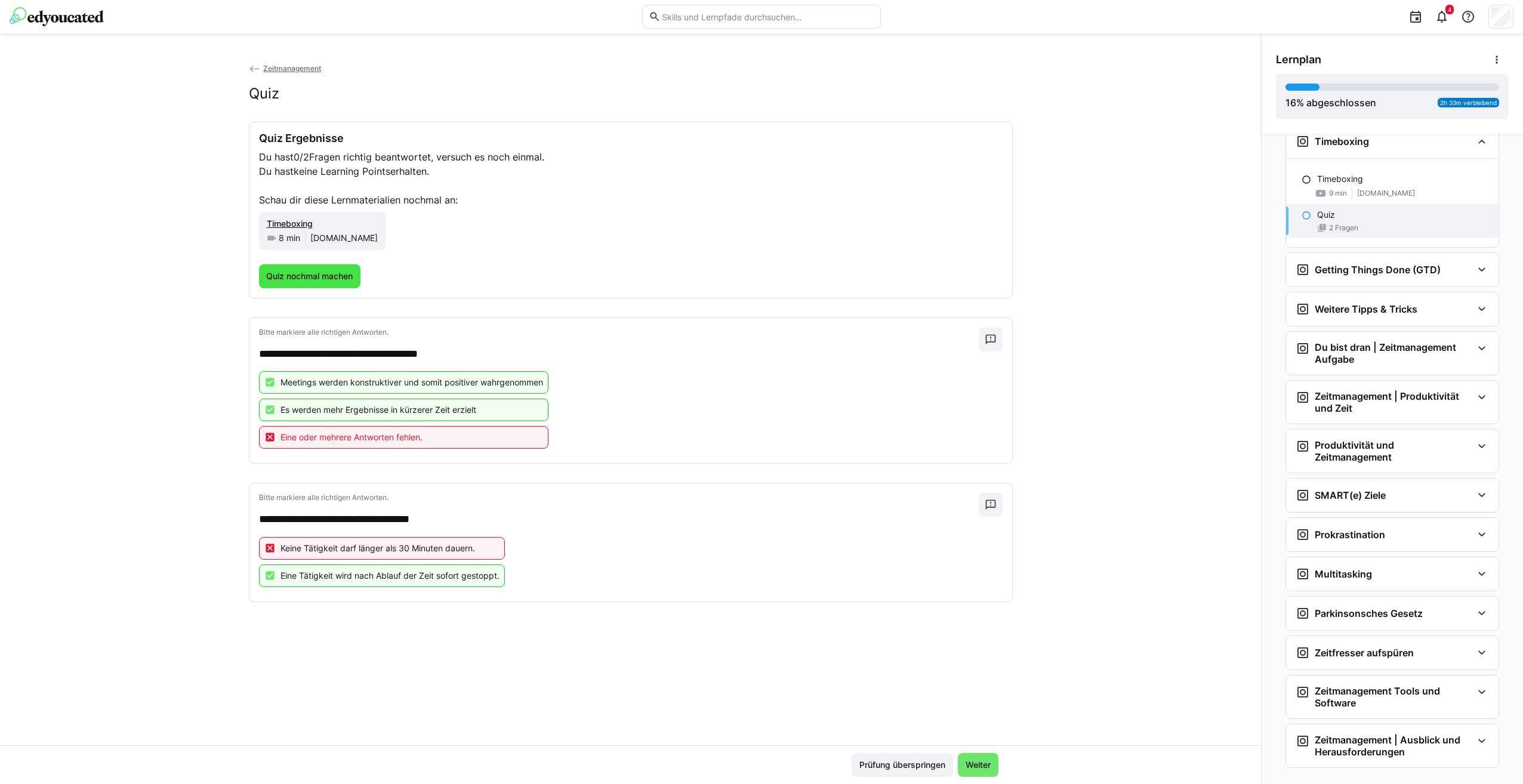
click at [292, 272] on span "Quiz nochmal machen" at bounding box center [310, 276] width 90 height 12
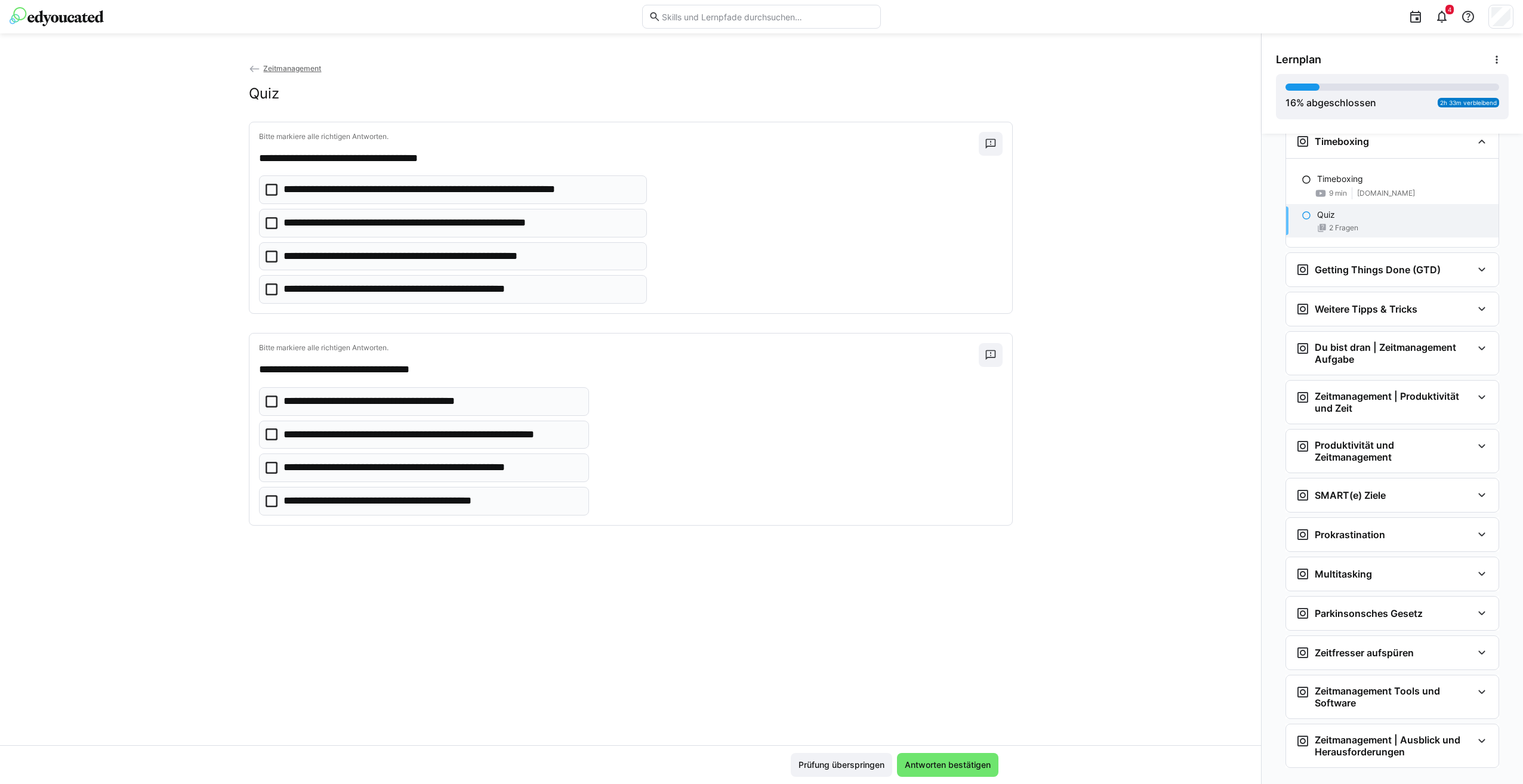
click at [267, 185] on icon at bounding box center [271, 189] width 12 height 12
click at [278, 287] on eds-checkbox "**********" at bounding box center [453, 289] width 388 height 28
click at [273, 256] on icon at bounding box center [271, 256] width 12 height 12
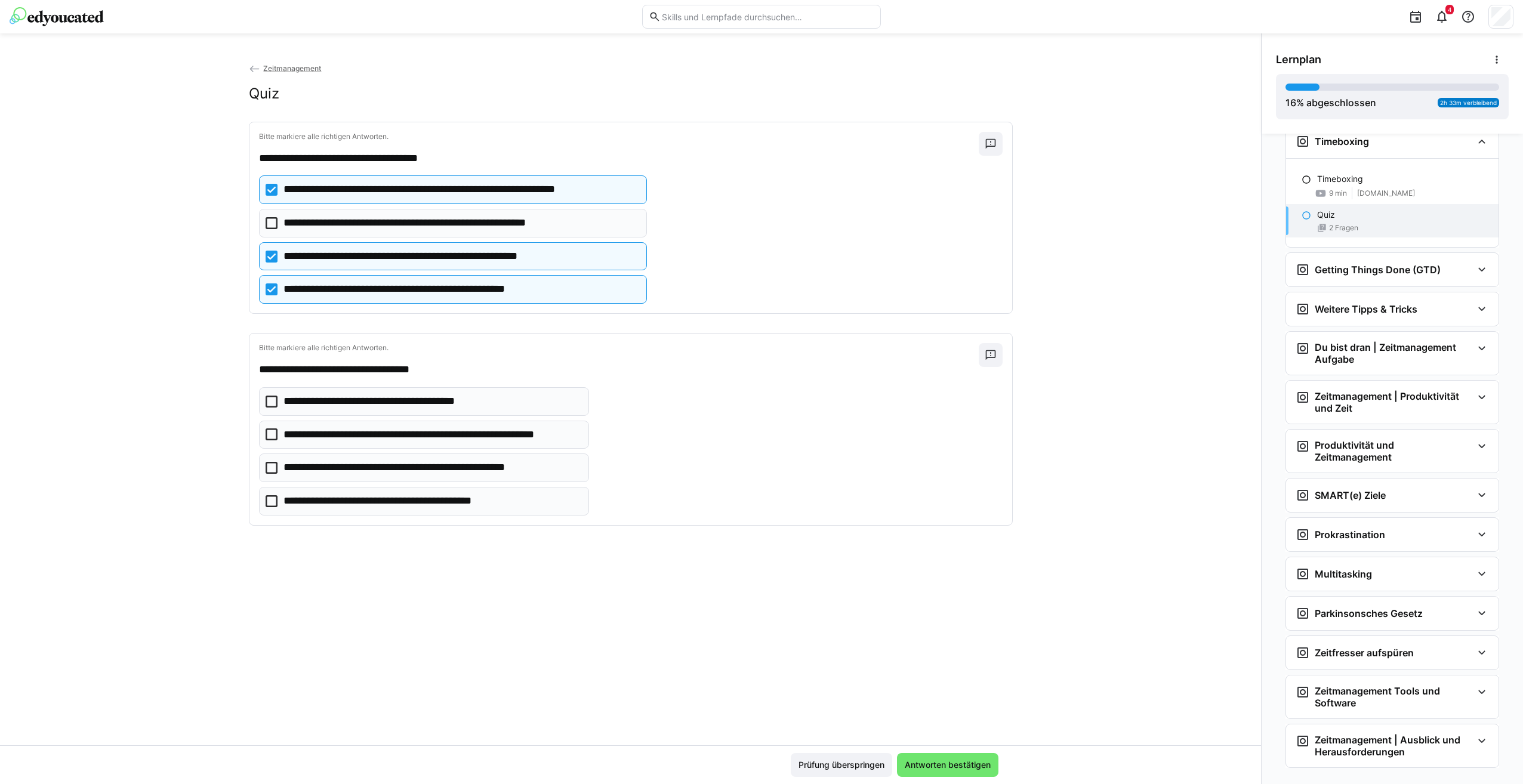
click at [273, 439] on icon at bounding box center [271, 434] width 12 height 12
click at [270, 505] on icon at bounding box center [271, 500] width 12 height 12
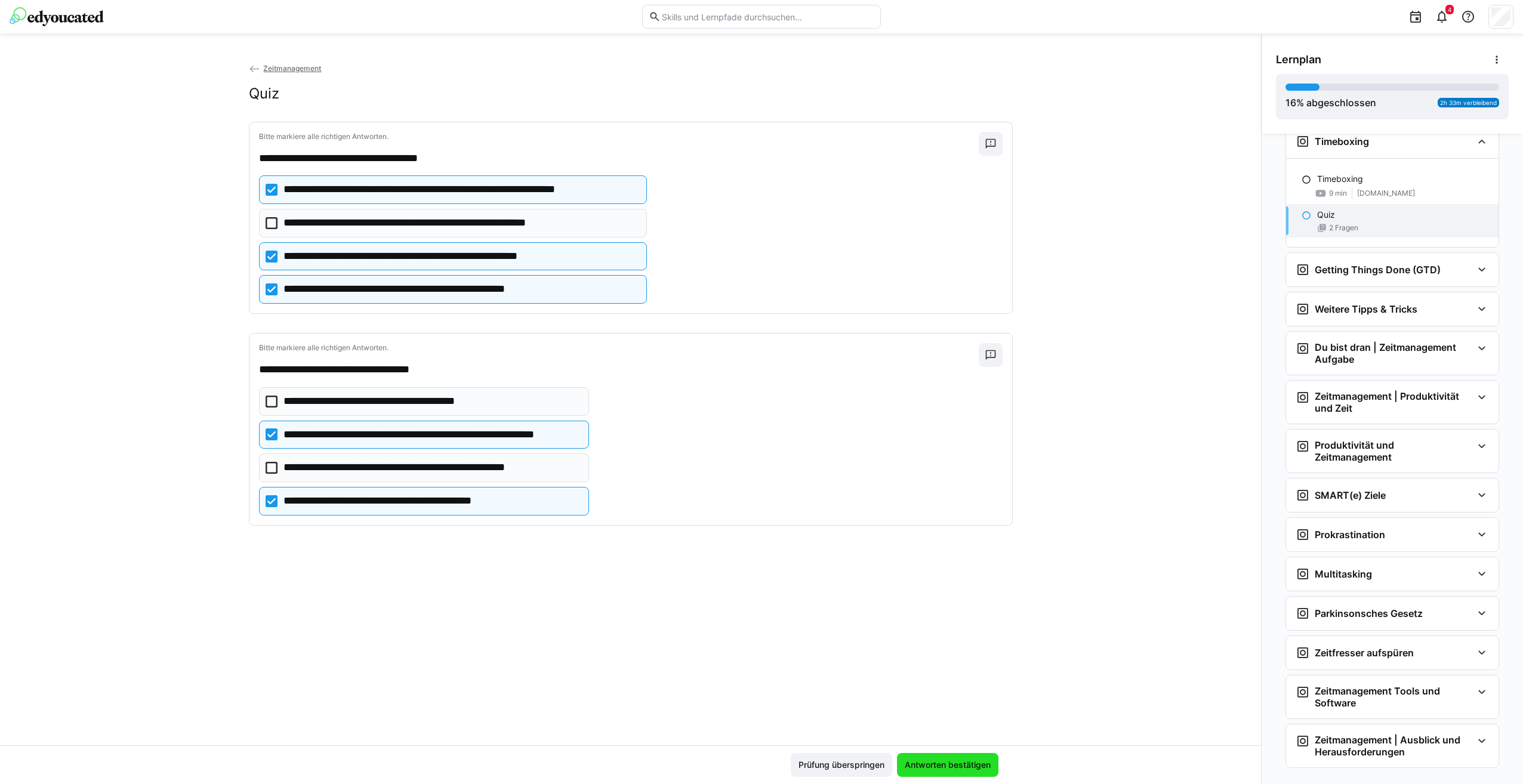
click at [951, 769] on span "Antworten bestätigen" at bounding box center [948, 764] width 90 height 12
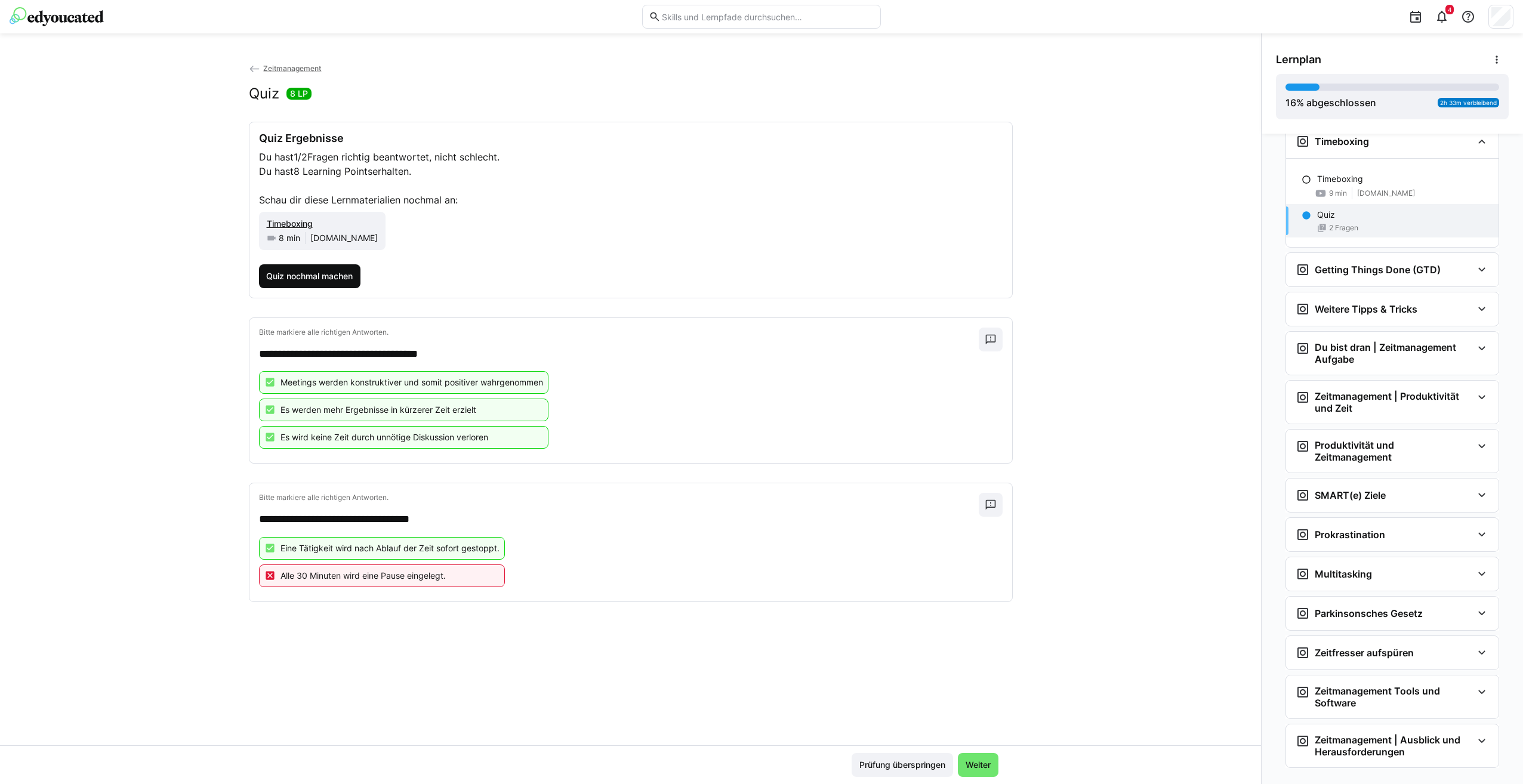
click at [306, 284] on span "Quiz nochmal machen" at bounding box center [310, 276] width 102 height 24
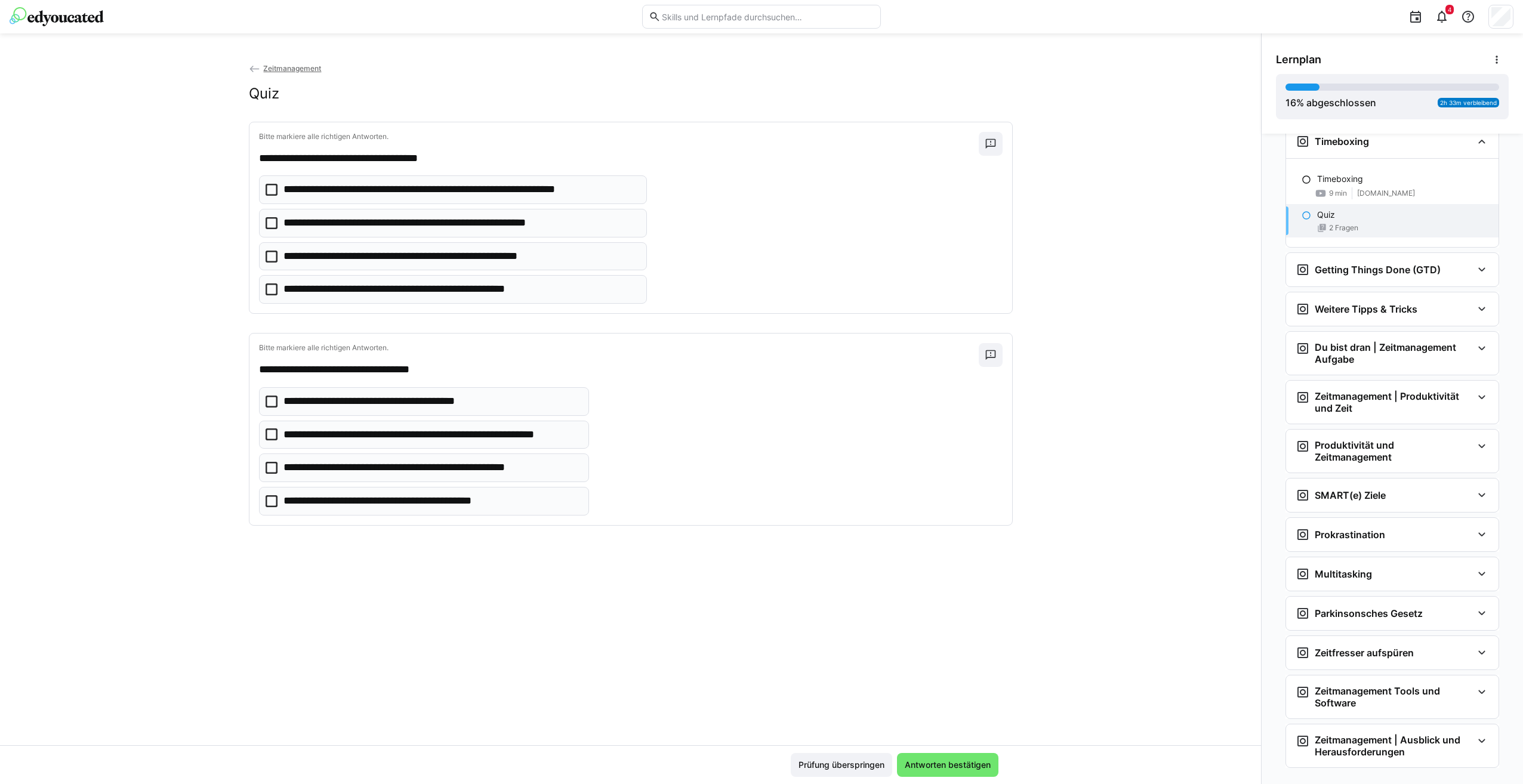
click at [268, 190] on icon at bounding box center [271, 189] width 12 height 12
click at [270, 284] on icon at bounding box center [271, 289] width 12 height 12
click at [267, 256] on icon at bounding box center [271, 256] width 12 height 12
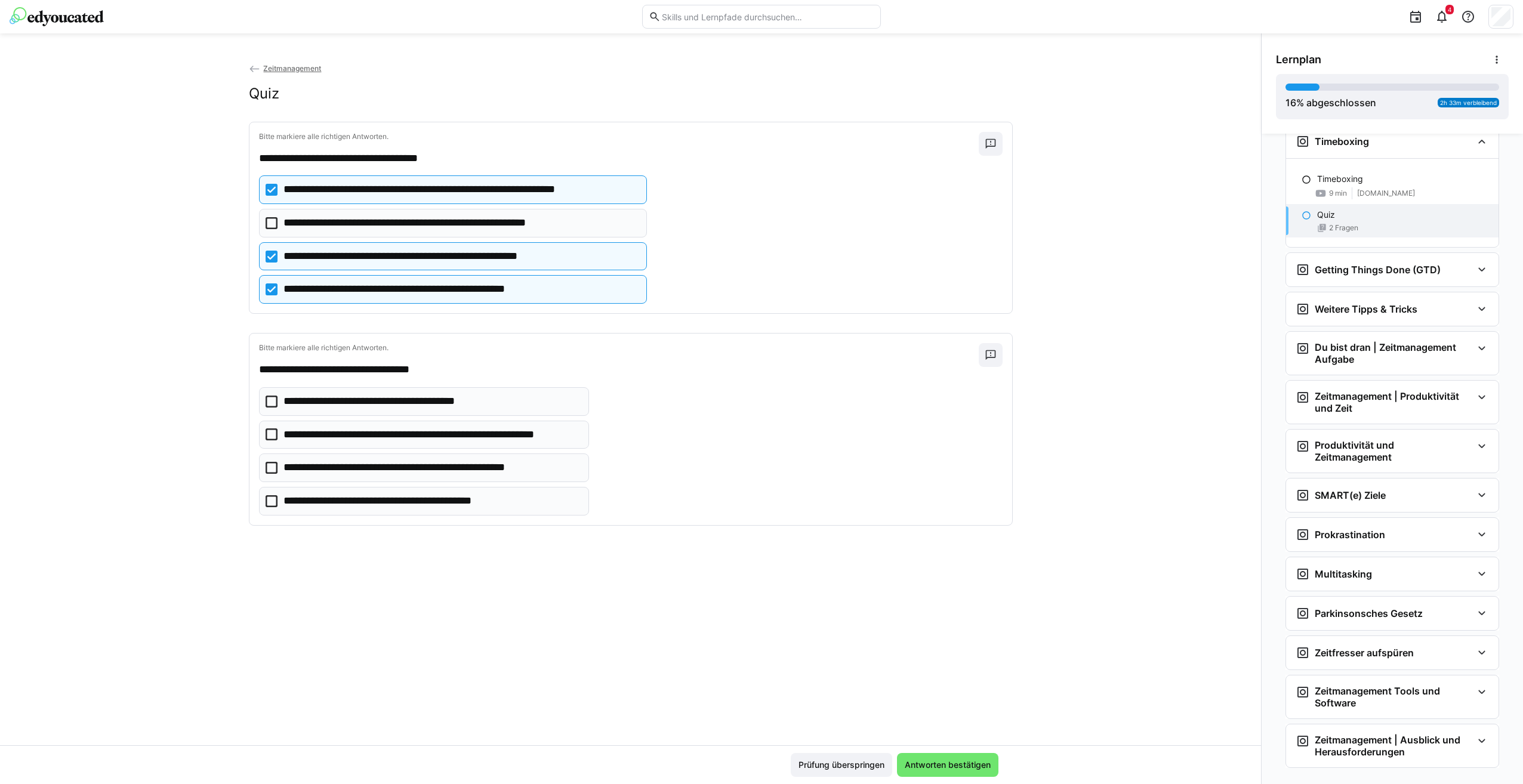
click at [266, 432] on icon at bounding box center [271, 434] width 12 height 12
click at [967, 751] on div "Prüfung überspringen Antworten bestätigen" at bounding box center [630, 764] width 1261 height 39
click at [969, 759] on span "Antworten bestätigen" at bounding box center [948, 764] width 90 height 12
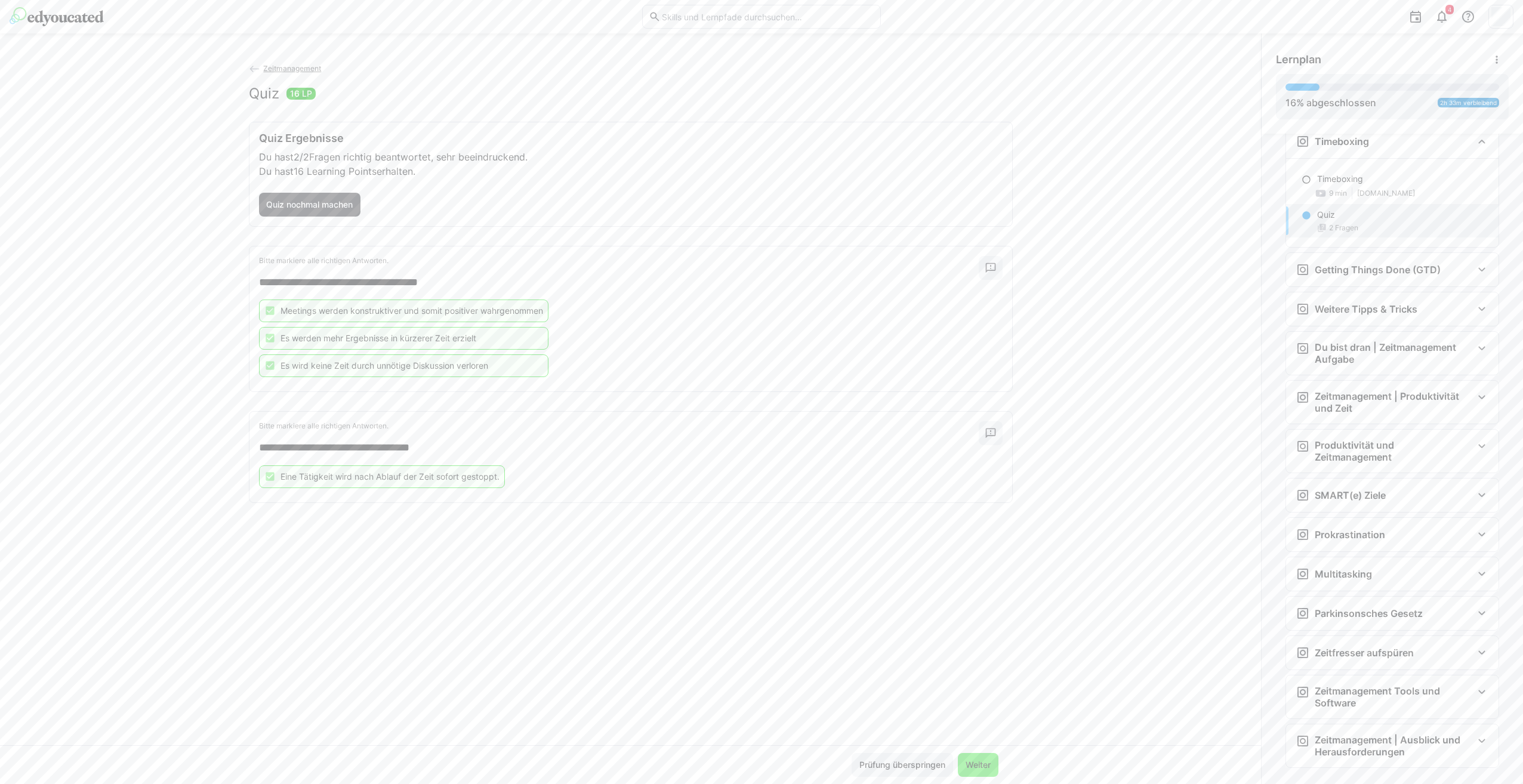
click at [965, 757] on span "Weiter" at bounding box center [978, 764] width 41 height 24
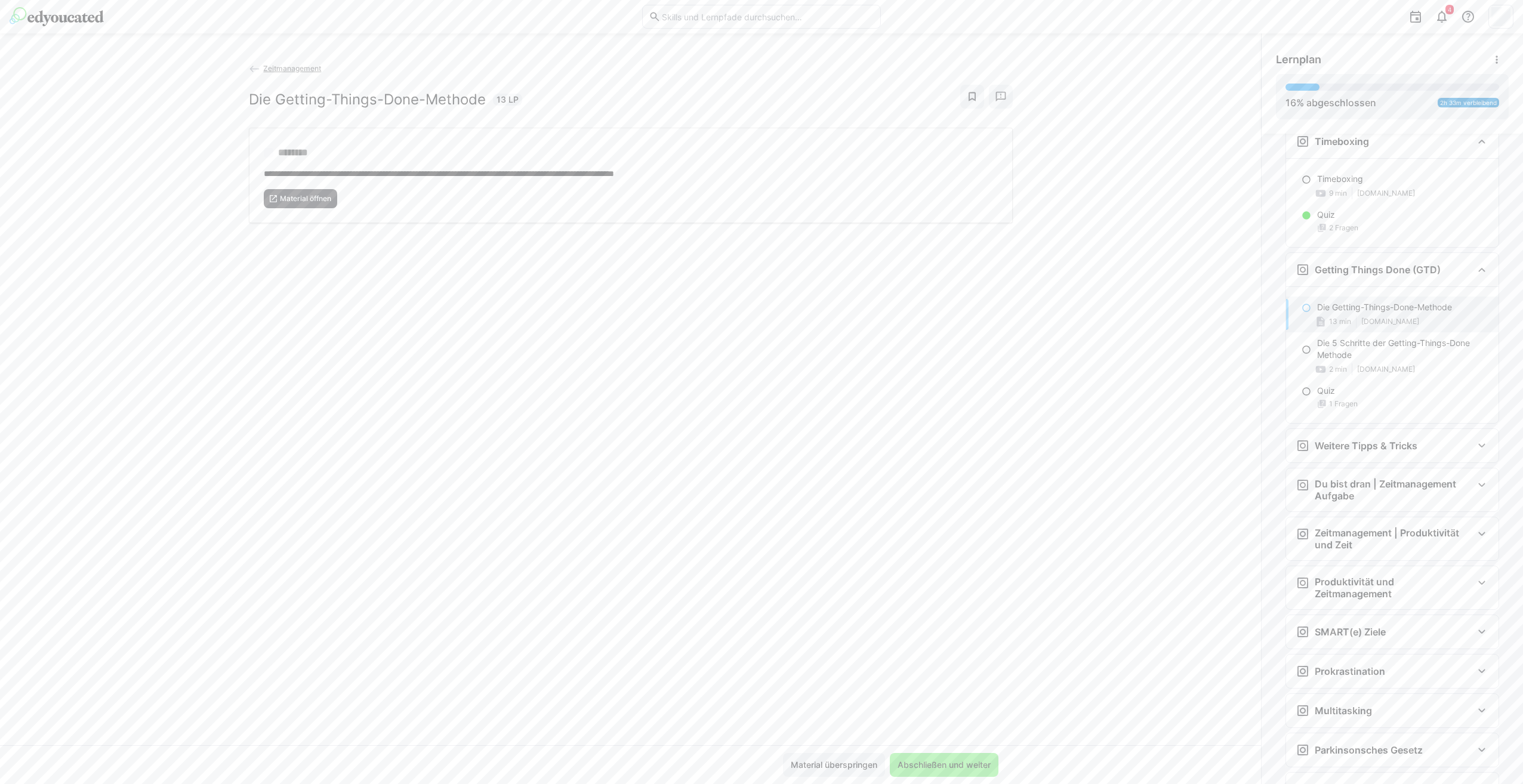
scroll to position [828, 0]
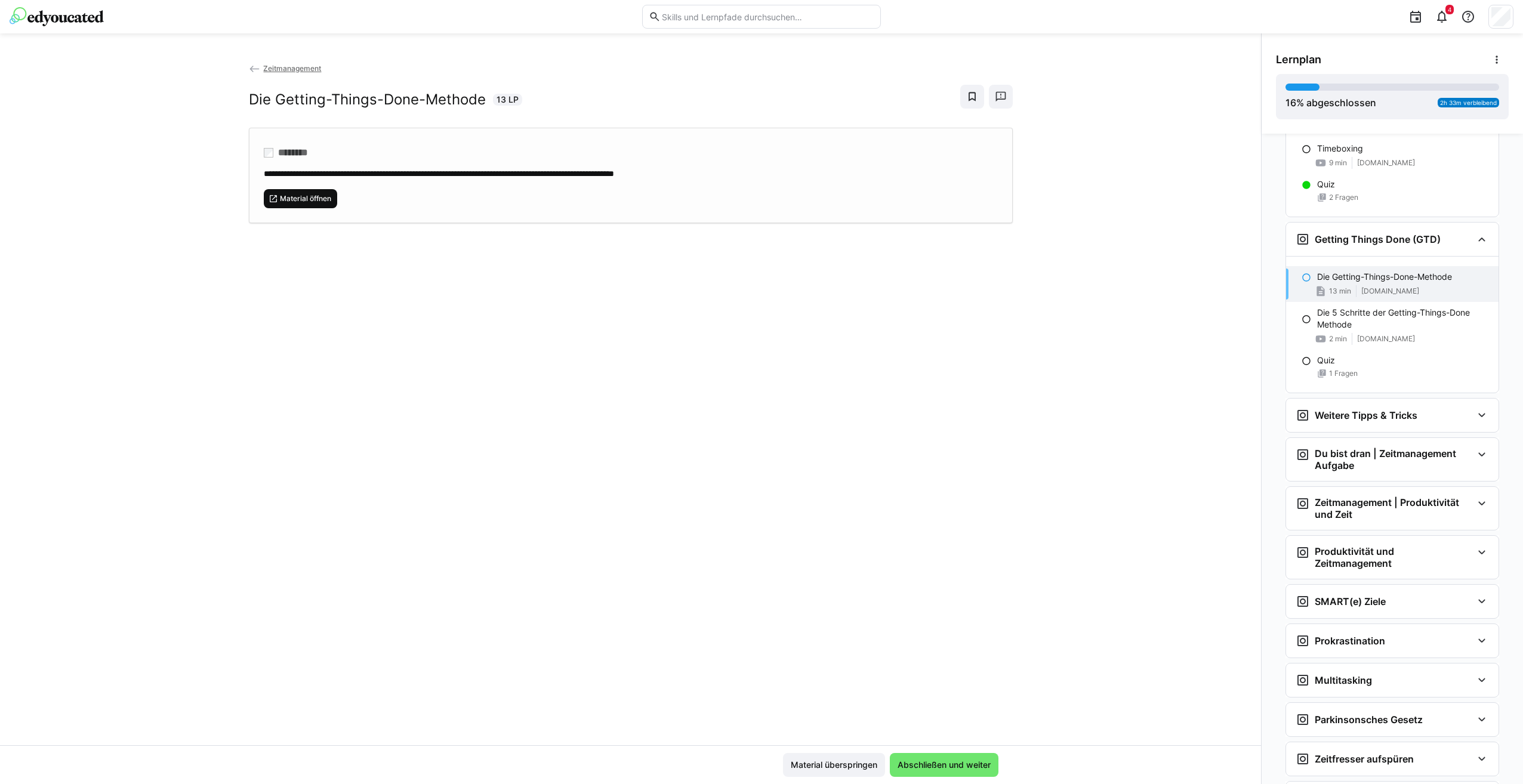
click at [294, 195] on span "Material öffnen" at bounding box center [305, 198] width 54 height 9
click at [1345, 421] on h3 "Weitere Tipps & Tricks" at bounding box center [1366, 415] width 103 height 12
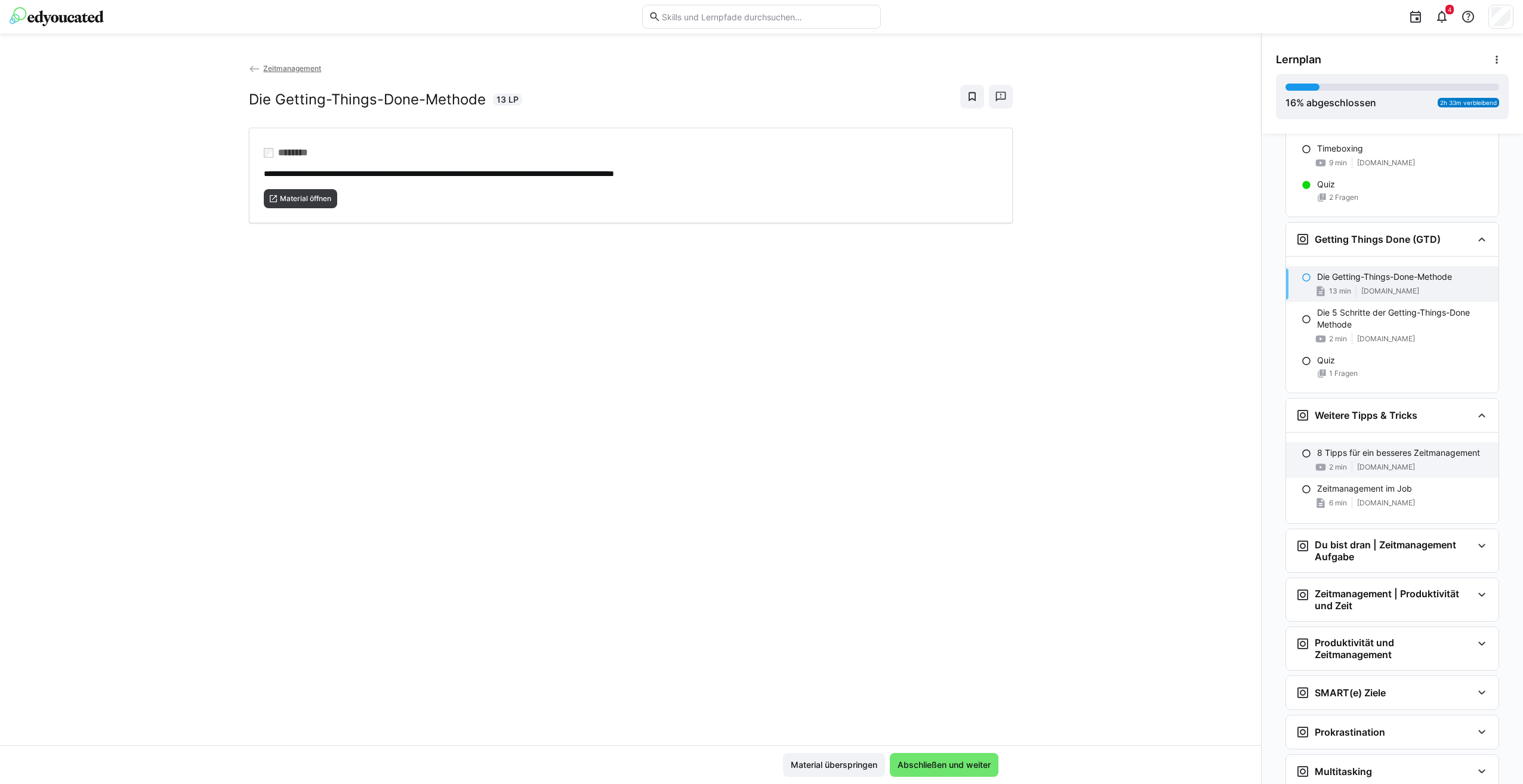
click at [1358, 458] on p "8 Tipps für ein besseres Zeitmanagement" at bounding box center [1399, 452] width 163 height 12
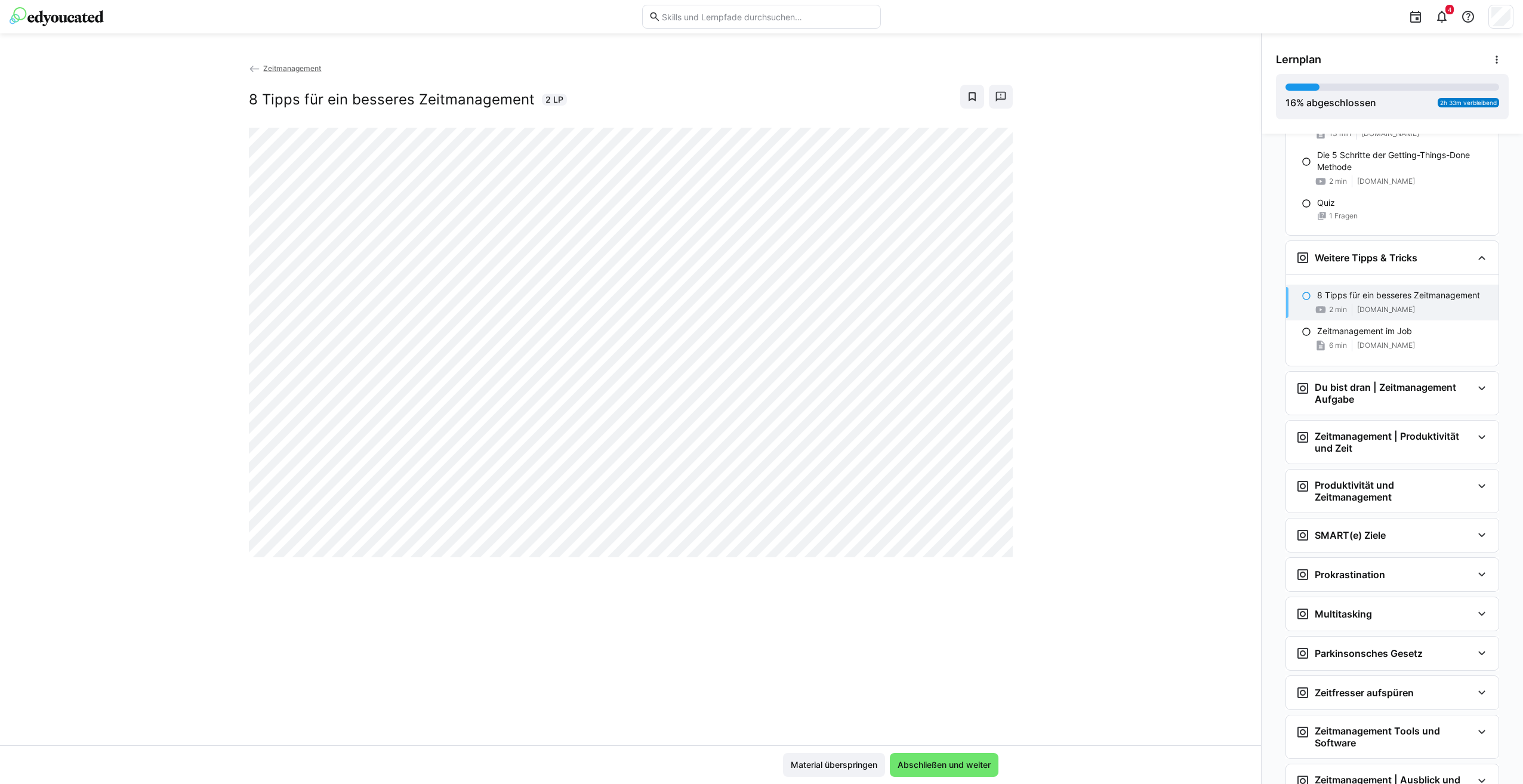
scroll to position [1056, 0]
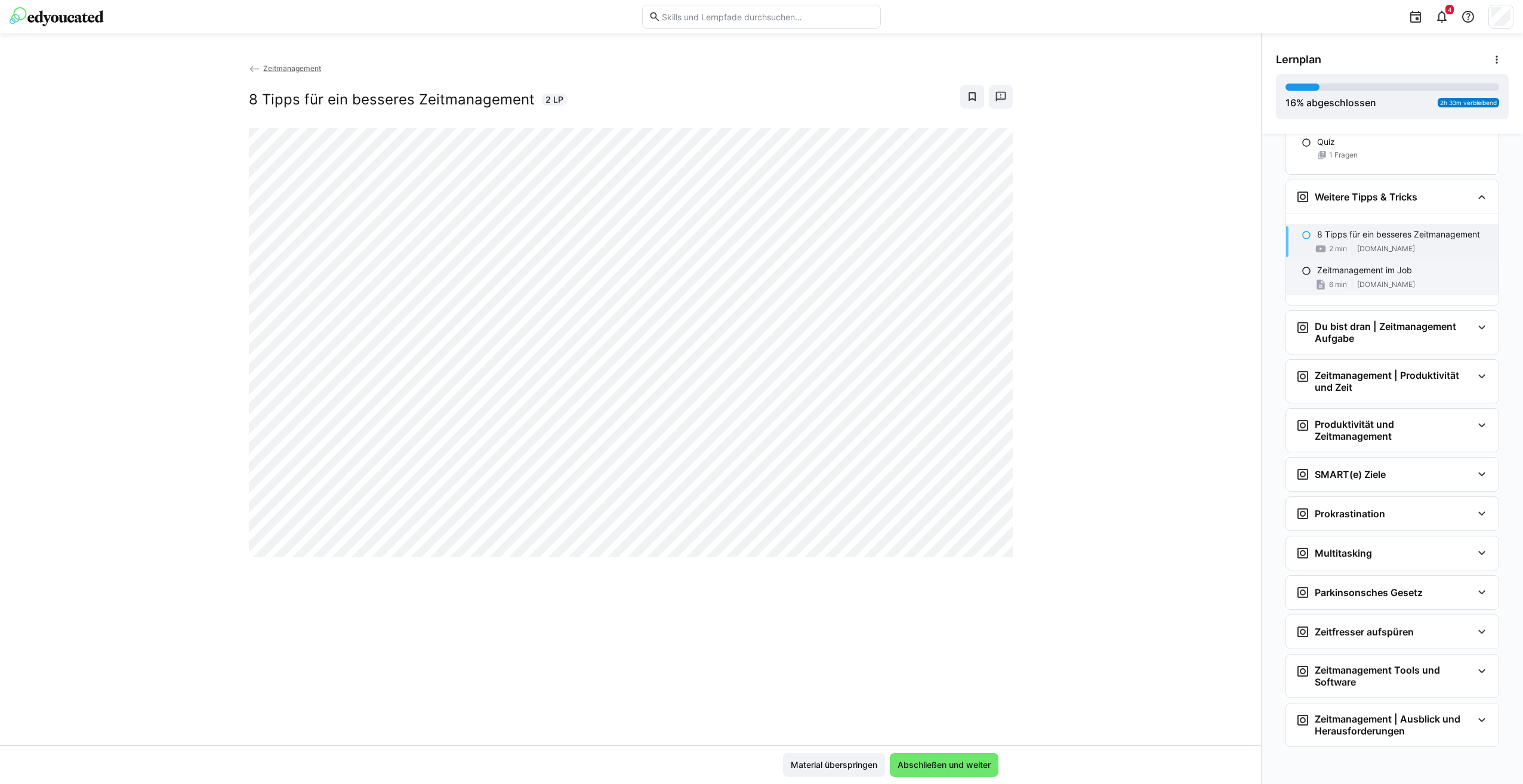
click at [1386, 287] on span "www.orizon.de" at bounding box center [1386, 284] width 58 height 9
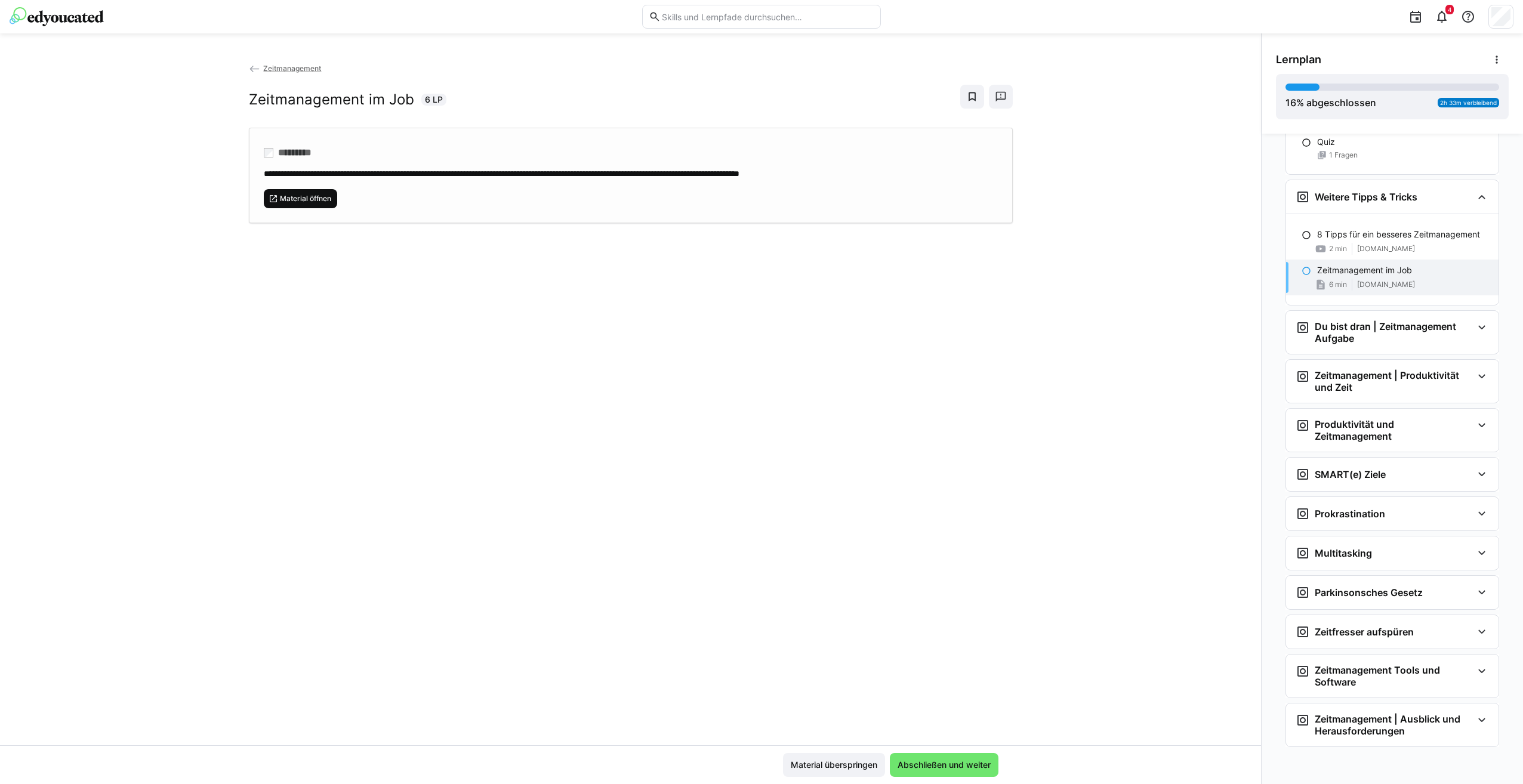
click at [313, 191] on span "Material öffnen" at bounding box center [301, 198] width 74 height 19
click at [1409, 344] on div "Du bist dran | Zeitmanagement Aufgabe" at bounding box center [1392, 332] width 213 height 43
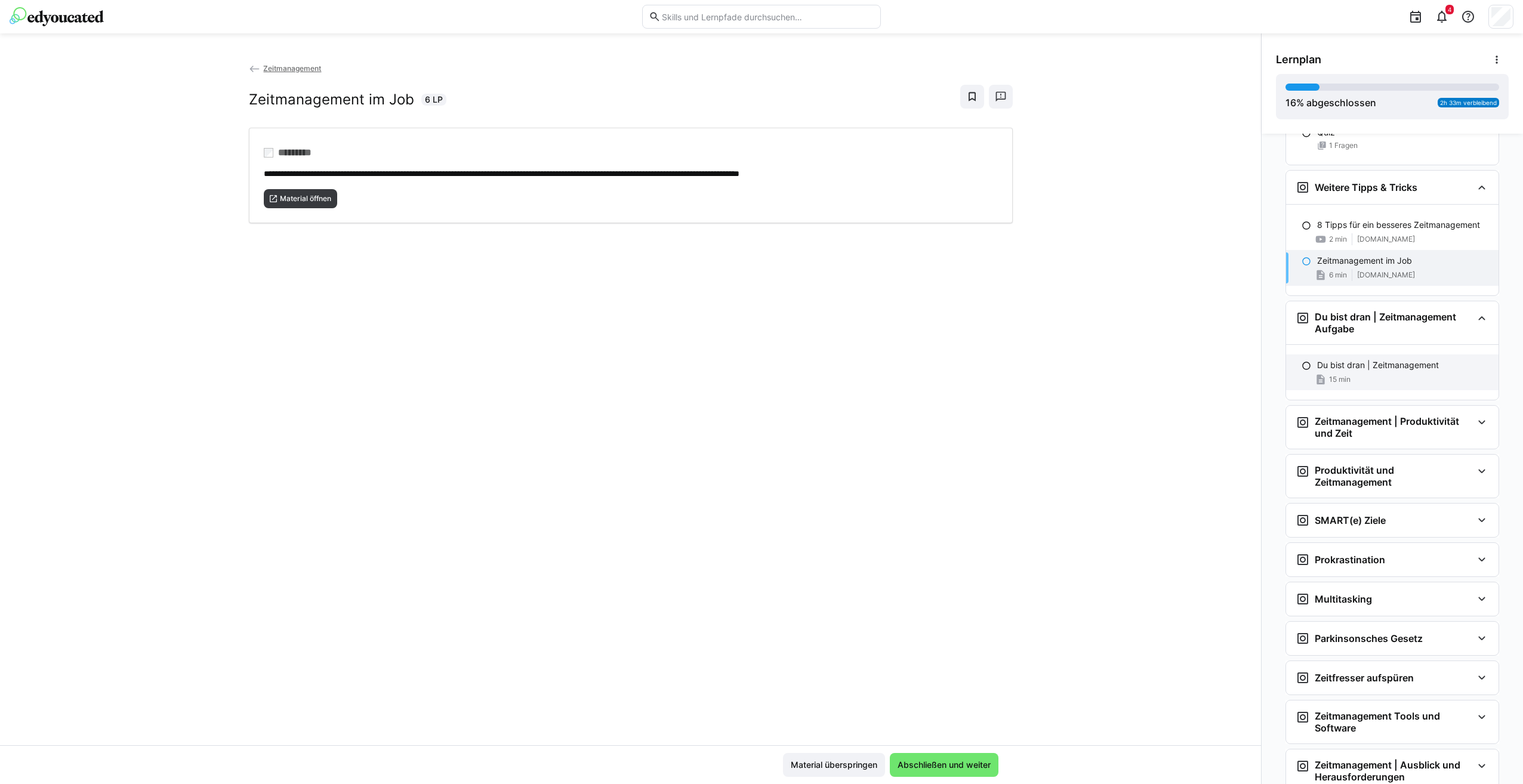
click at [1402, 371] on p "Du bist dran | Zeitmanagement" at bounding box center [1378, 365] width 122 height 12
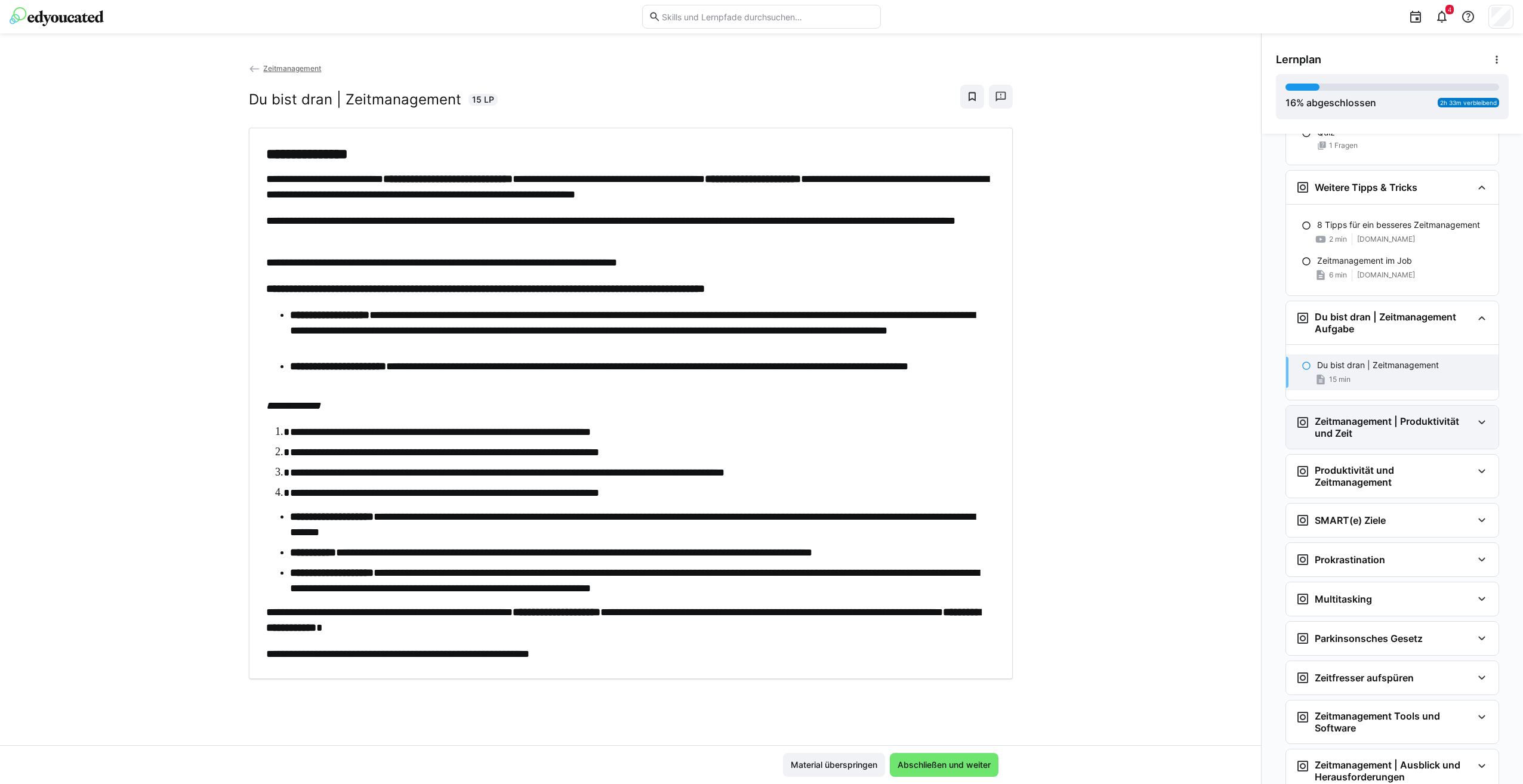
scroll to position [1111, 0]
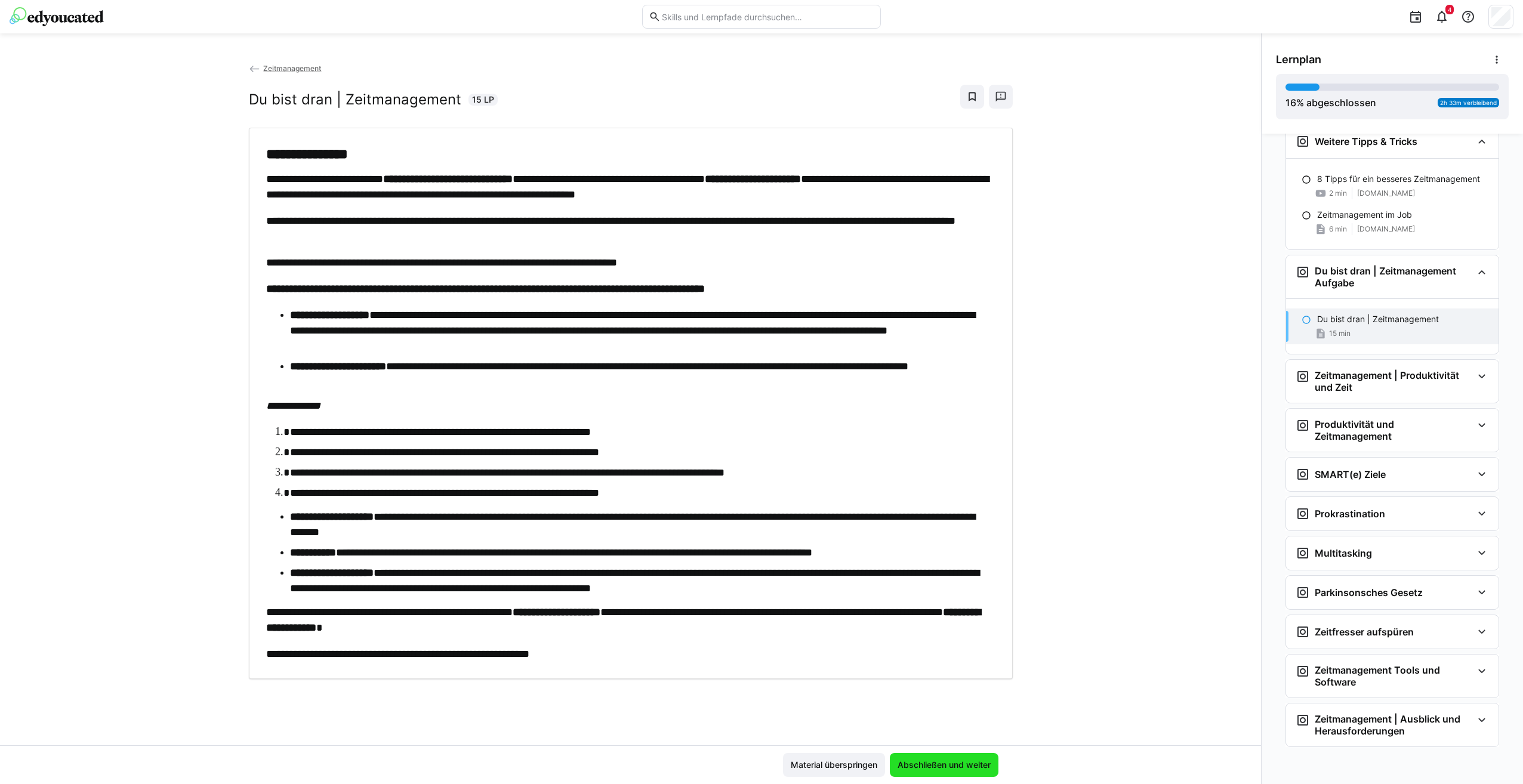
click at [985, 757] on span "Abschließen und weiter" at bounding box center [944, 764] width 109 height 24
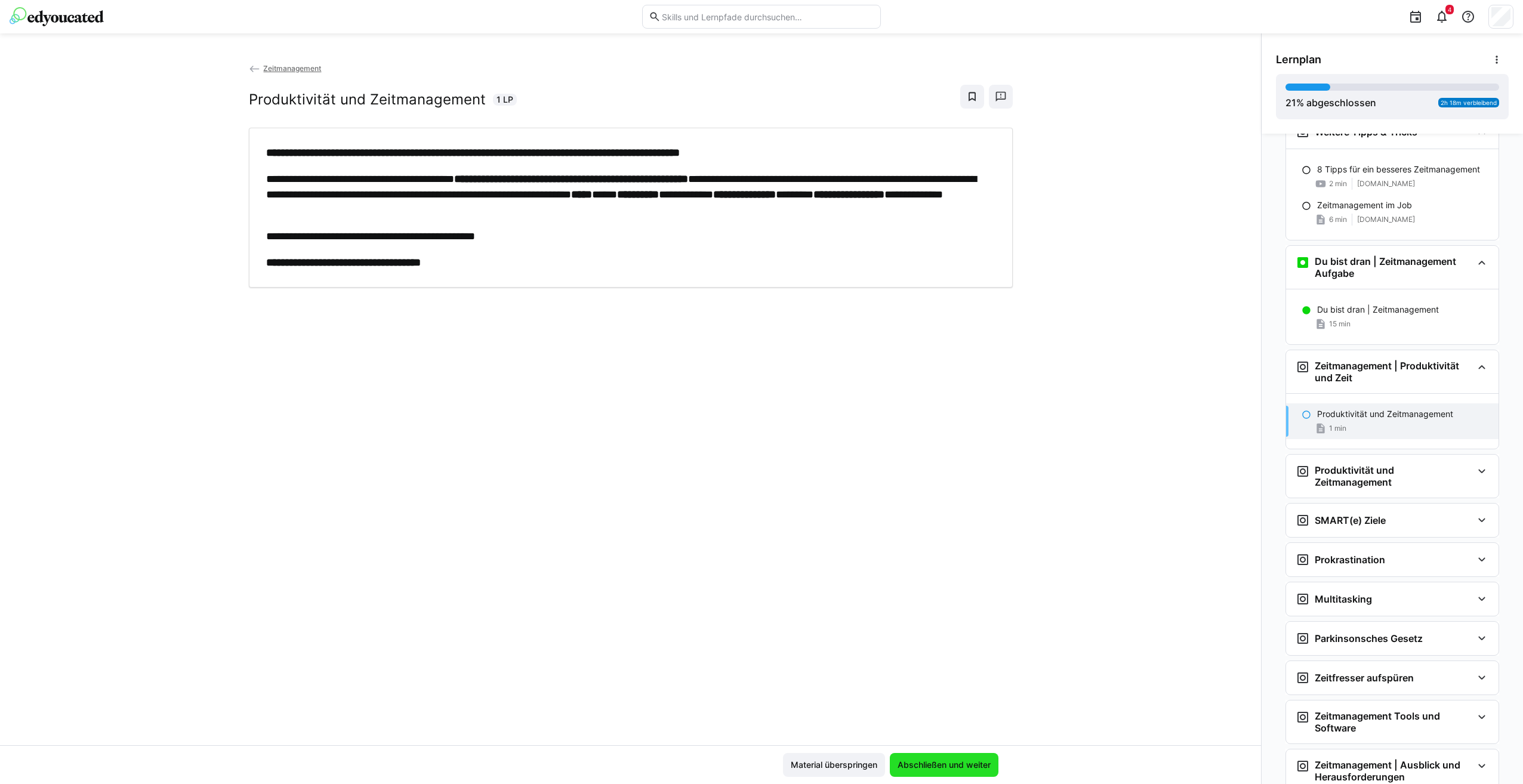
click at [978, 762] on span "Abschließen und weiter" at bounding box center [944, 764] width 96 height 12
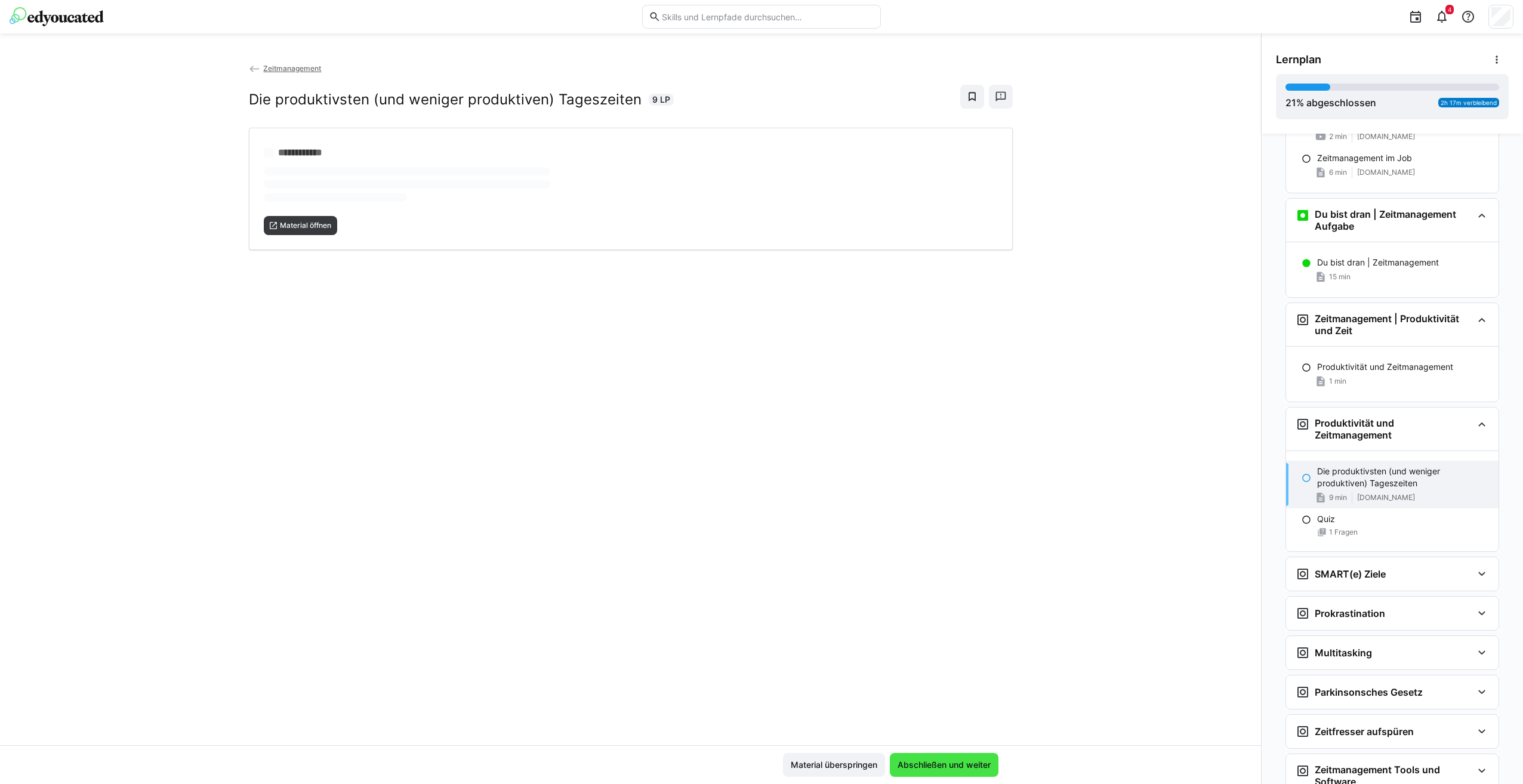
scroll to position [1167, 0]
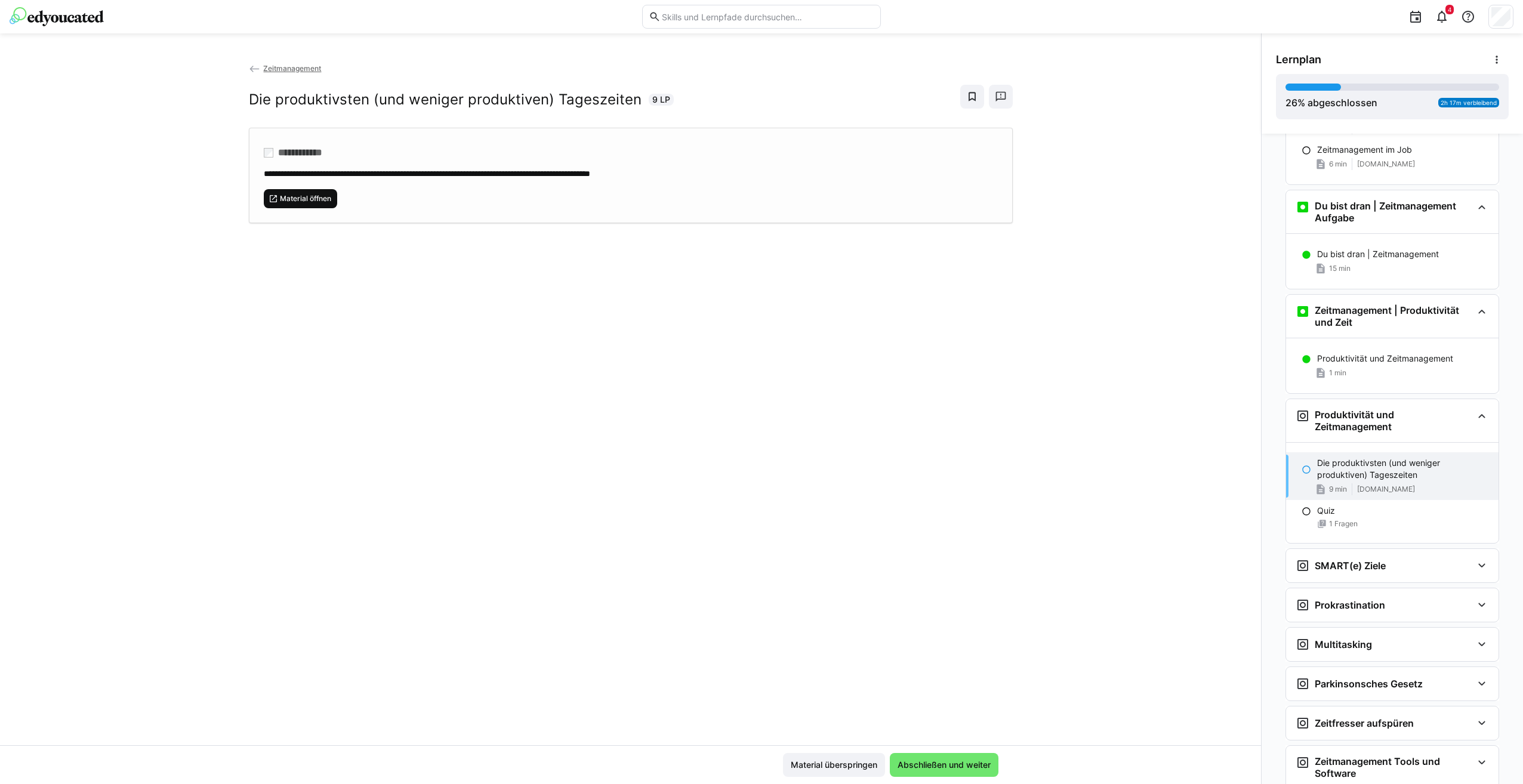
click at [307, 200] on span "Material öffnen" at bounding box center [305, 198] width 54 height 9
click at [1418, 528] on div "1 Fragen" at bounding box center [1403, 523] width 172 height 9
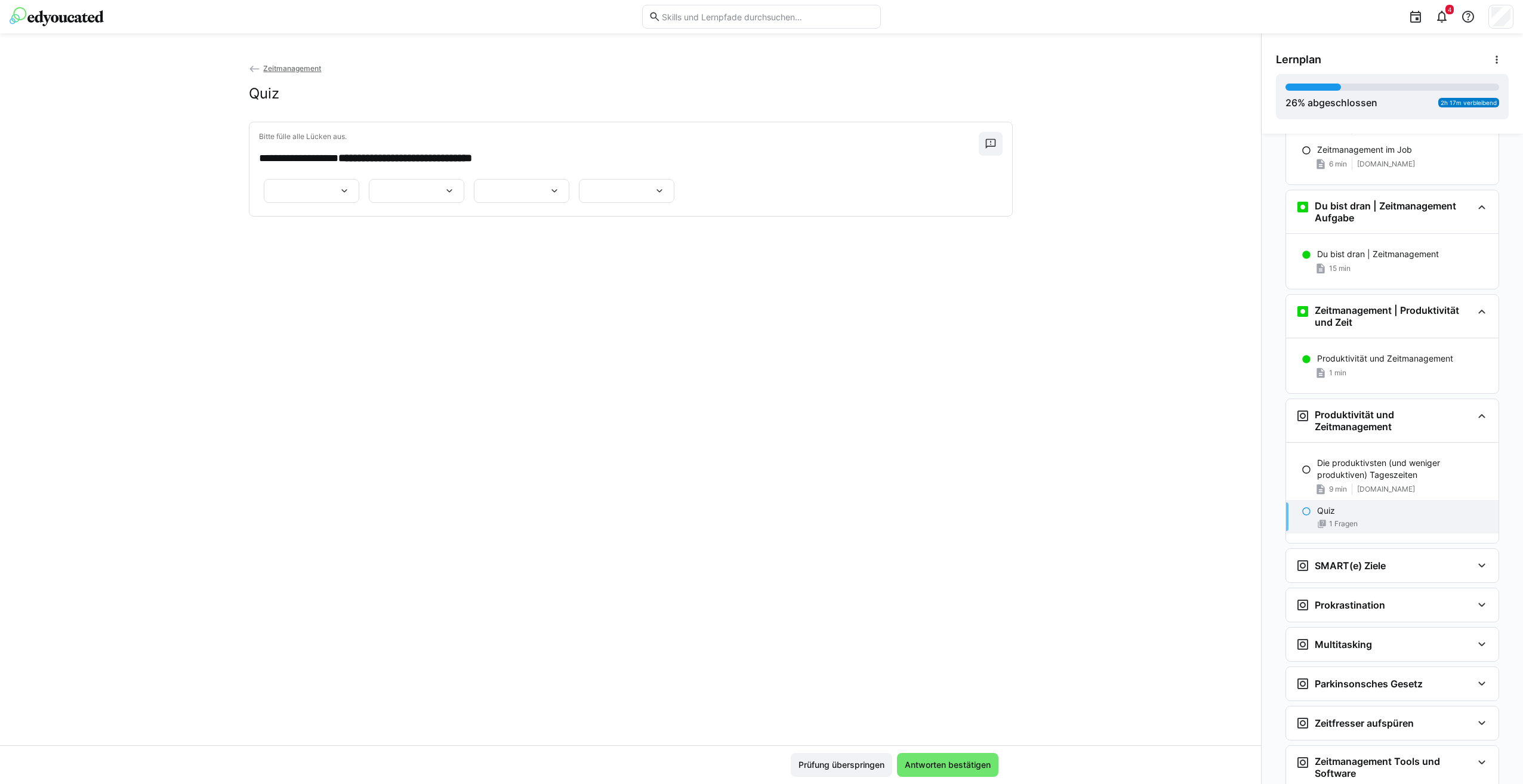
click at [338, 197] on eds-icon at bounding box center [344, 190] width 12 height 12
click at [338, 266] on span "******" at bounding box center [308, 276] width 95 height 25
click at [443, 197] on eds-icon at bounding box center [449, 190] width 12 height 12
click at [336, 315] on span "******" at bounding box center [308, 319] width 95 height 25
click at [347, 203] on div "******" at bounding box center [312, 191] width 95 height 24
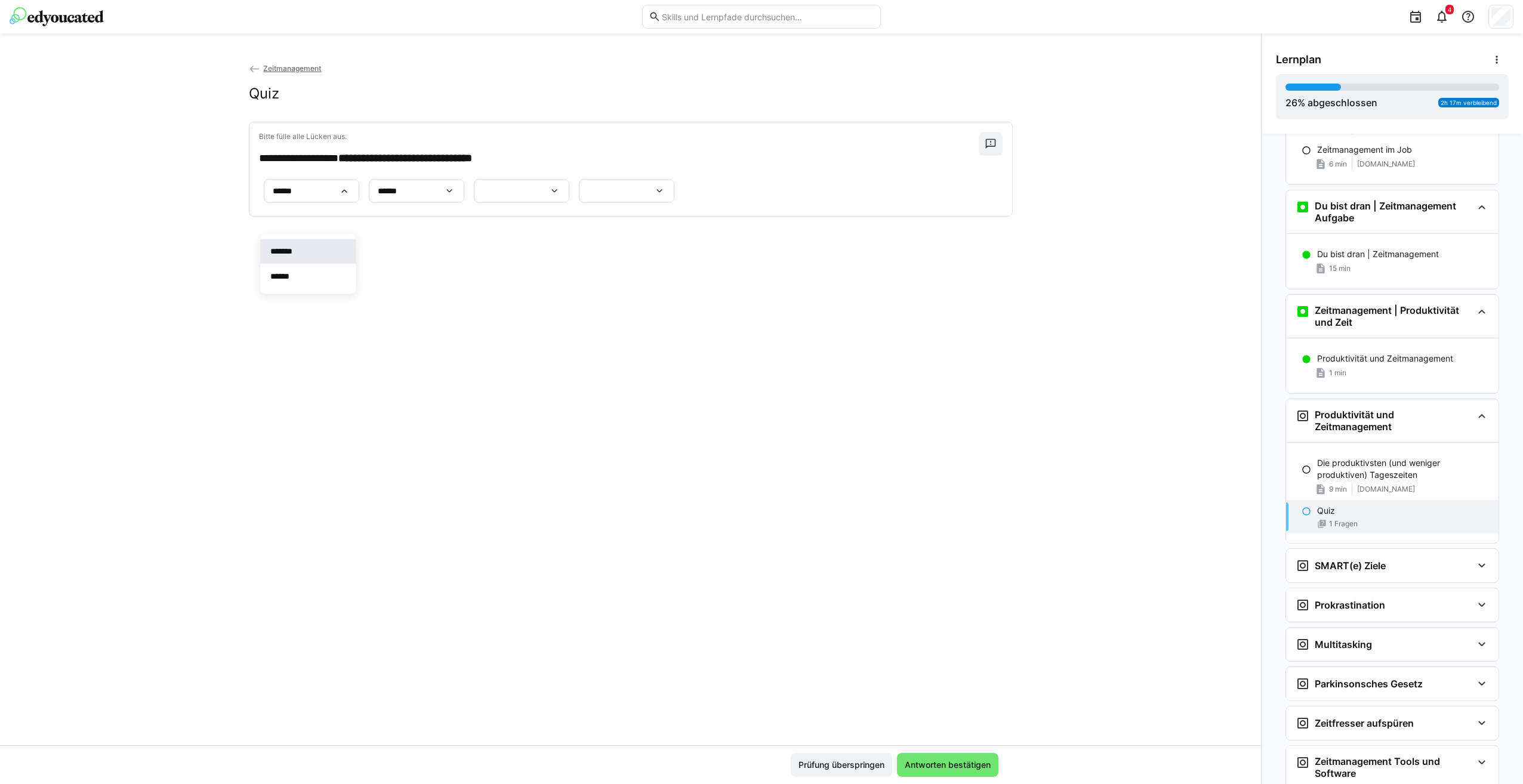
click at [332, 256] on span "*******" at bounding box center [308, 251] width 95 height 25
click at [674, 203] on div at bounding box center [626, 191] width 95 height 24
click at [688, 371] on span "*******" at bounding box center [658, 368] width 95 height 25
click at [569, 203] on div at bounding box center [522, 191] width 95 height 24
click at [669, 326] on span "*******" at bounding box center [630, 325] width 95 height 25
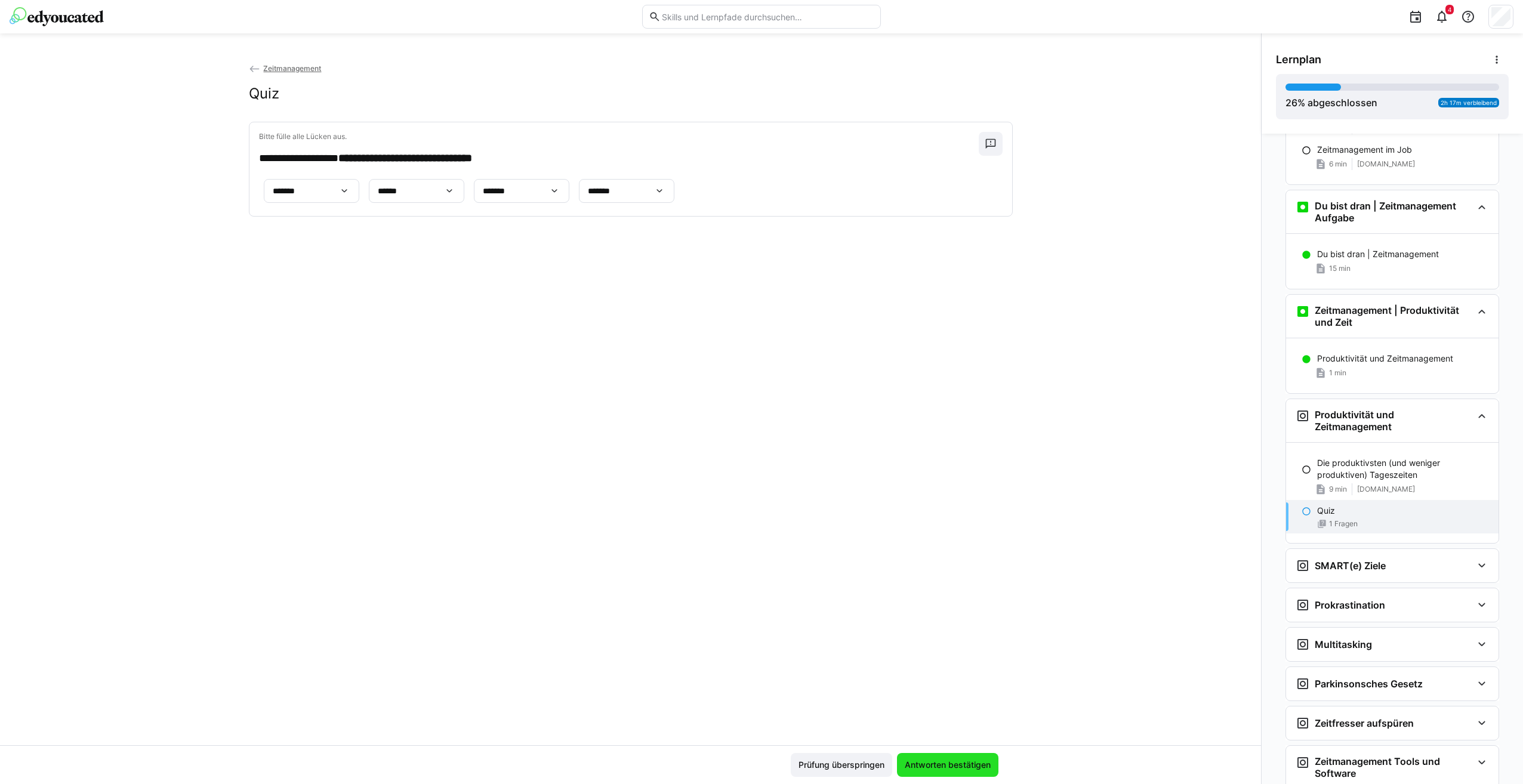
click at [954, 766] on span "Antworten bestätigen" at bounding box center [948, 764] width 90 height 12
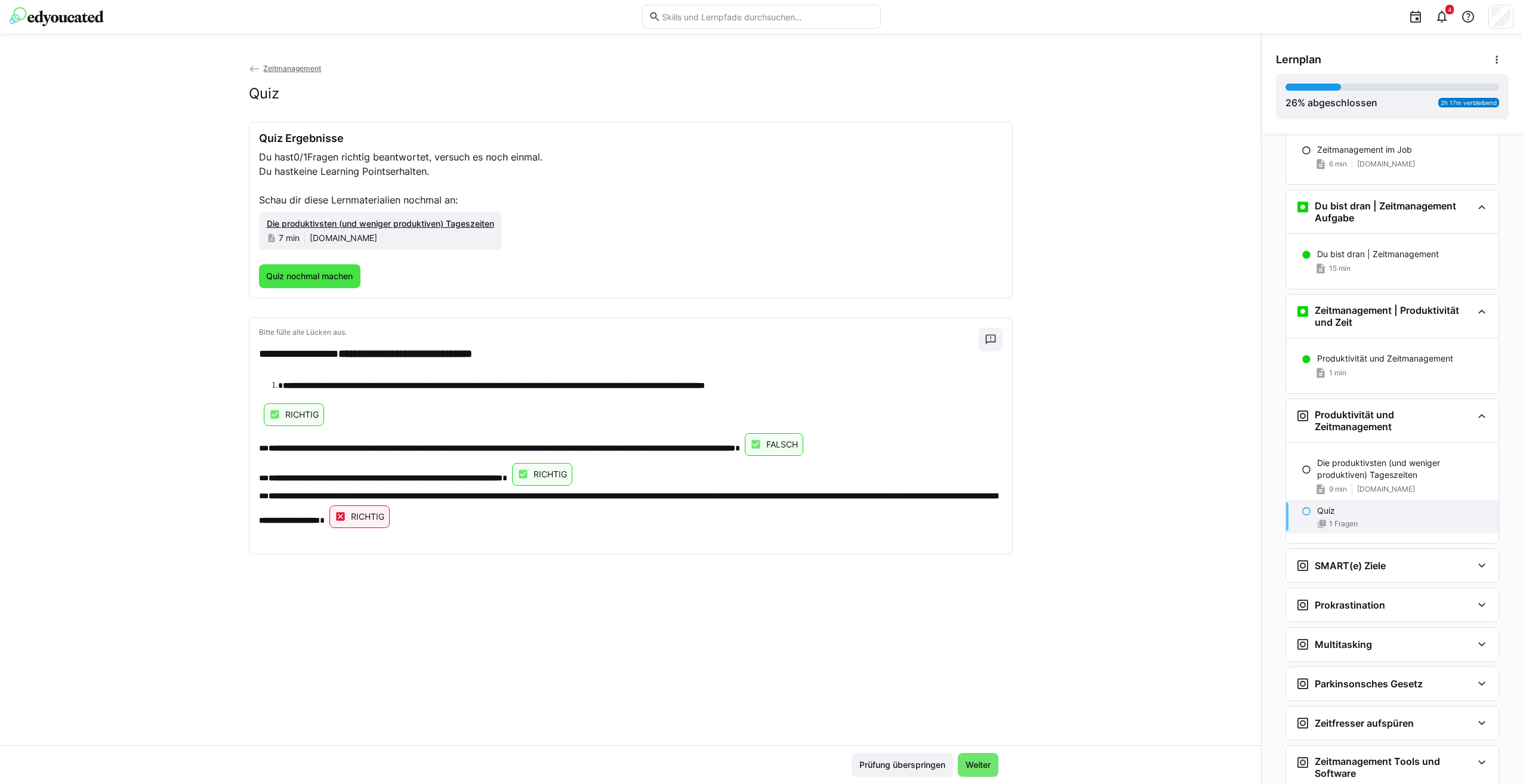
click at [307, 274] on span "Quiz nochmal machen" at bounding box center [310, 276] width 90 height 12
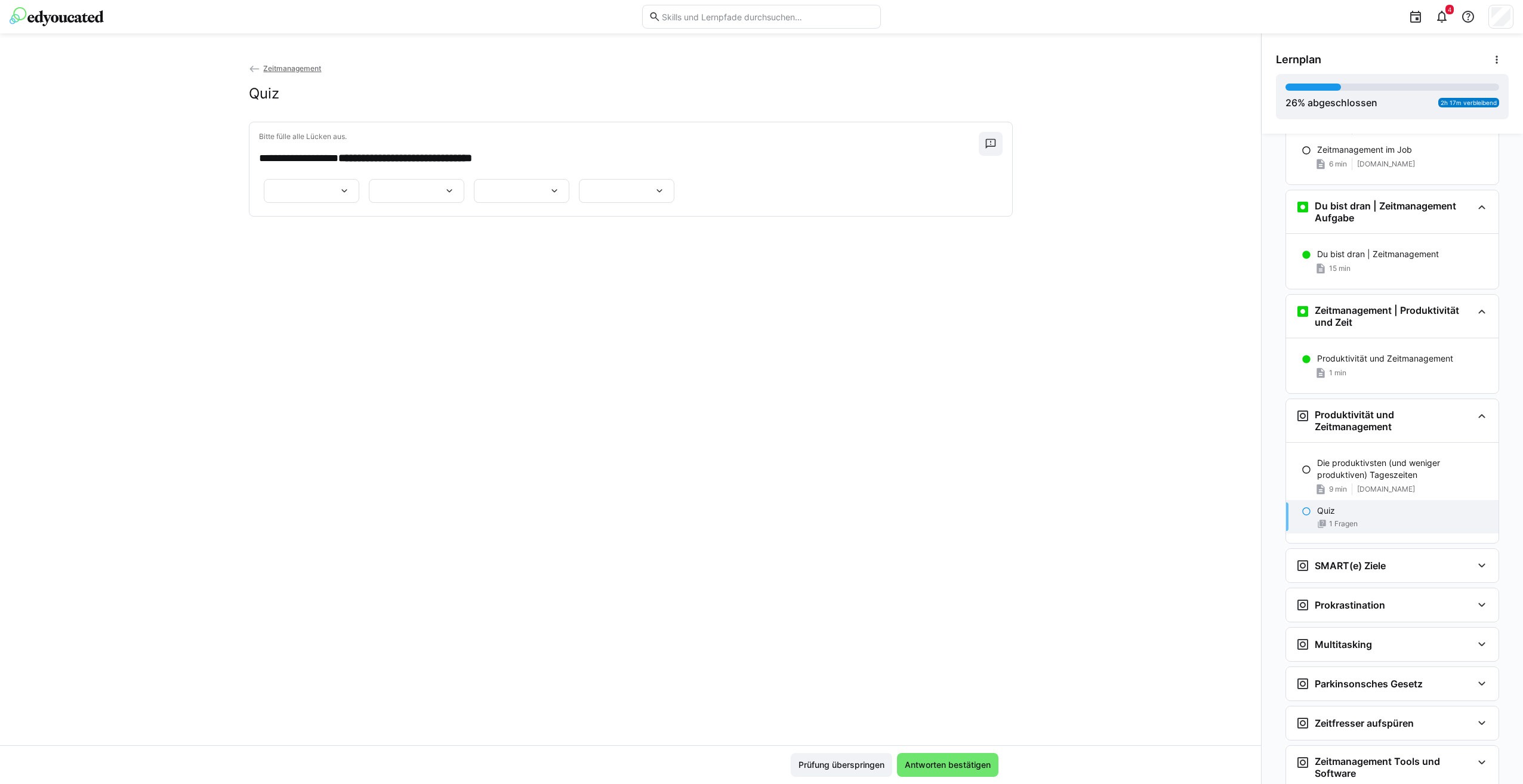
click at [341, 197] on eds-icon at bounding box center [344, 190] width 12 height 12
click at [320, 271] on span "*******" at bounding box center [308, 276] width 95 height 25
click at [369, 203] on div at bounding box center [417, 191] width 95 height 24
click at [331, 288] on span "******" at bounding box center [308, 294] width 95 height 25
click at [560, 197] on eds-icon at bounding box center [554, 190] width 12 height 12
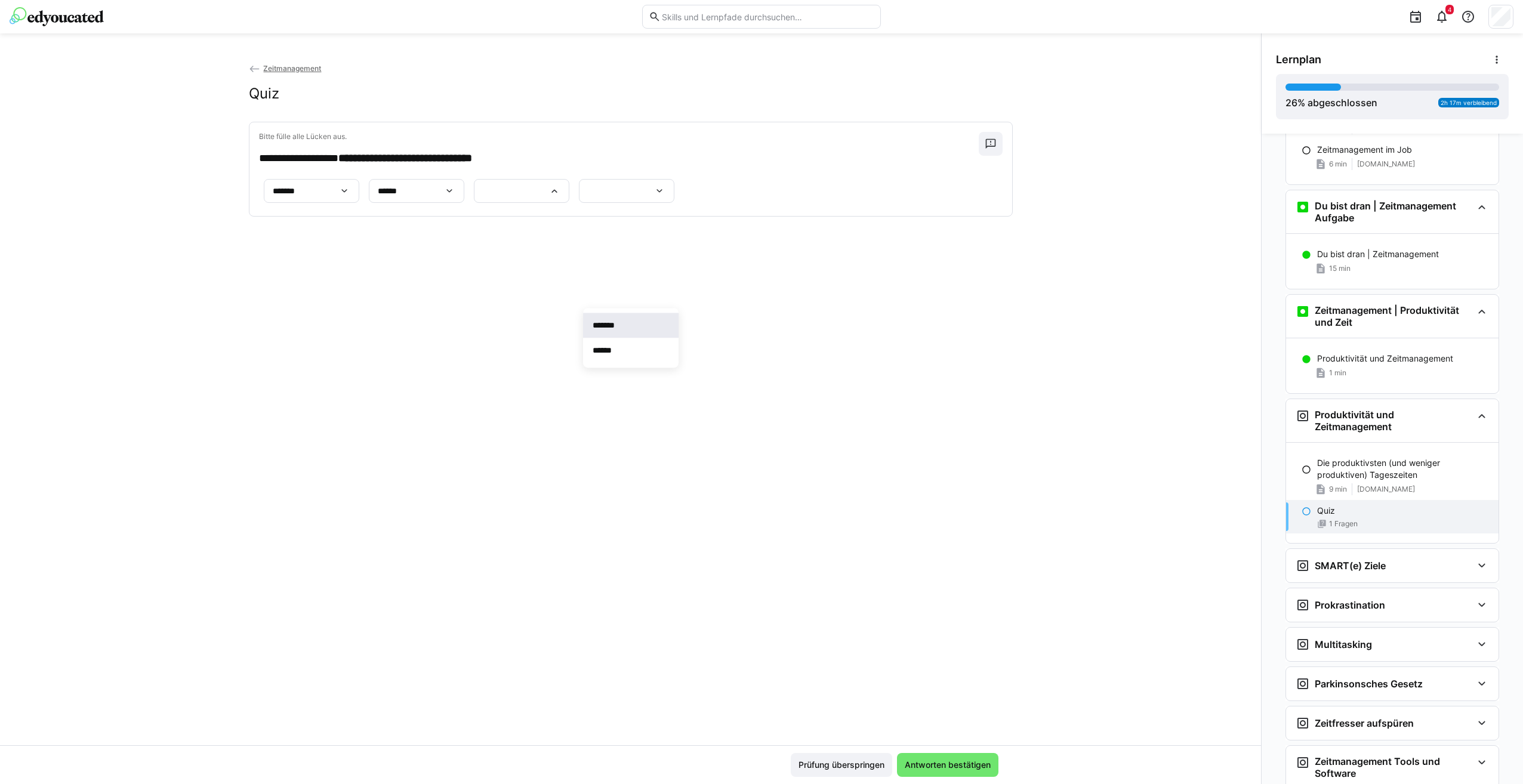
click at [666, 314] on span "*******" at bounding box center [630, 325] width 95 height 25
click at [665, 197] on eds-icon at bounding box center [659, 190] width 12 height 12
click at [677, 388] on span "******" at bounding box center [658, 393] width 95 height 25
click at [962, 767] on span "Antworten bestätigen" at bounding box center [948, 764] width 90 height 12
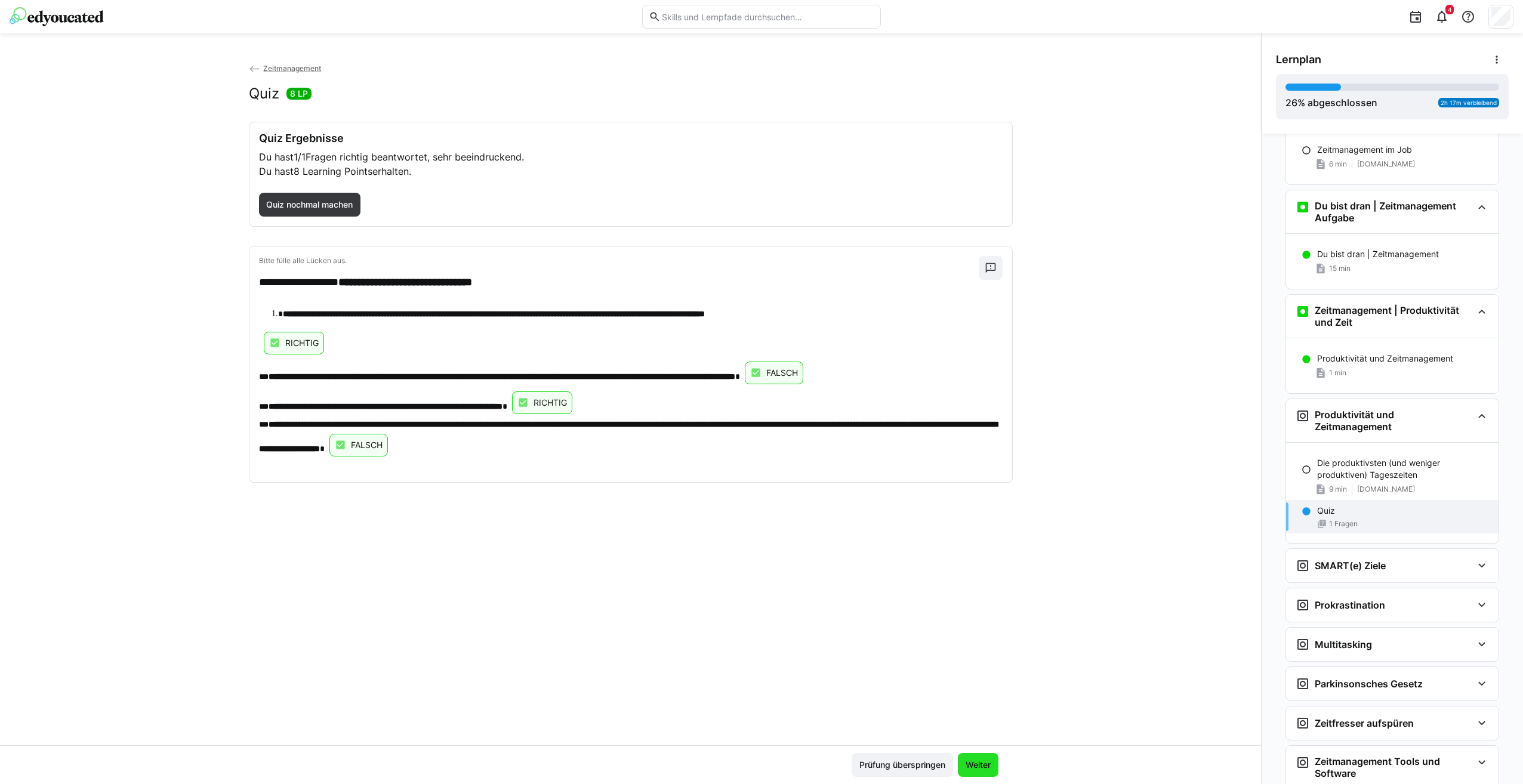
click at [978, 767] on span "Weiter" at bounding box center [978, 764] width 28 height 12
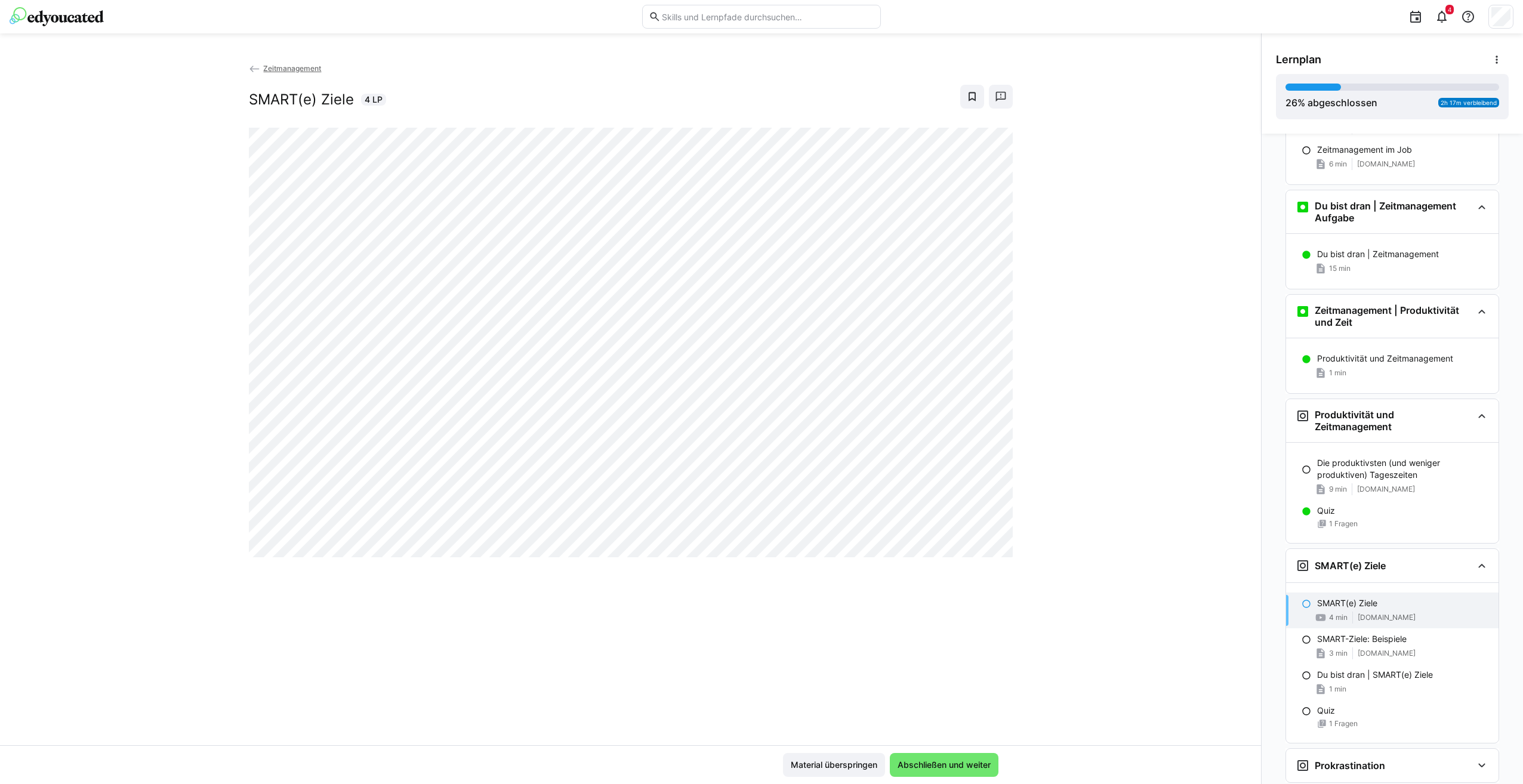
scroll to position [1268, 0]
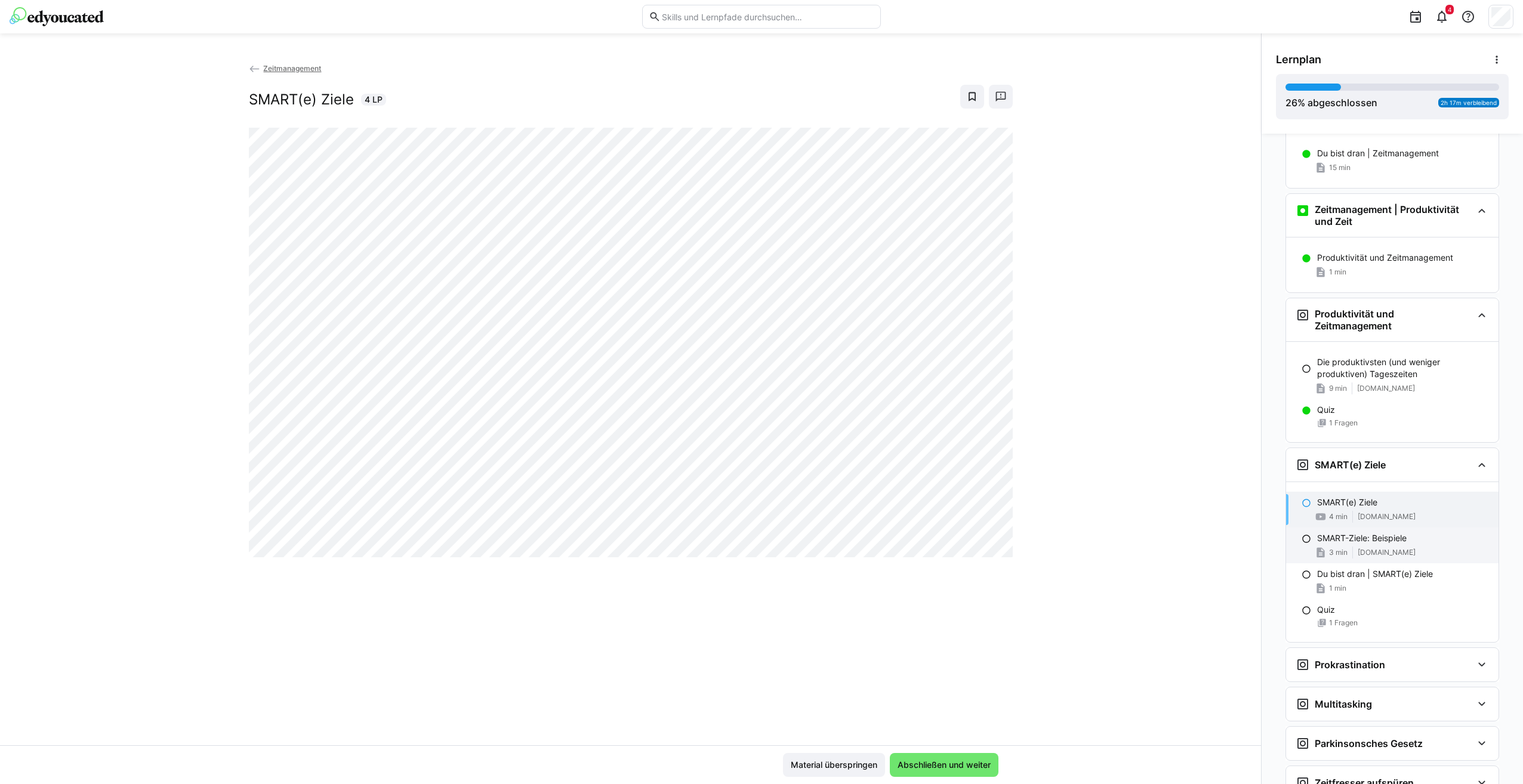
click at [1386, 556] on div "3 min ch.indeed.com" at bounding box center [1403, 552] width 172 height 12
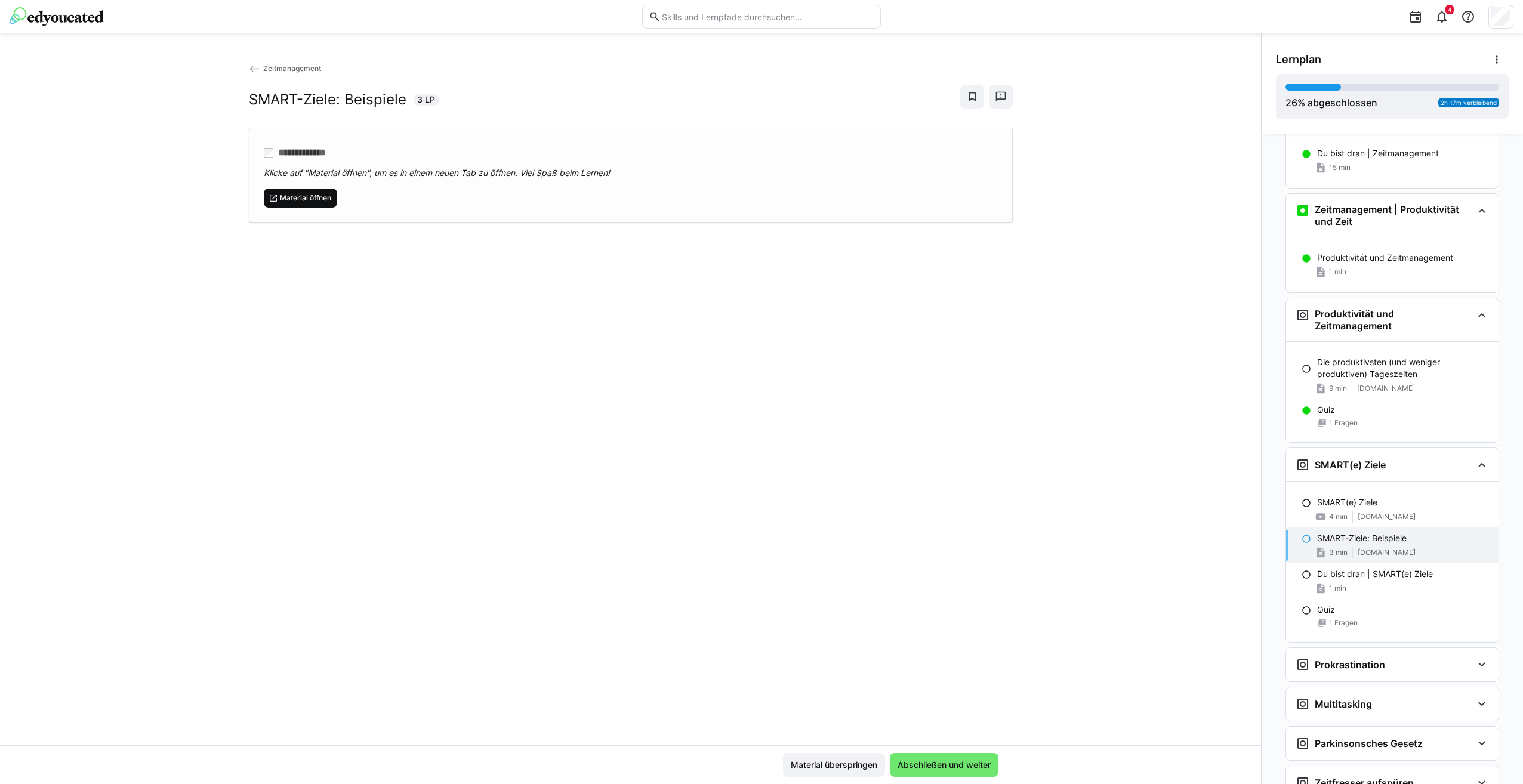
click at [323, 202] on span "Material öffnen" at bounding box center [305, 198] width 54 height 9
click at [1394, 592] on div "1 min" at bounding box center [1403, 588] width 172 height 12
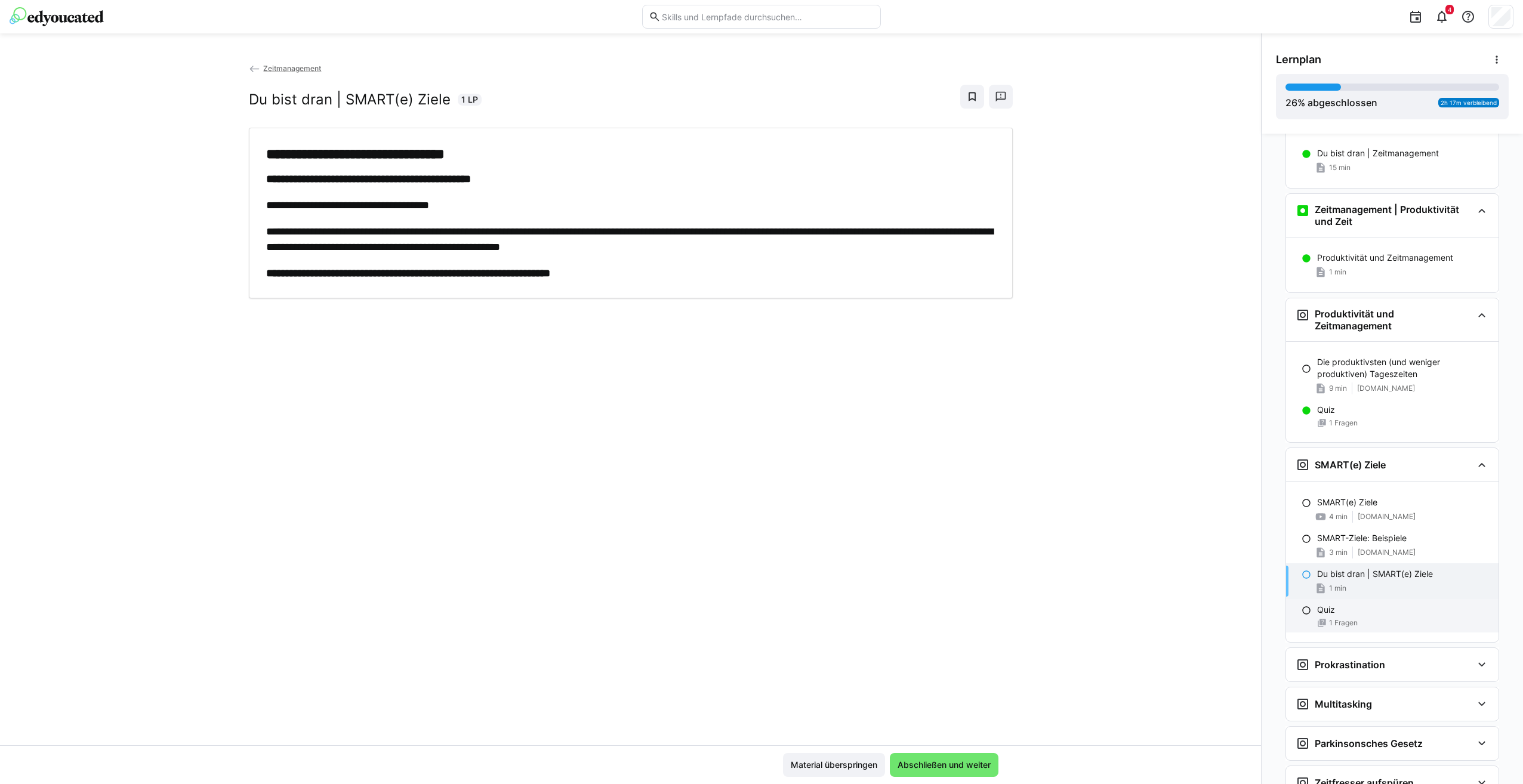
click at [1393, 628] on div "1 Fragen" at bounding box center [1403, 622] width 172 height 9
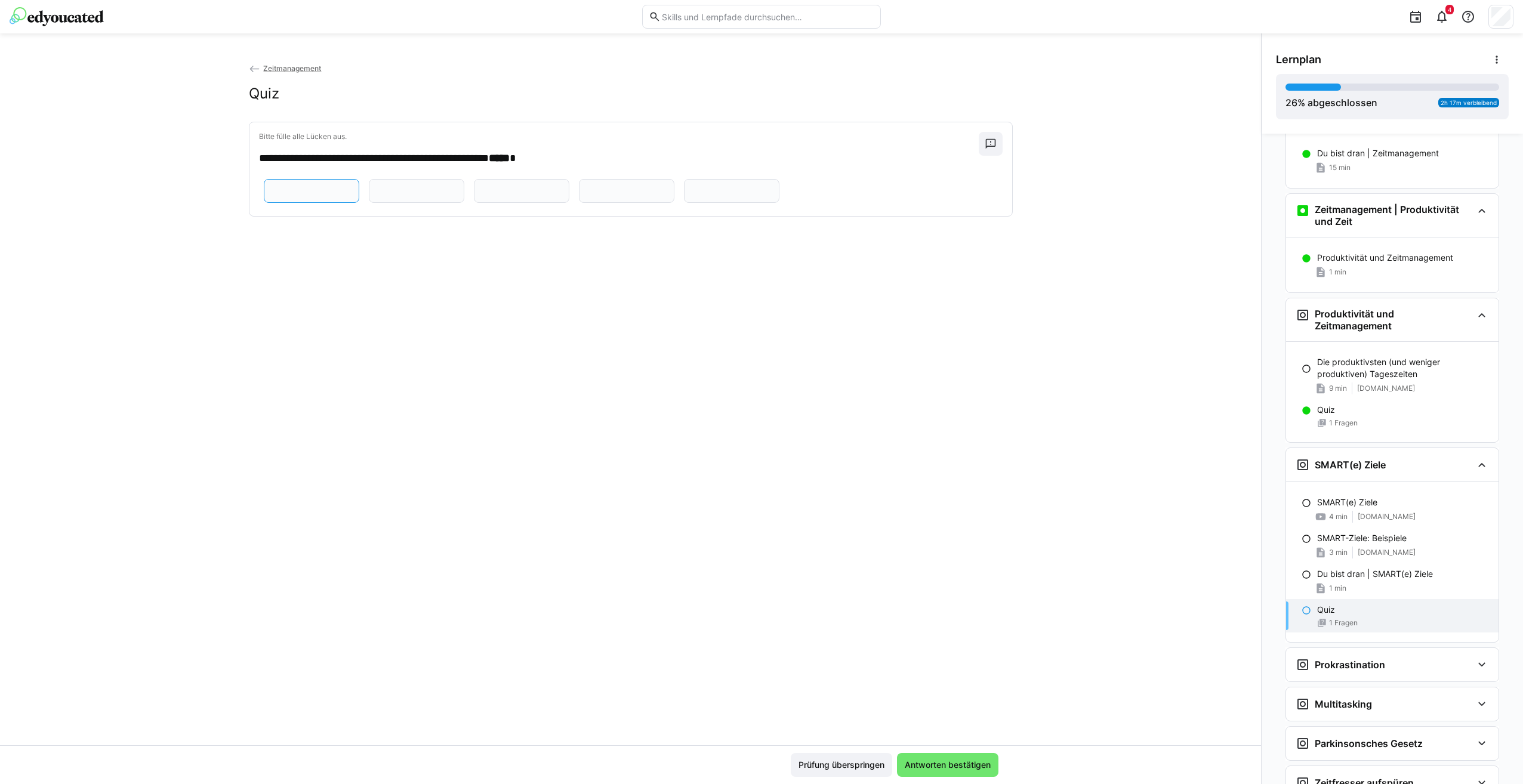
click at [285, 196] on input "text" at bounding box center [311, 190] width 82 height 11
type input "**********"
click at [369, 203] on eds-input at bounding box center [417, 191] width 95 height 24
type input "*"
type input "*******"
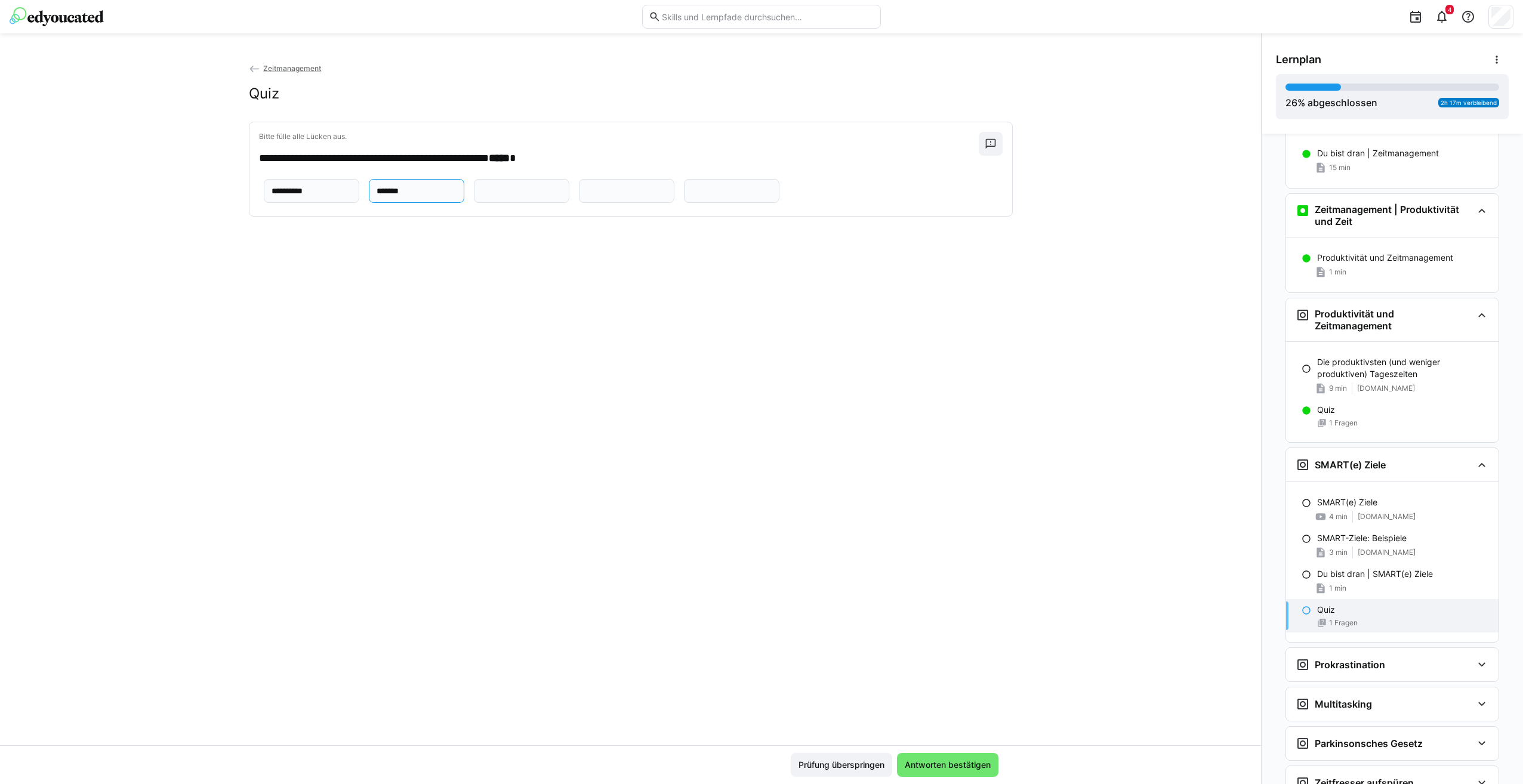
click at [480, 196] on input "text" at bounding box center [521, 190] width 82 height 11
click at [480, 196] on input "****" at bounding box center [521, 190] width 82 height 11
type input "*"
paste input "**********"
type input "**********"
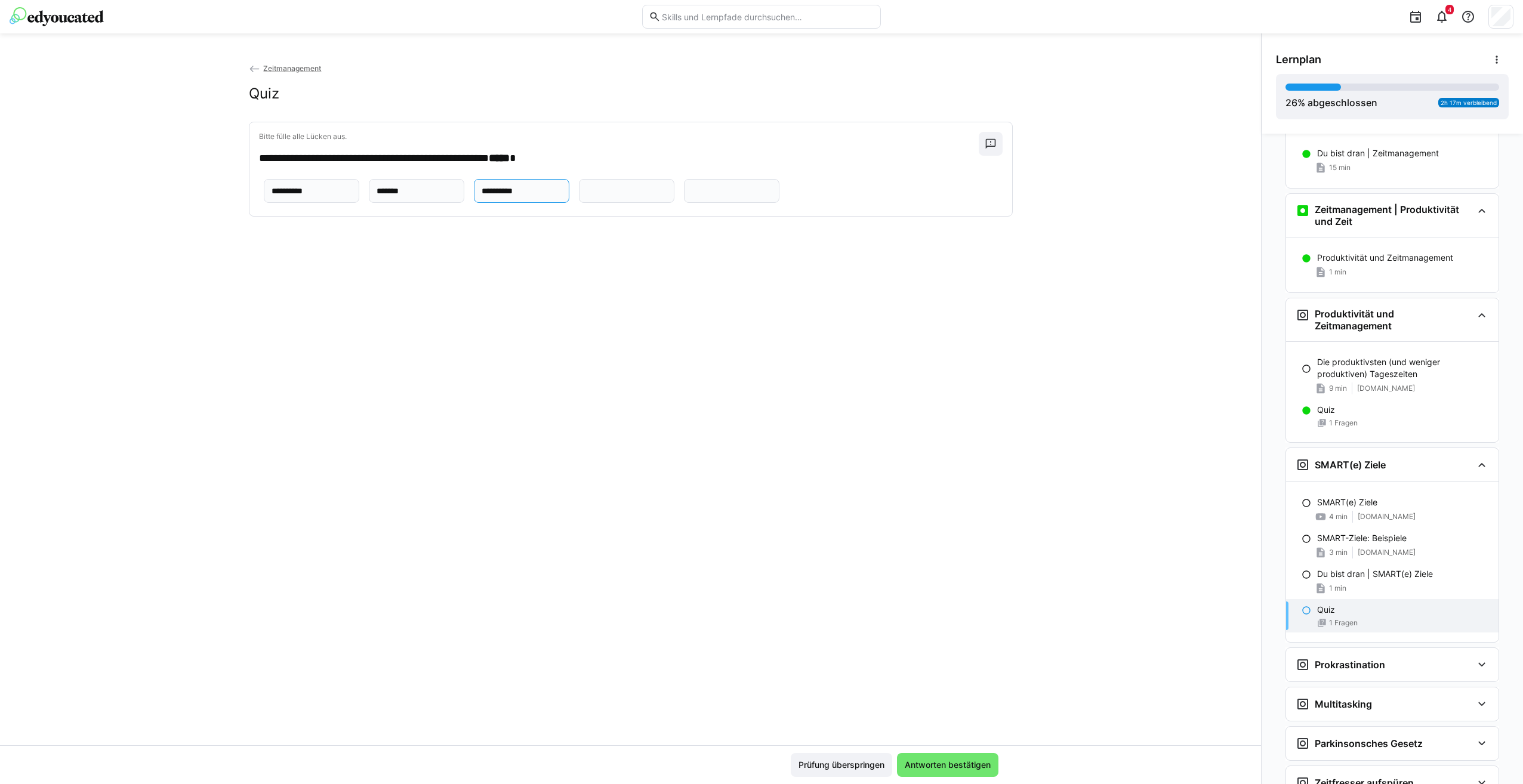
click at [585, 196] on input "text" at bounding box center [626, 190] width 82 height 11
paste input "********"
type input "********"
click at [690, 196] on input "text" at bounding box center [731, 190] width 82 height 11
paste input "**********"
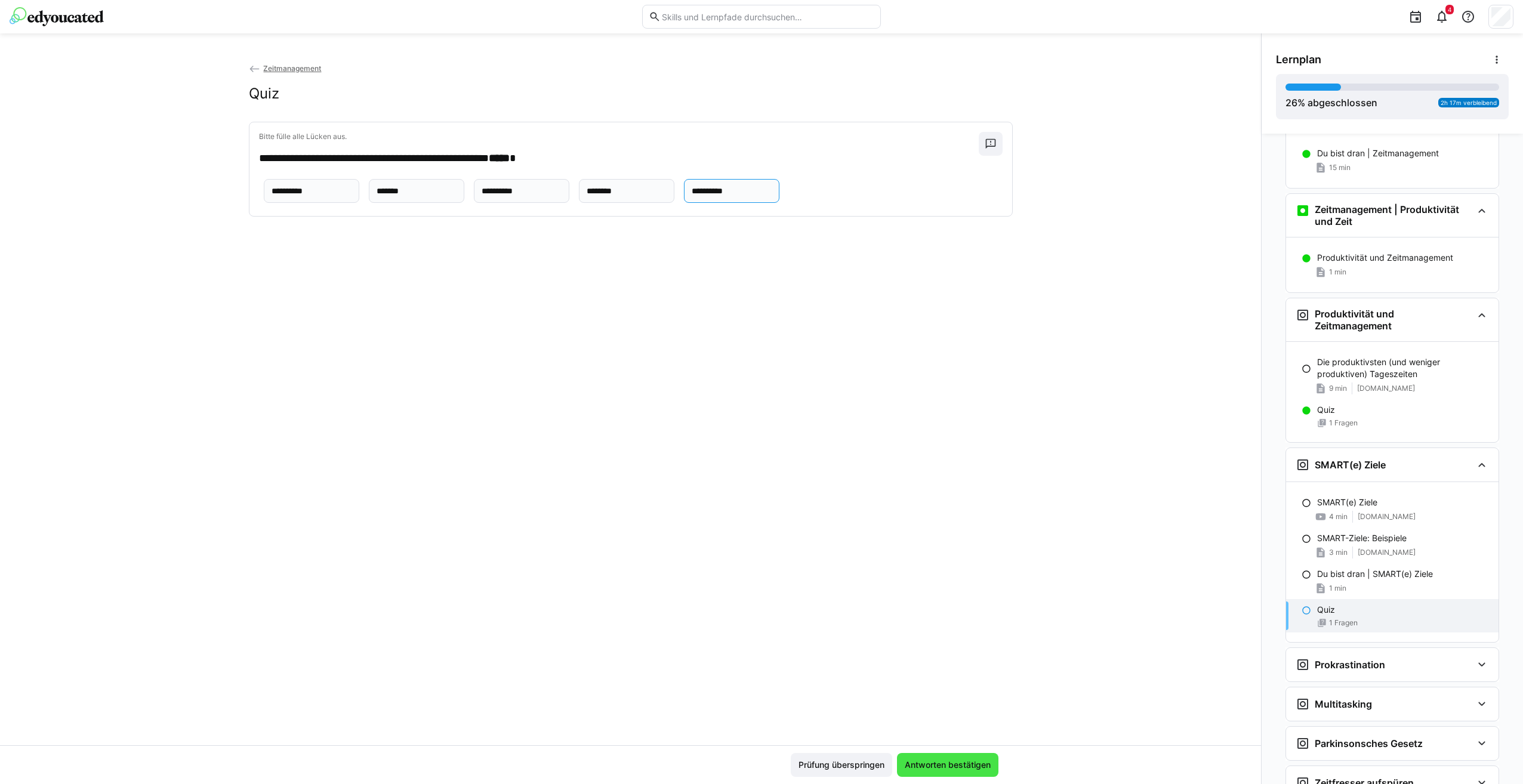
type input "**********"
click at [981, 762] on span "Antworten bestätigen" at bounding box center [948, 764] width 90 height 12
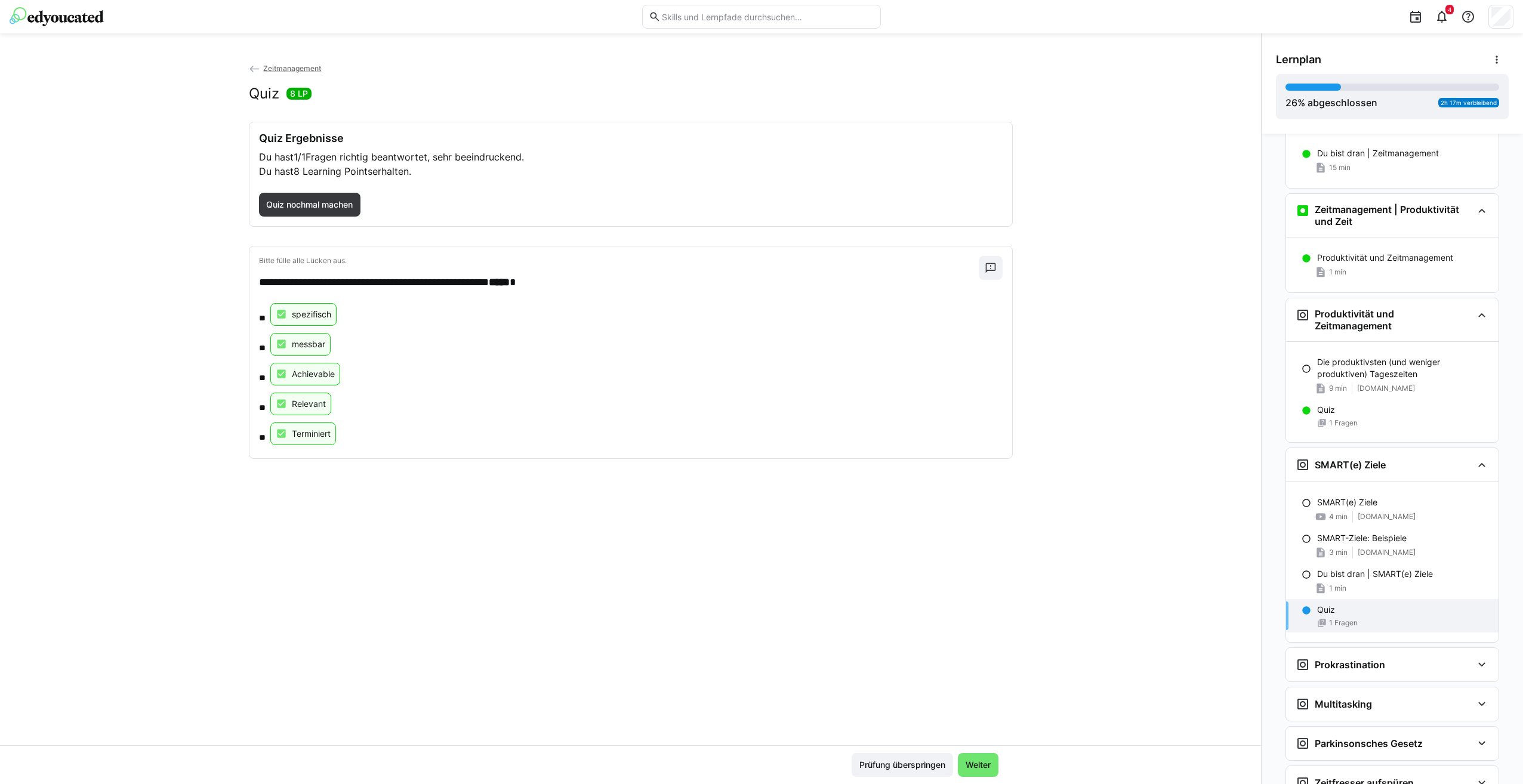
click at [49, 23] on img at bounding box center [56, 17] width 95 height 19
